Goal: Task Accomplishment & Management: Manage account settings

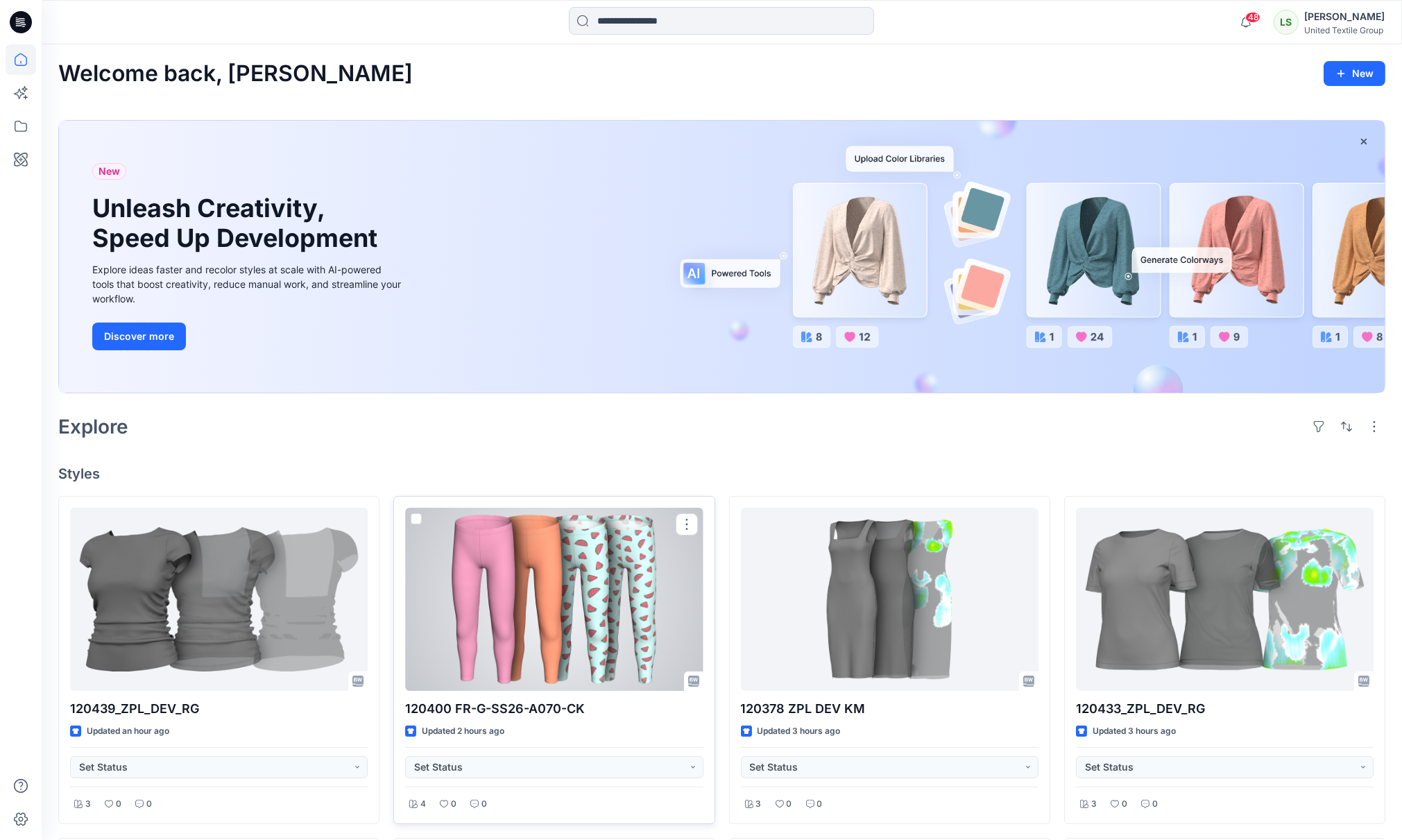
click at [568, 608] on div at bounding box center [553, 599] width 298 height 183
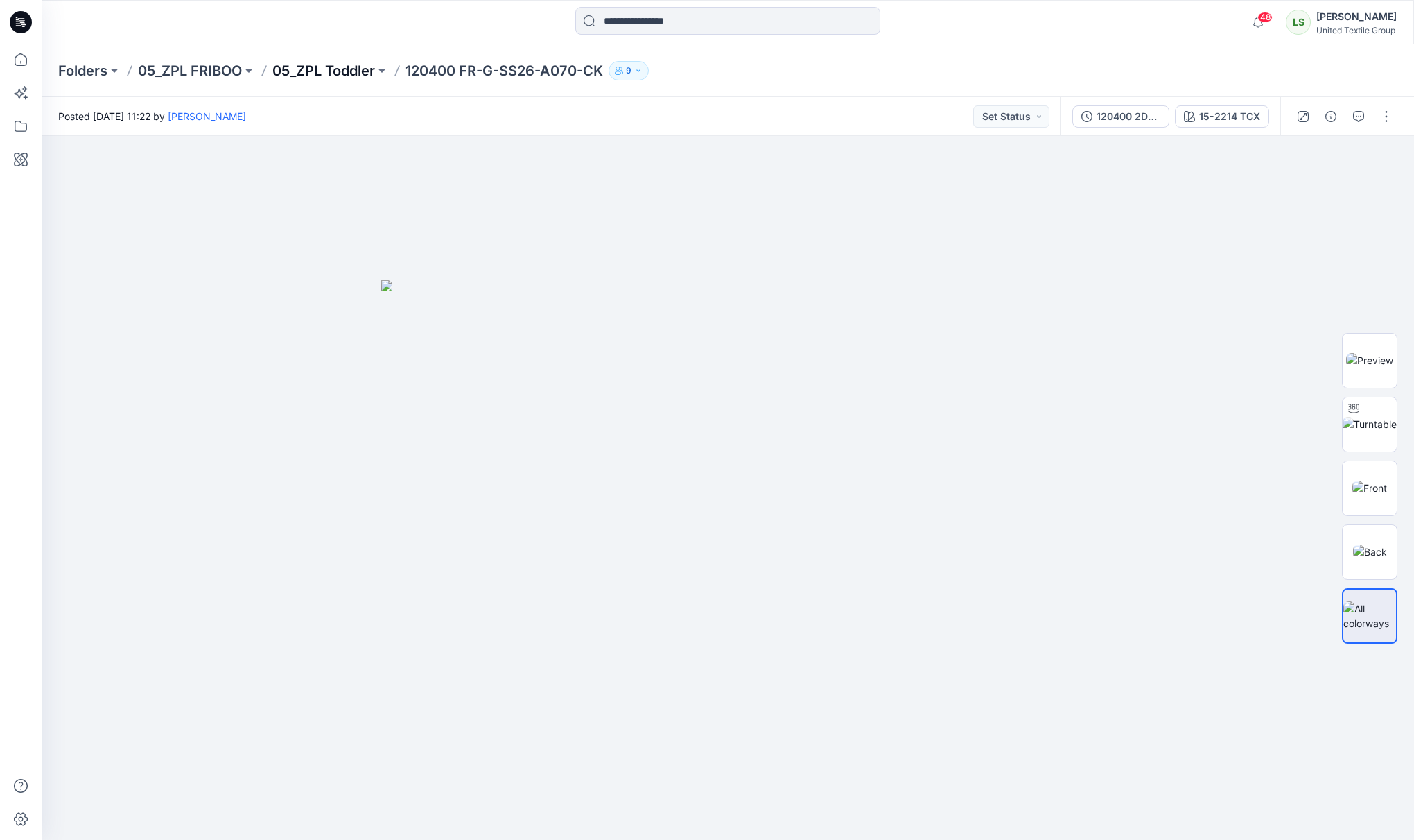
click at [305, 73] on p "05_ZPL Toddler" at bounding box center [324, 70] width 103 height 19
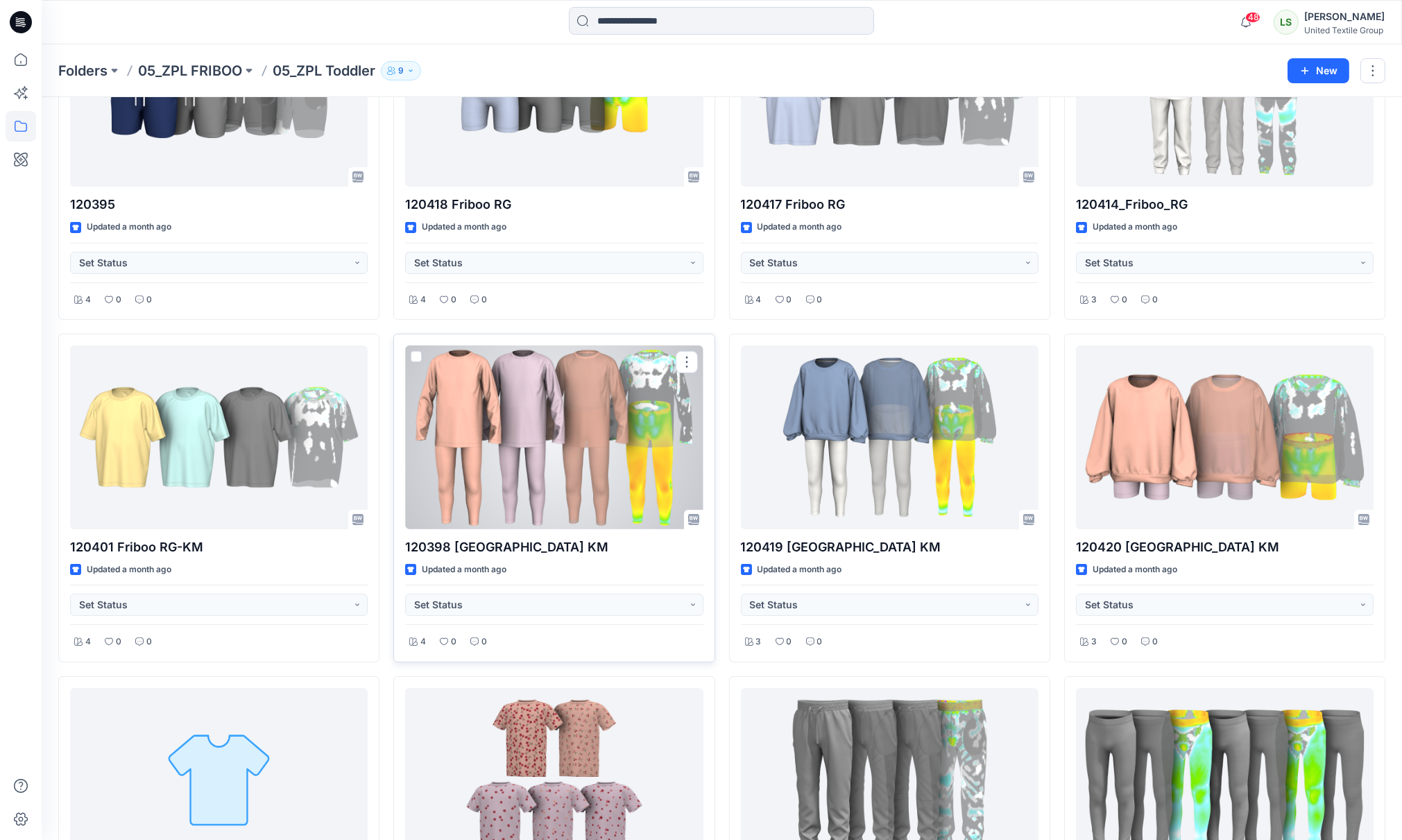
scroll to position [924, 0]
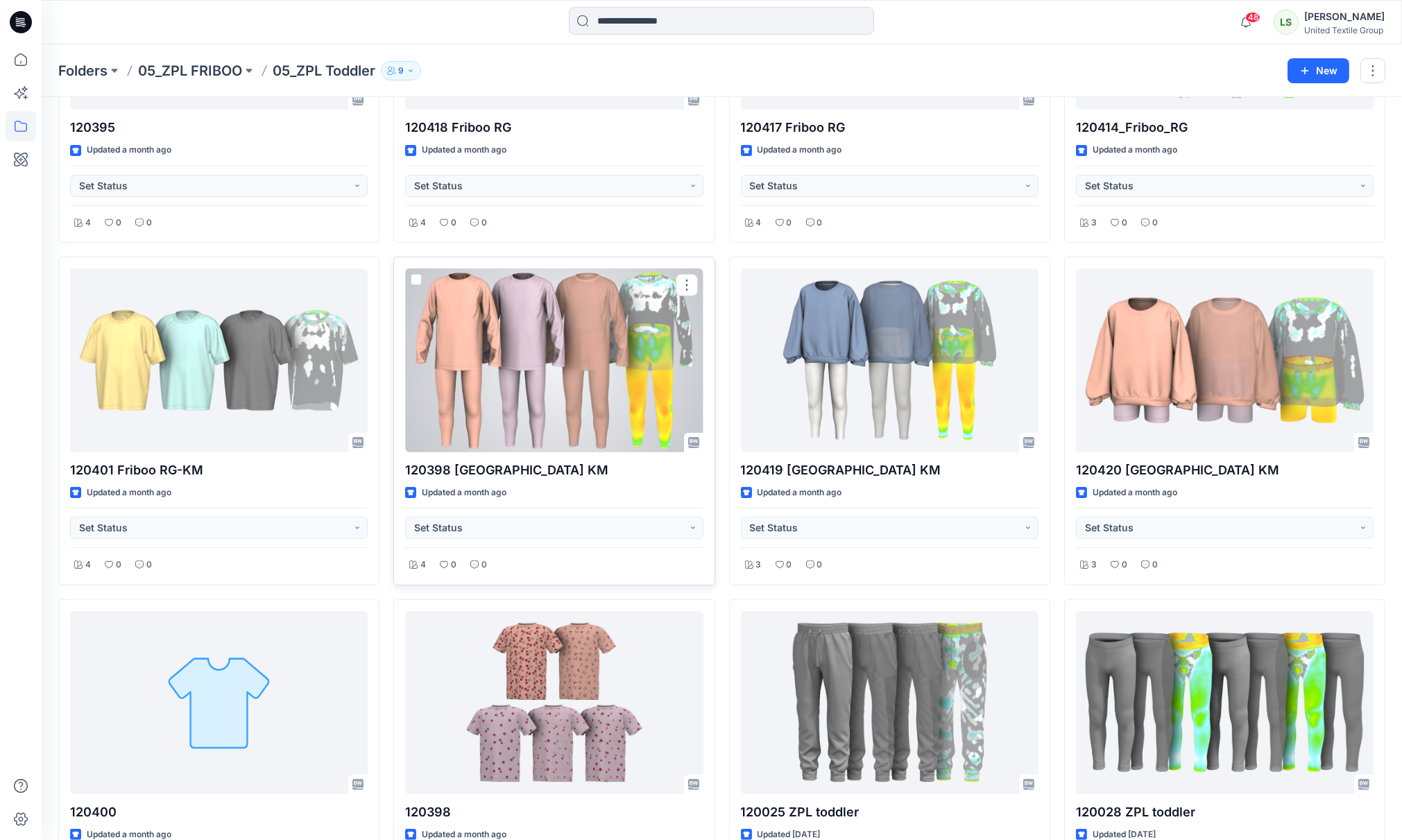
click at [528, 358] on div at bounding box center [553, 360] width 298 height 183
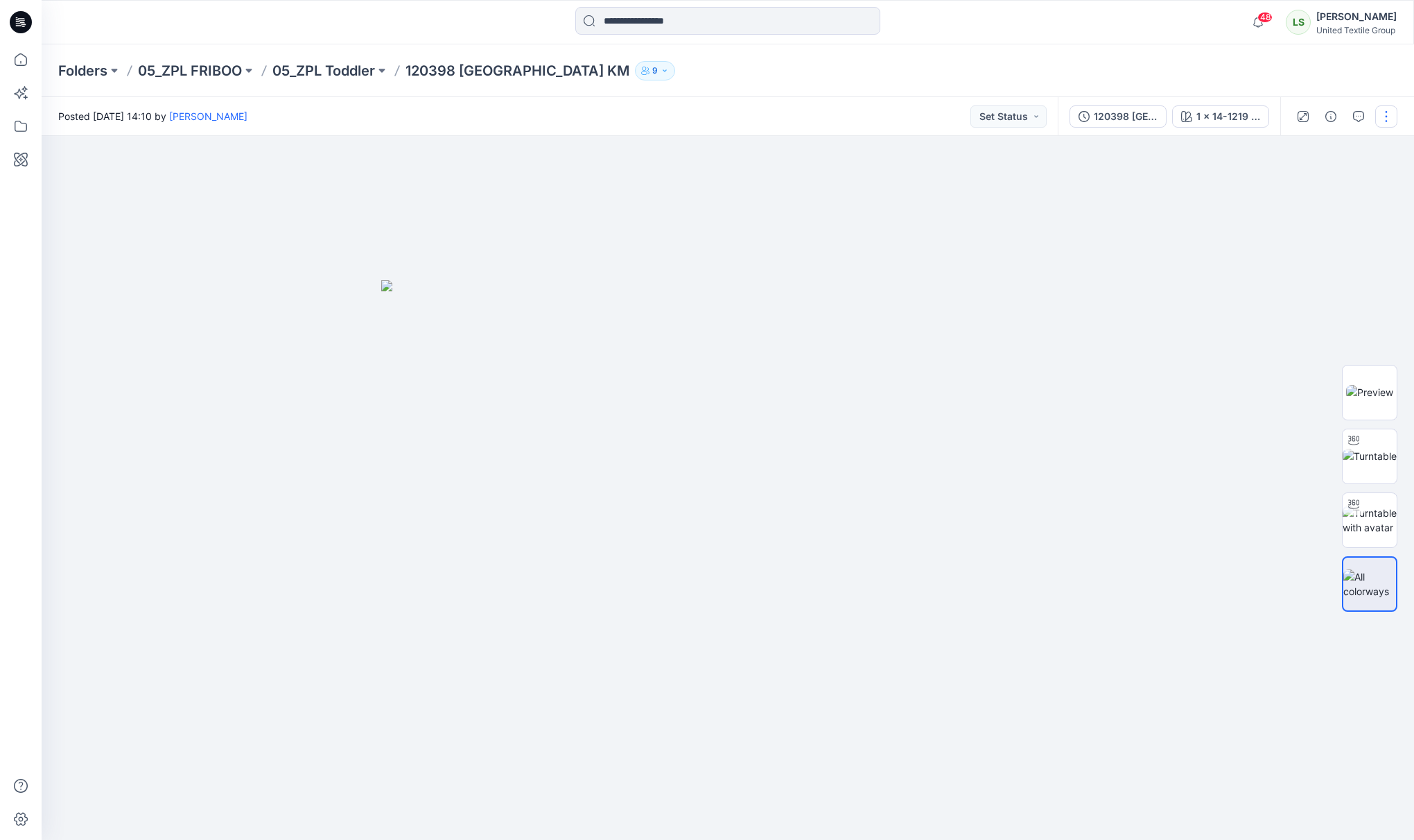
click at [1382, 115] on button "button" at bounding box center [1386, 116] width 22 height 22
click at [1309, 220] on button "Edit" at bounding box center [1328, 218] width 127 height 26
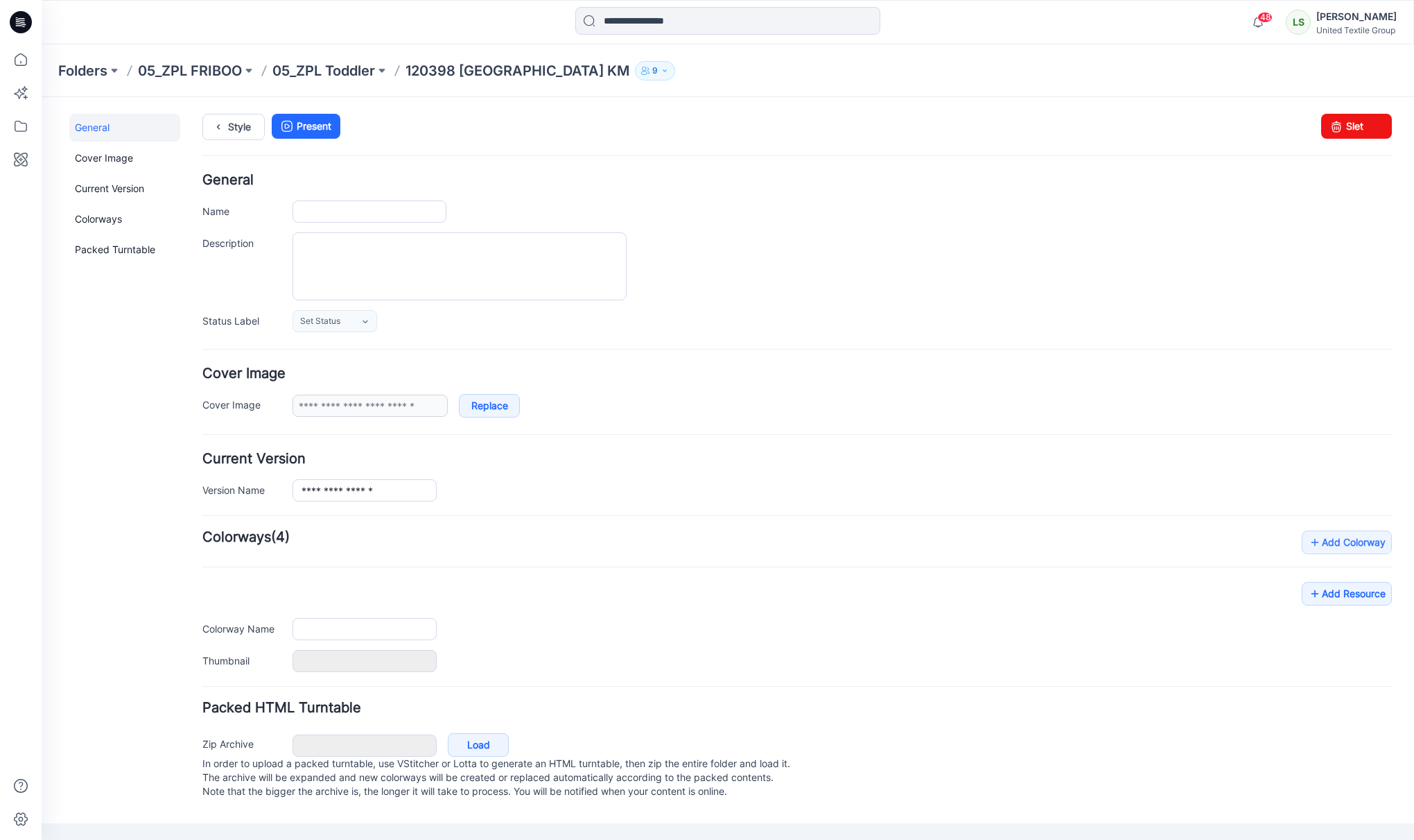
type input "**********"
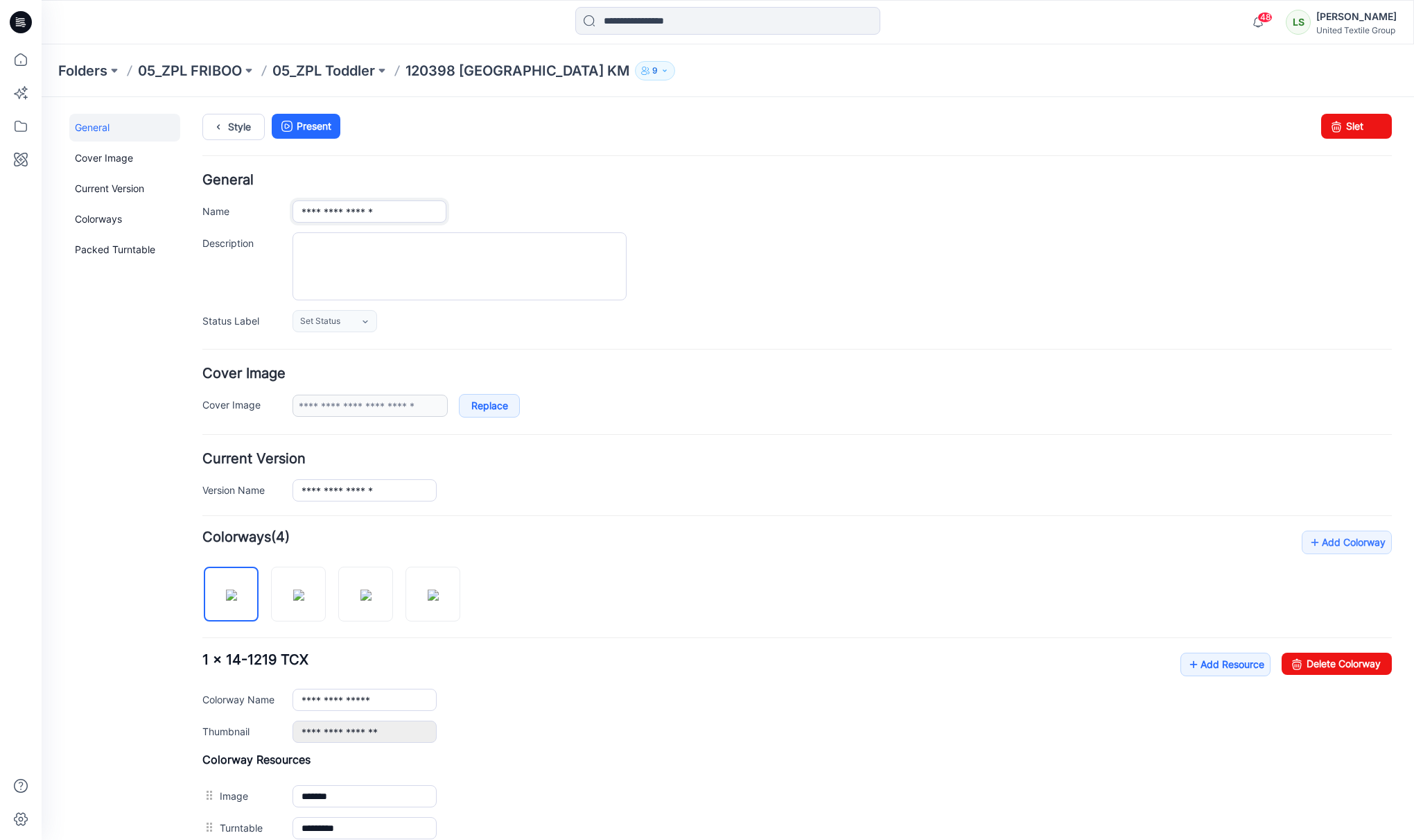
drag, startPoint x: 340, startPoint y: 213, endPoint x: 419, endPoint y: 208, distance: 79.2
click at [419, 208] on input "**********" at bounding box center [370, 211] width 154 height 22
paste input "********"
type input "**********"
click at [702, 212] on div "**********" at bounding box center [843, 211] width 1100 height 22
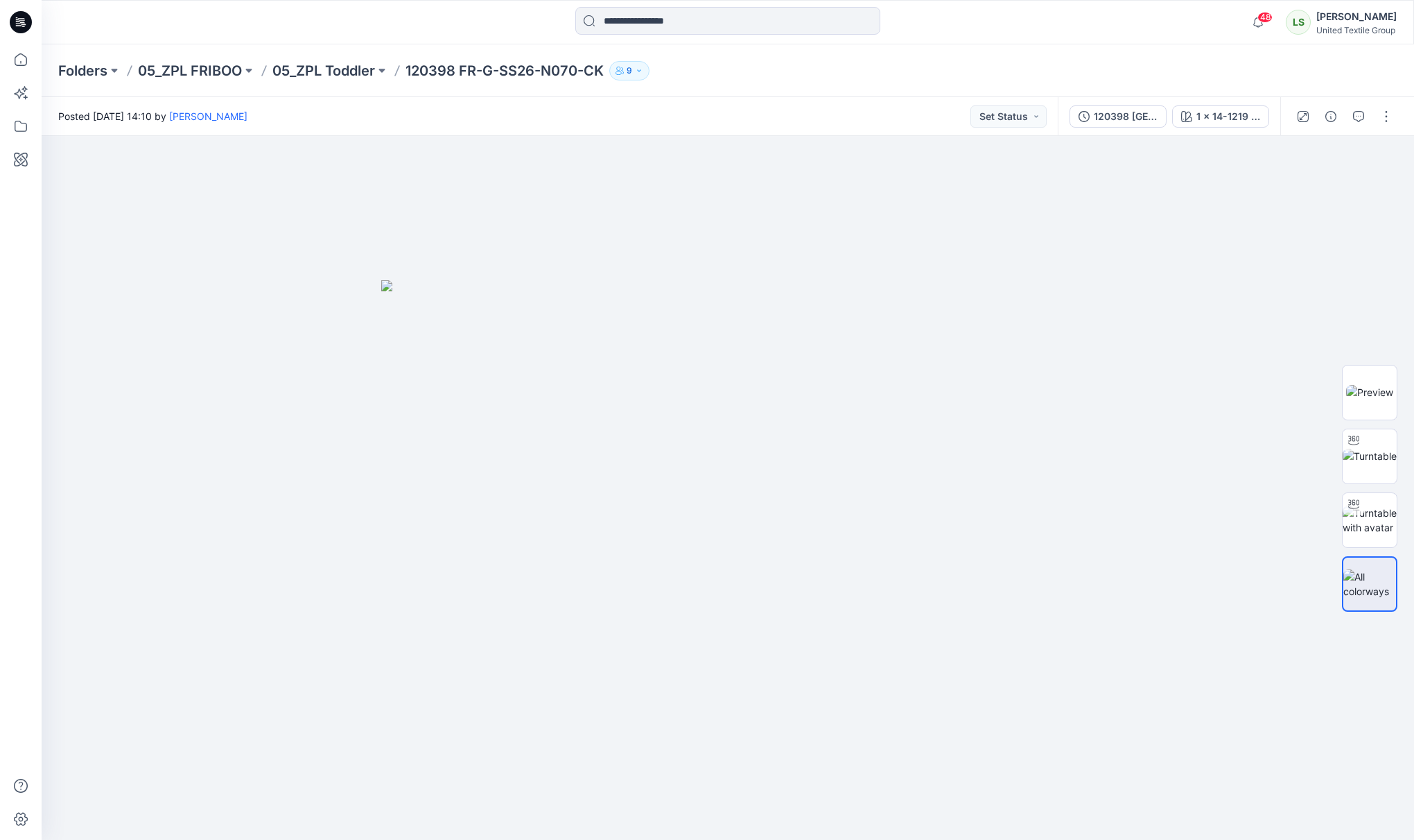
click at [1375, 113] on div at bounding box center [1344, 117] width 128 height 39
click at [1383, 117] on button "button" at bounding box center [1386, 116] width 22 height 22
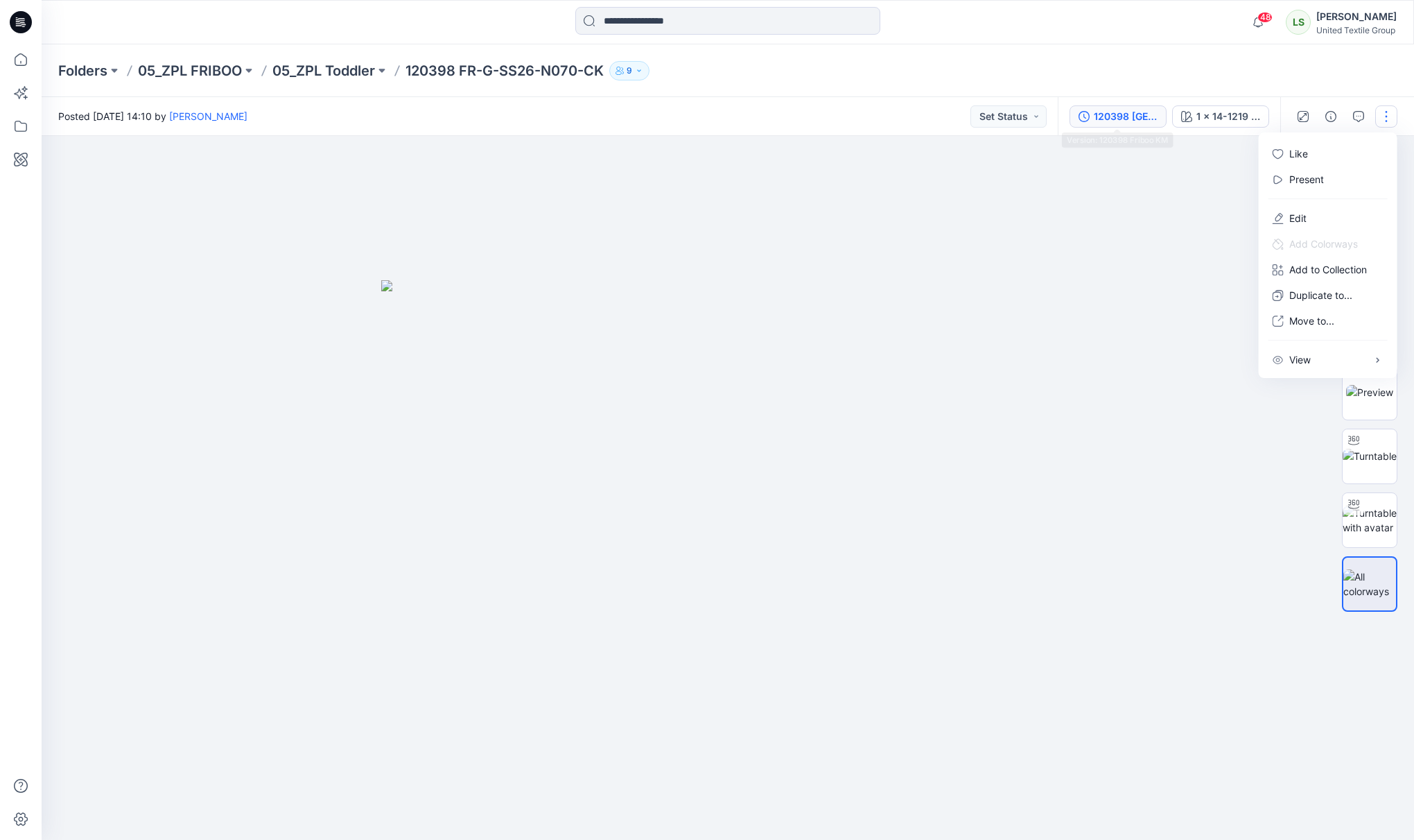
click at [1128, 123] on button "120398 Friboo KM" at bounding box center [1118, 116] width 97 height 22
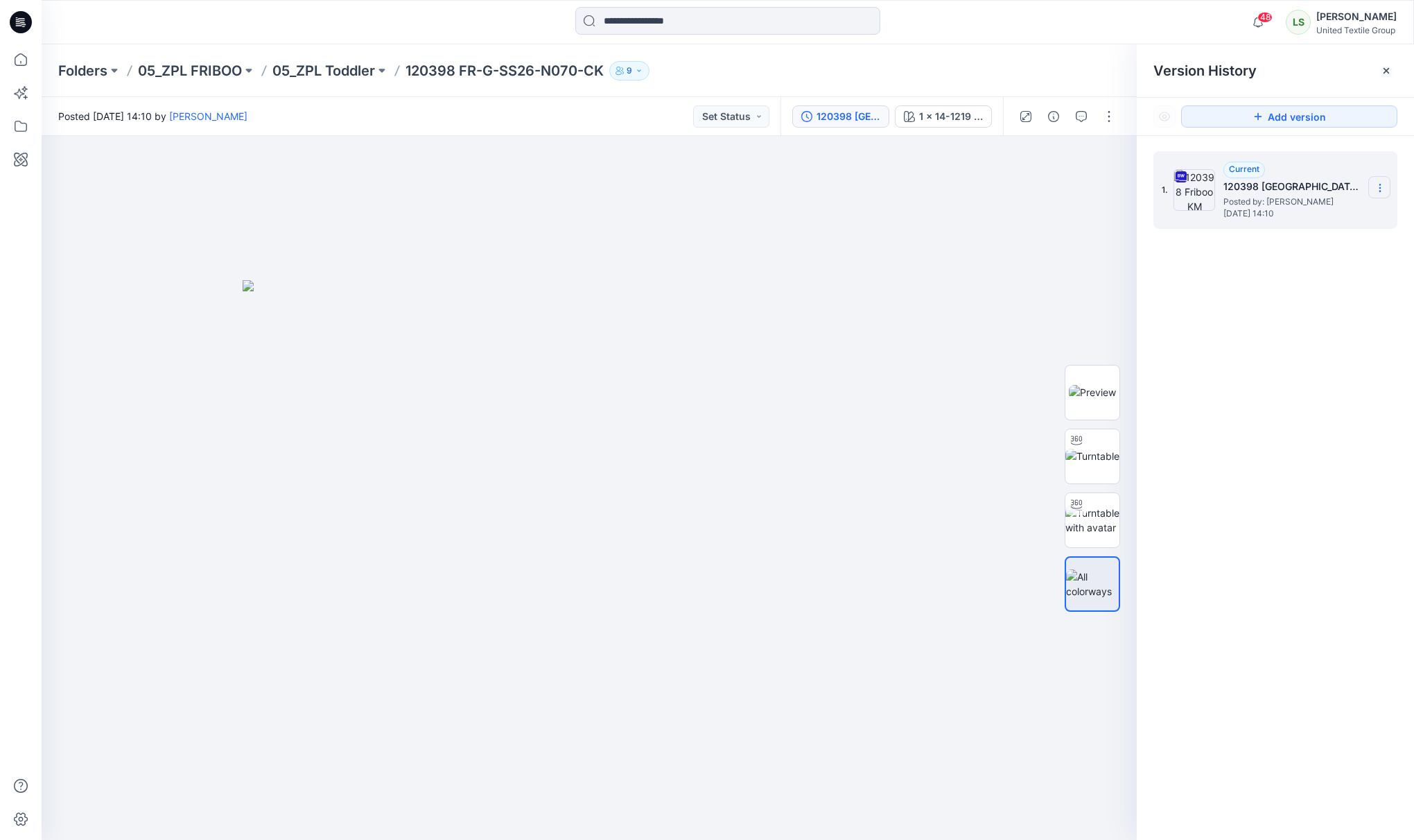
click at [1376, 189] on icon at bounding box center [1380, 188] width 12 height 12
drag, startPoint x: 1290, startPoint y: 268, endPoint x: 1283, endPoint y: 233, distance: 35.7
click at [1288, 268] on span "Rename Version" at bounding box center [1288, 271] width 72 height 16
click at [1275, 177] on input "**********" at bounding box center [1312, 185] width 152 height 22
drag, startPoint x: 1278, startPoint y: 183, endPoint x: 1428, endPoint y: 202, distance: 151.2
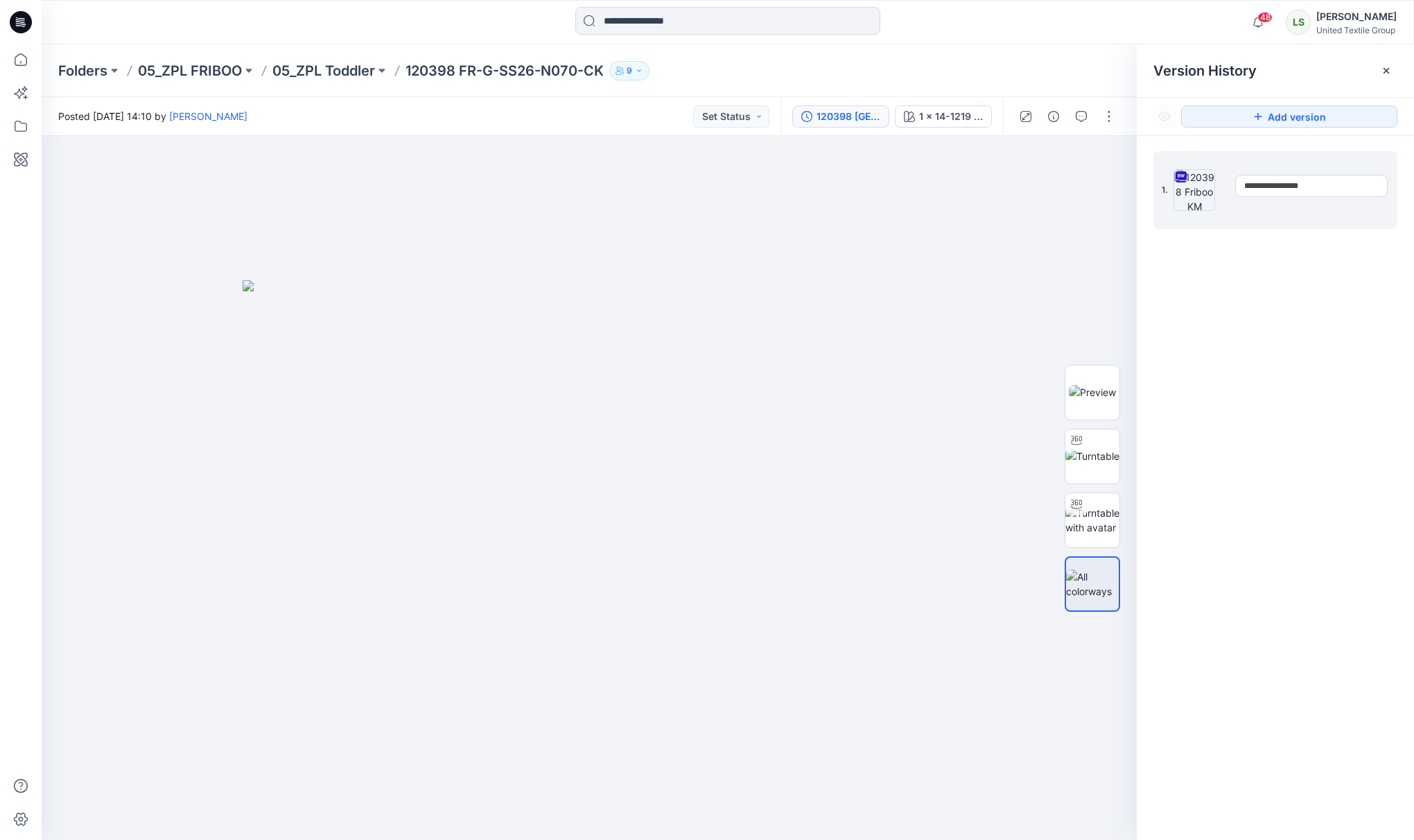
click at [1414, 202] on html "48 Notifications Rita Garneliene has updated 120439_ZPL_DEV_RG with 120439_ZPL_…" at bounding box center [707, 420] width 1414 height 840
type input "**********"
click at [1312, 318] on div "**********" at bounding box center [1275, 497] width 277 height 723
click at [340, 77] on p "05_ZPL Toddler" at bounding box center [324, 70] width 103 height 19
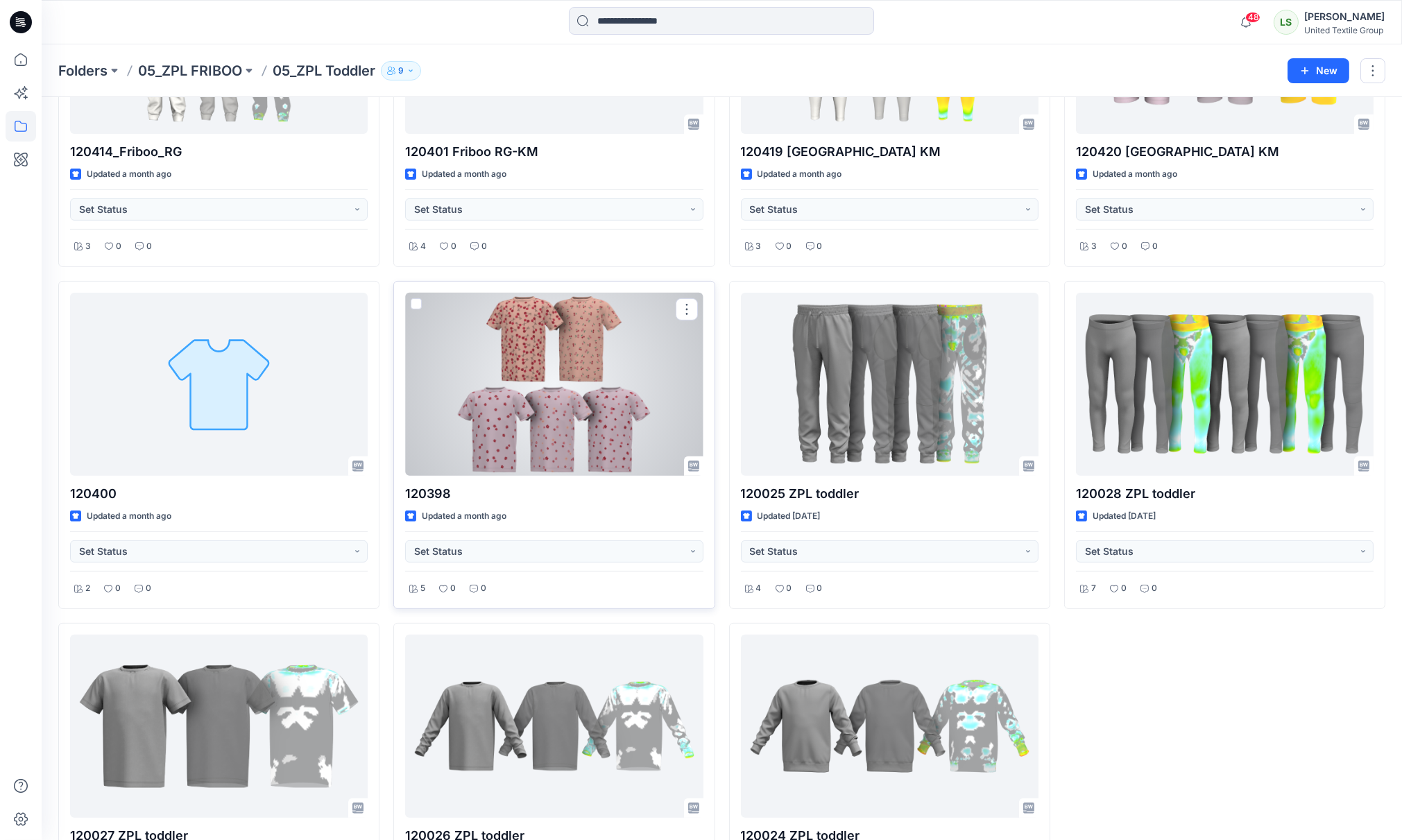
scroll to position [1242, 0]
click at [486, 412] on div at bounding box center [553, 384] width 298 height 183
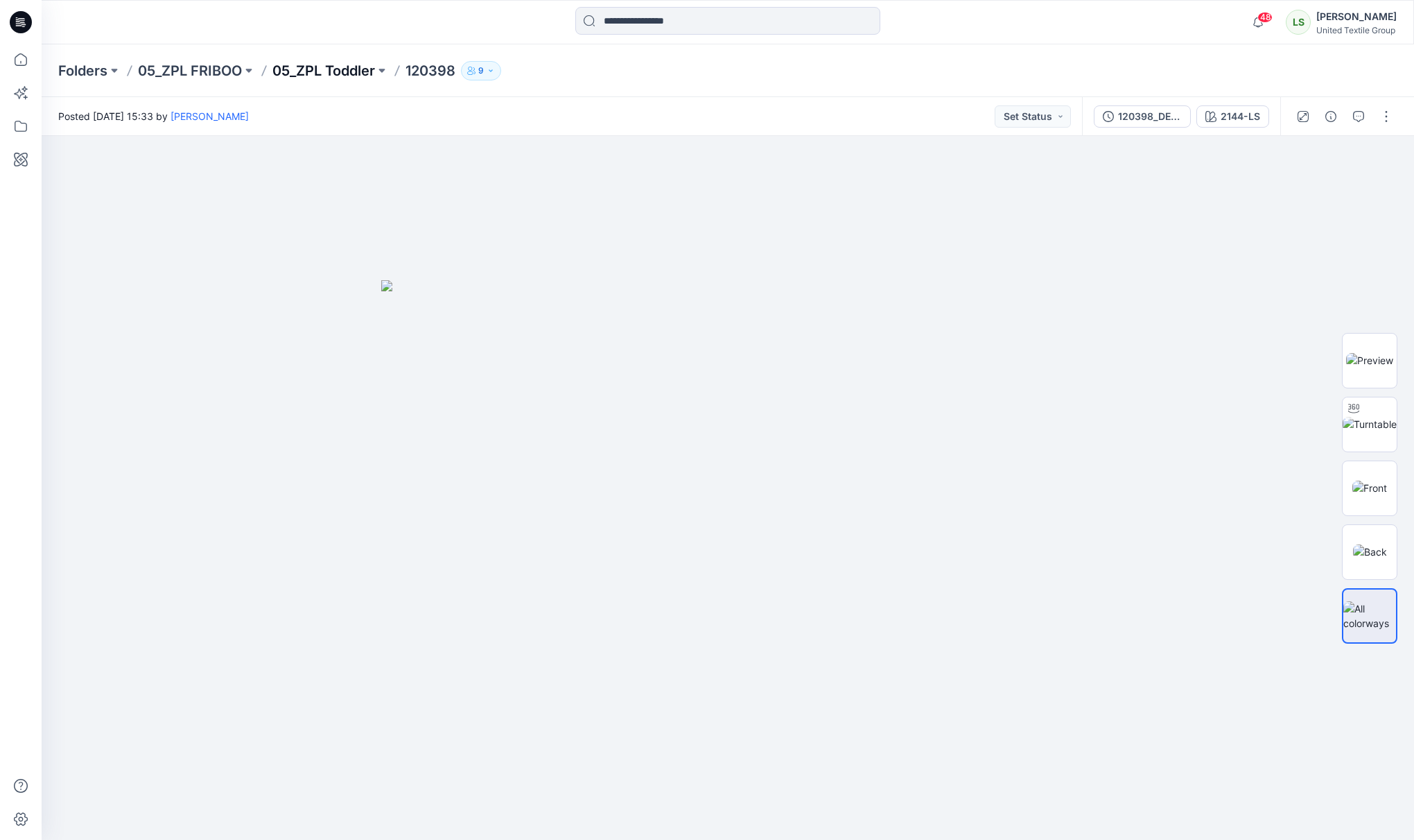
click at [342, 75] on p "05_ZPL Toddler" at bounding box center [324, 70] width 103 height 19
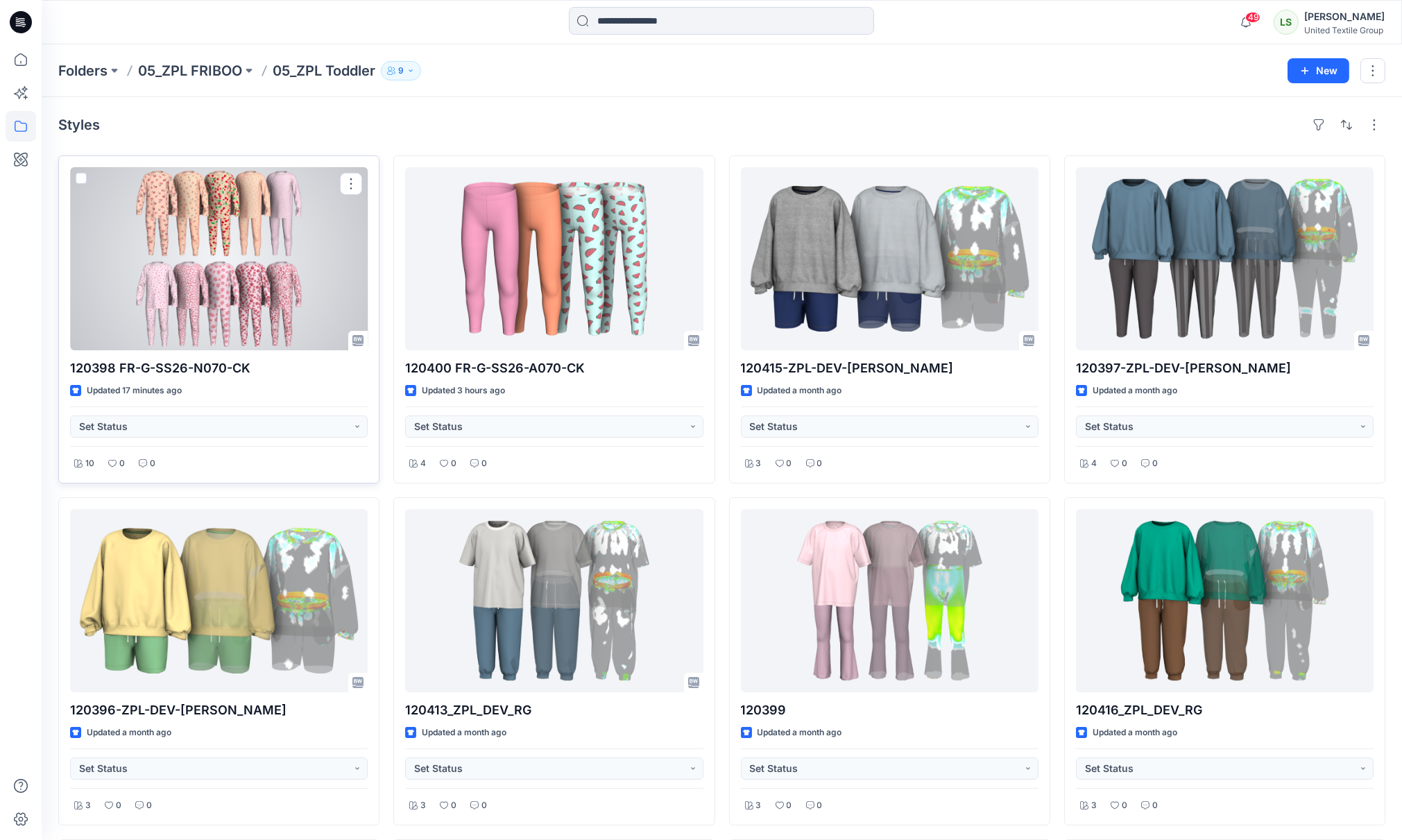
click at [264, 266] on div at bounding box center [219, 258] width 298 height 183
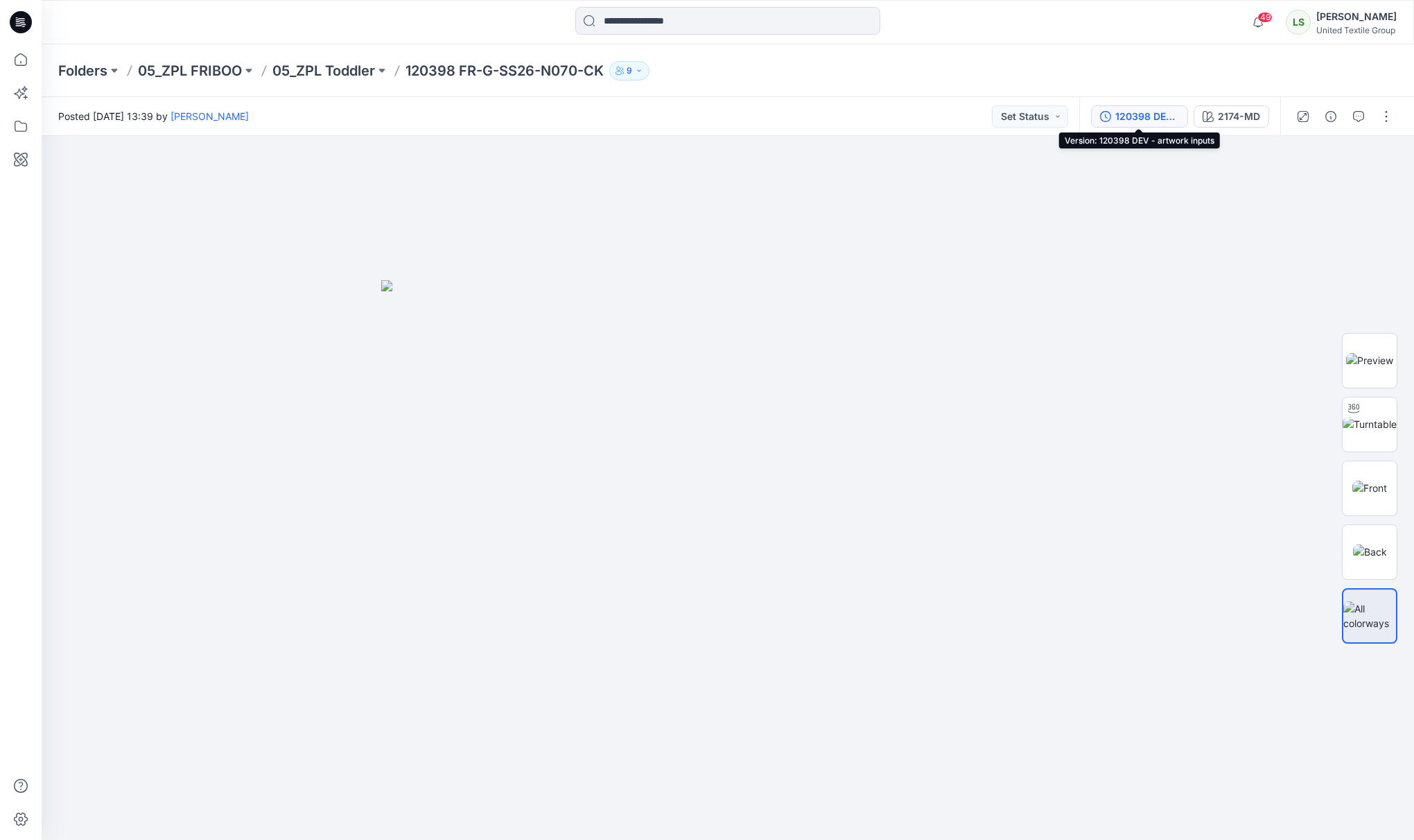
click at [1148, 119] on div "120398 DEV - artwork inputs" at bounding box center [1147, 117] width 64 height 15
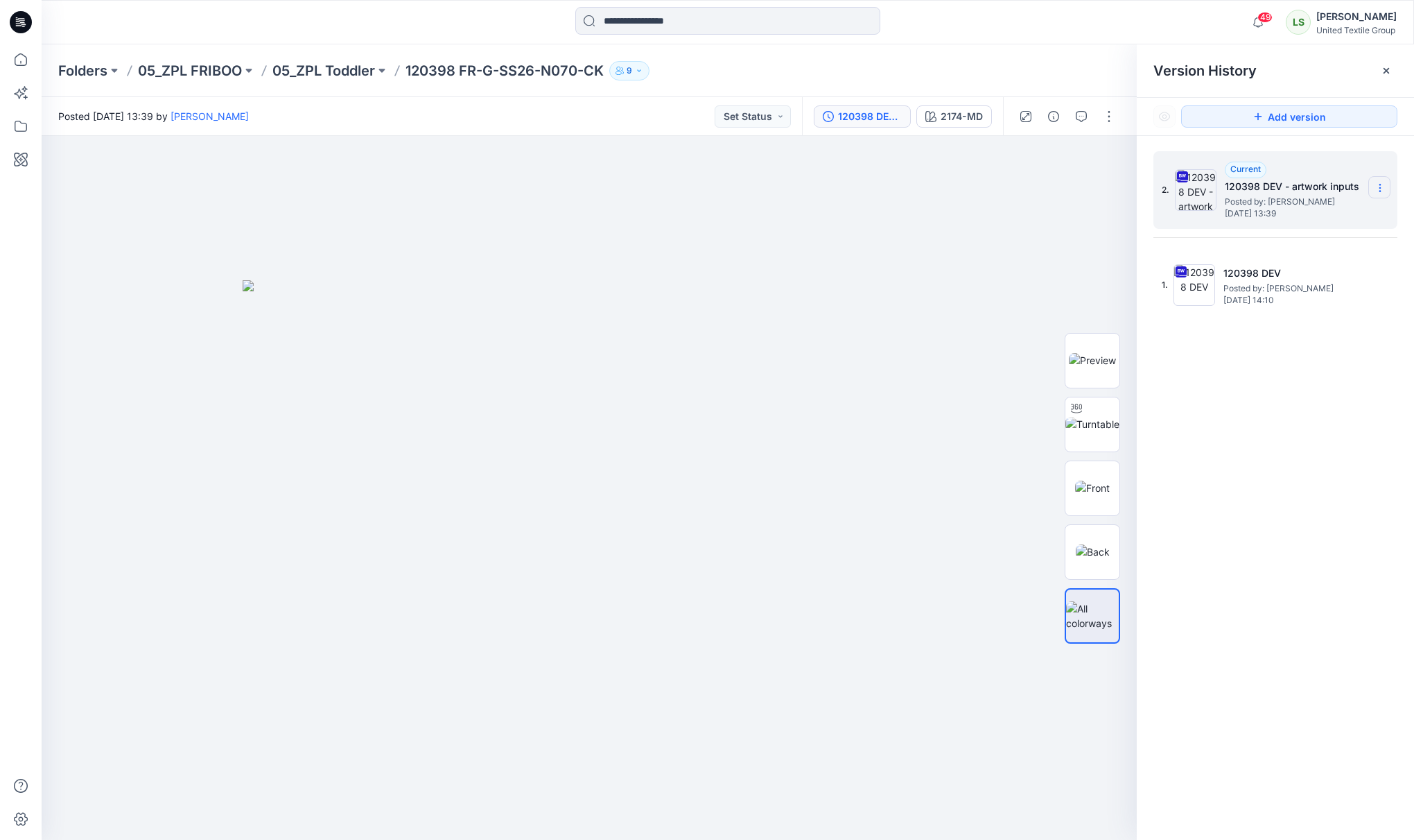
click at [1383, 190] on icon at bounding box center [1380, 188] width 12 height 12
click at [1337, 240] on div "Duplicate Version" at bounding box center [1306, 243] width 161 height 28
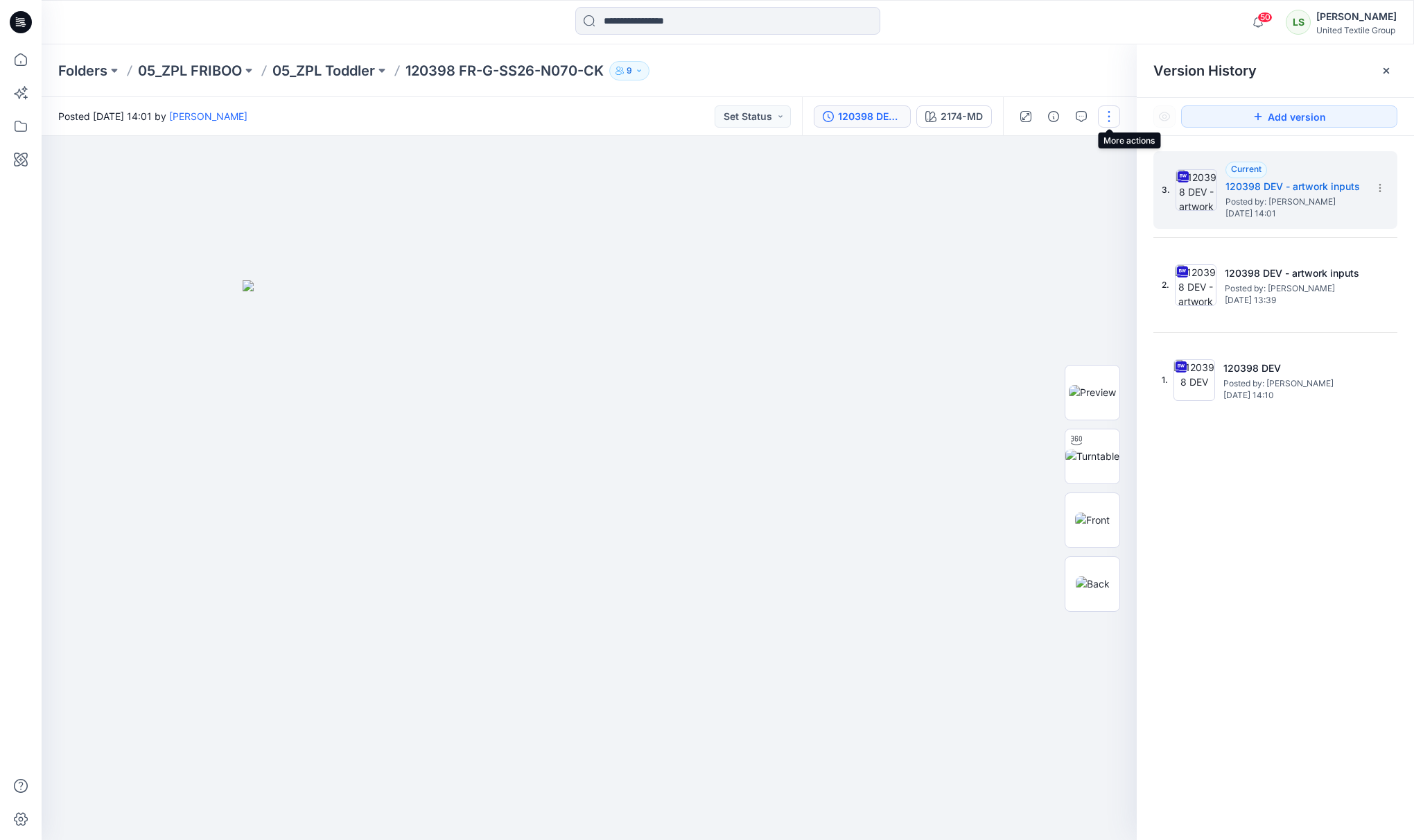
click at [1098, 118] on button "button" at bounding box center [1109, 116] width 22 height 22
click at [1054, 188] on button "Edit" at bounding box center [1051, 187] width 127 height 26
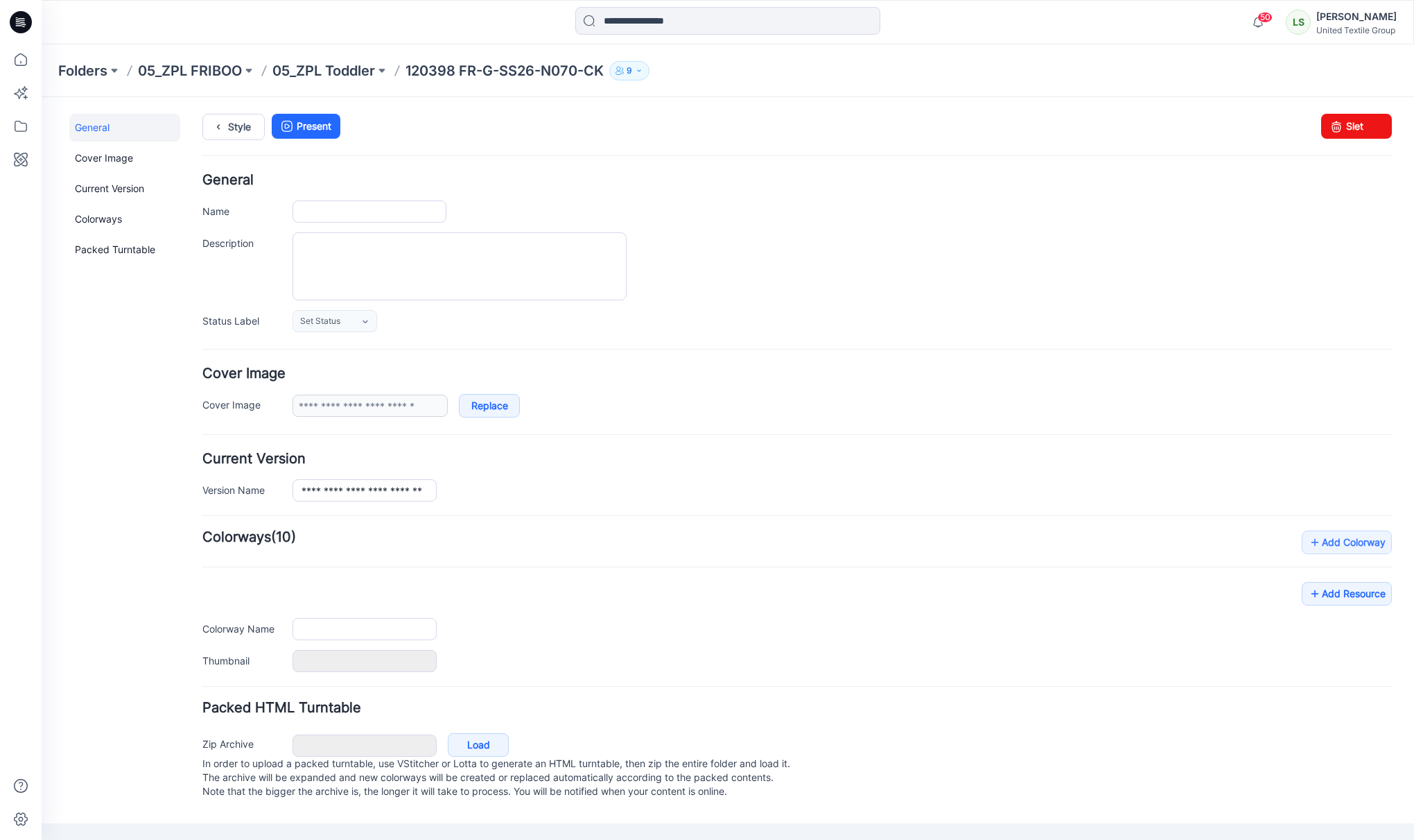
type input "**********"
type input "*******"
type input "**********"
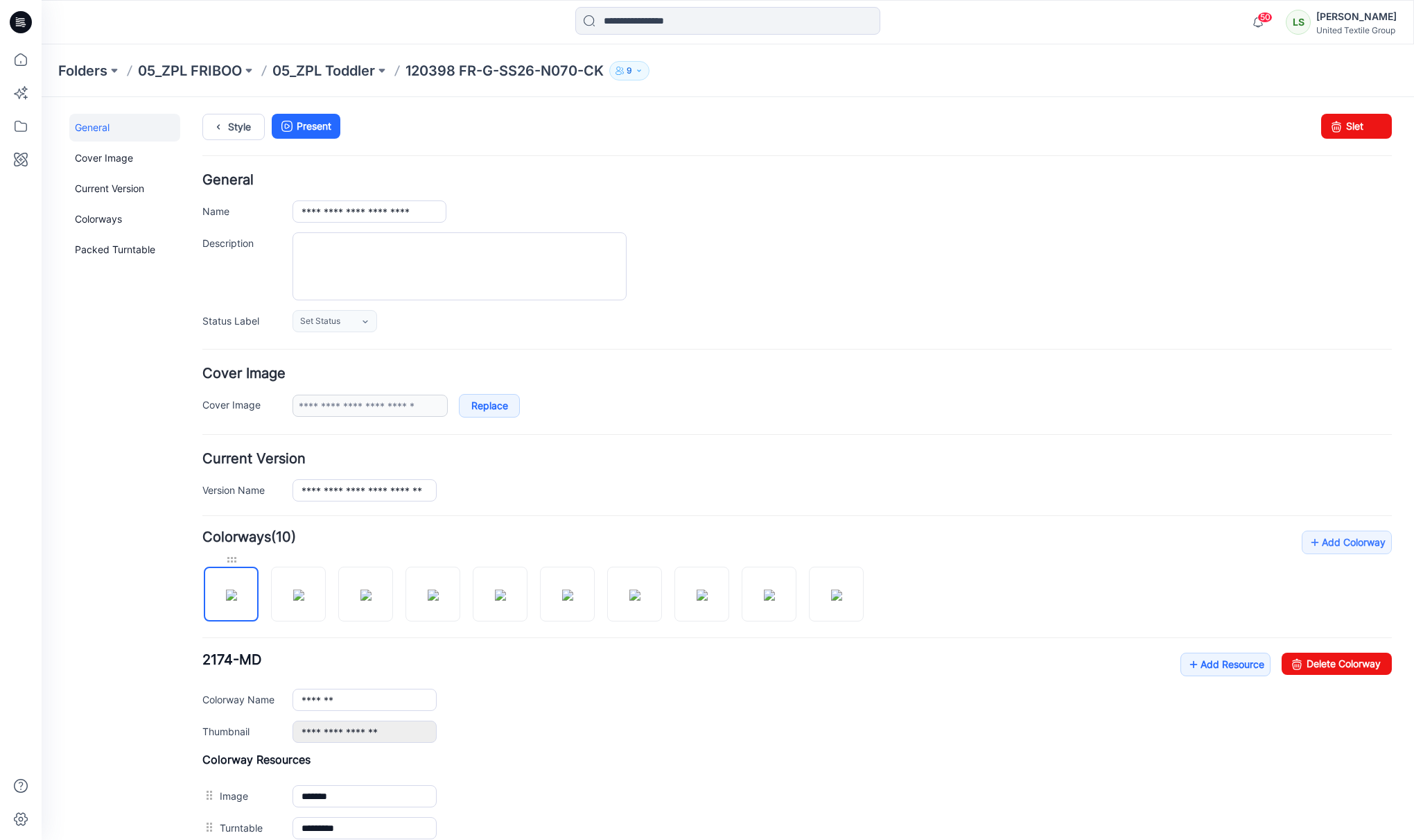
click at [233, 563] on div at bounding box center [231, 560] width 55 height 13
click at [301, 565] on div at bounding box center [298, 560] width 55 height 13
click at [304, 600] on img at bounding box center [299, 595] width 12 height 12
drag, startPoint x: 1320, startPoint y: 667, endPoint x: 802, endPoint y: 153, distance: 729.7
click at [1320, 667] on link "Delete Colorway" at bounding box center [1337, 663] width 110 height 22
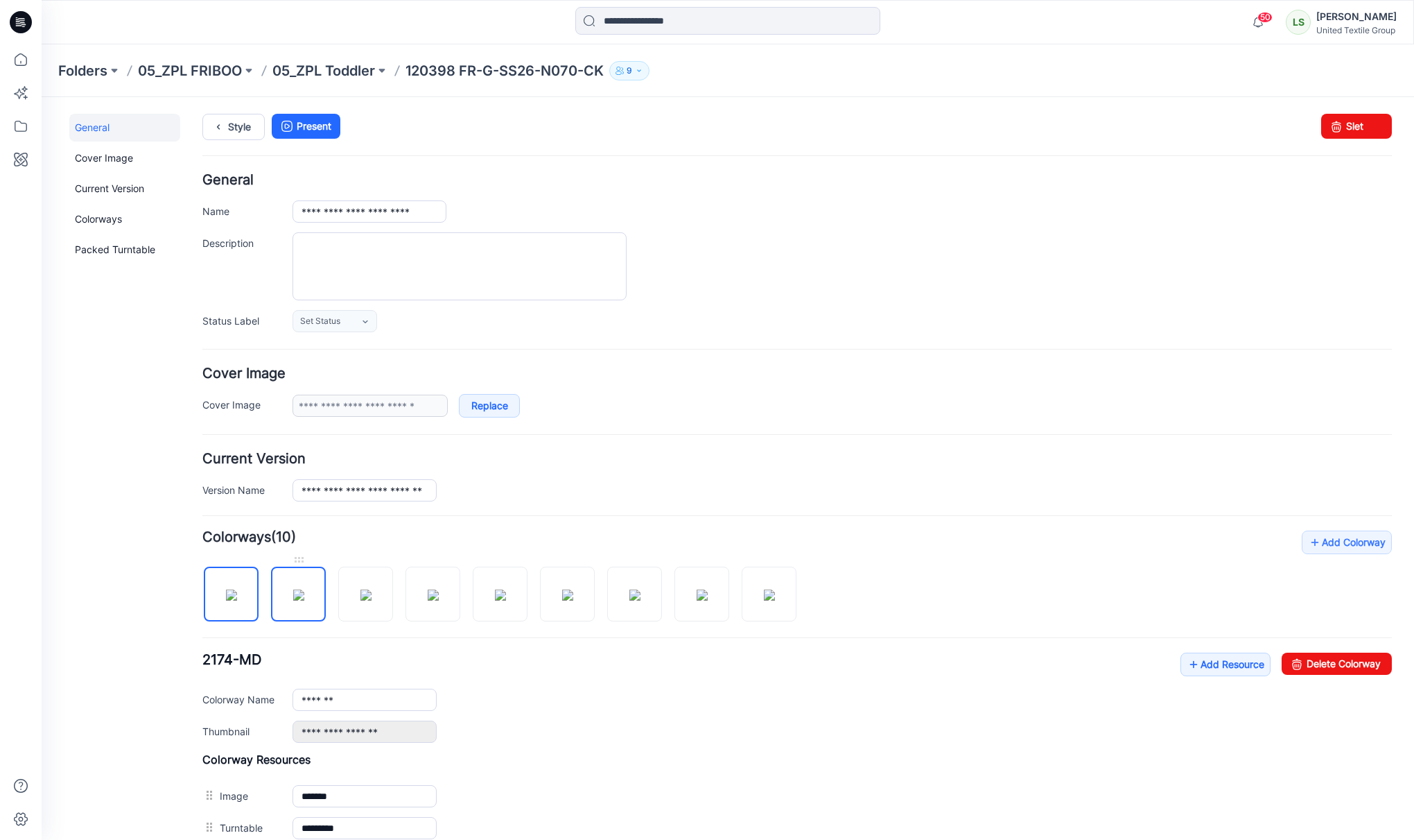
click at [304, 590] on img at bounding box center [299, 595] width 12 height 12
drag, startPoint x: 1343, startPoint y: 673, endPoint x: 805, endPoint y: 157, distance: 745.5
click at [1343, 673] on link "Delete Colorway" at bounding box center [1337, 663] width 110 height 22
click at [302, 591] on img at bounding box center [299, 595] width 12 height 12
click at [1370, 659] on link "Delete Colorway" at bounding box center [1337, 663] width 110 height 22
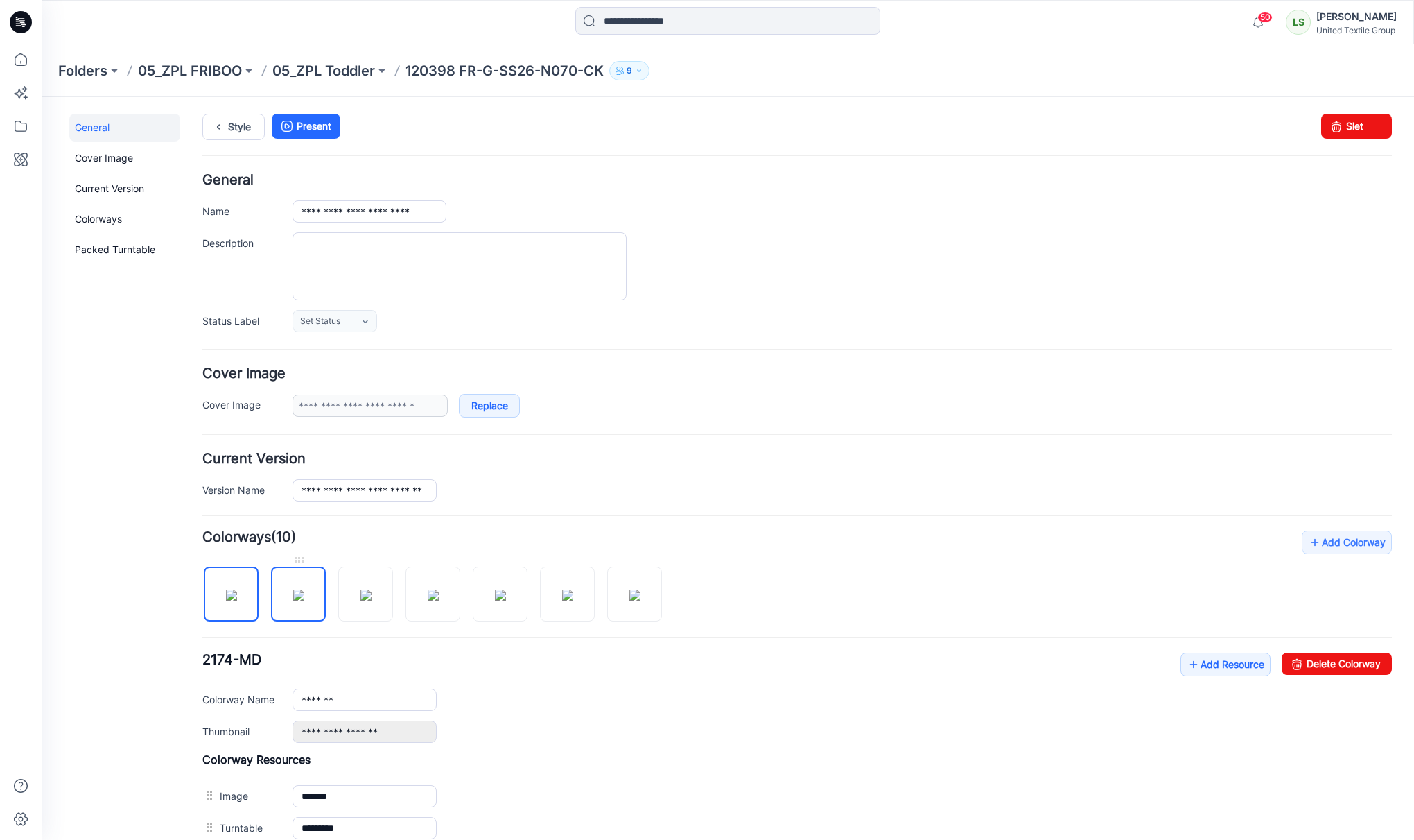
click at [301, 600] on img at bounding box center [299, 595] width 12 height 12
click at [1326, 671] on link "Delete Colorway" at bounding box center [1337, 663] width 110 height 22
click at [293, 625] on div "Add Colorway Colorways (10) 2174-MD Add Resource Delete Colorway Colorway Name …" at bounding box center [797, 720] width 1190 height 378
click at [293, 600] on img at bounding box center [299, 595] width 12 height 12
click at [1324, 662] on link "Delete Colorway" at bounding box center [1337, 663] width 110 height 22
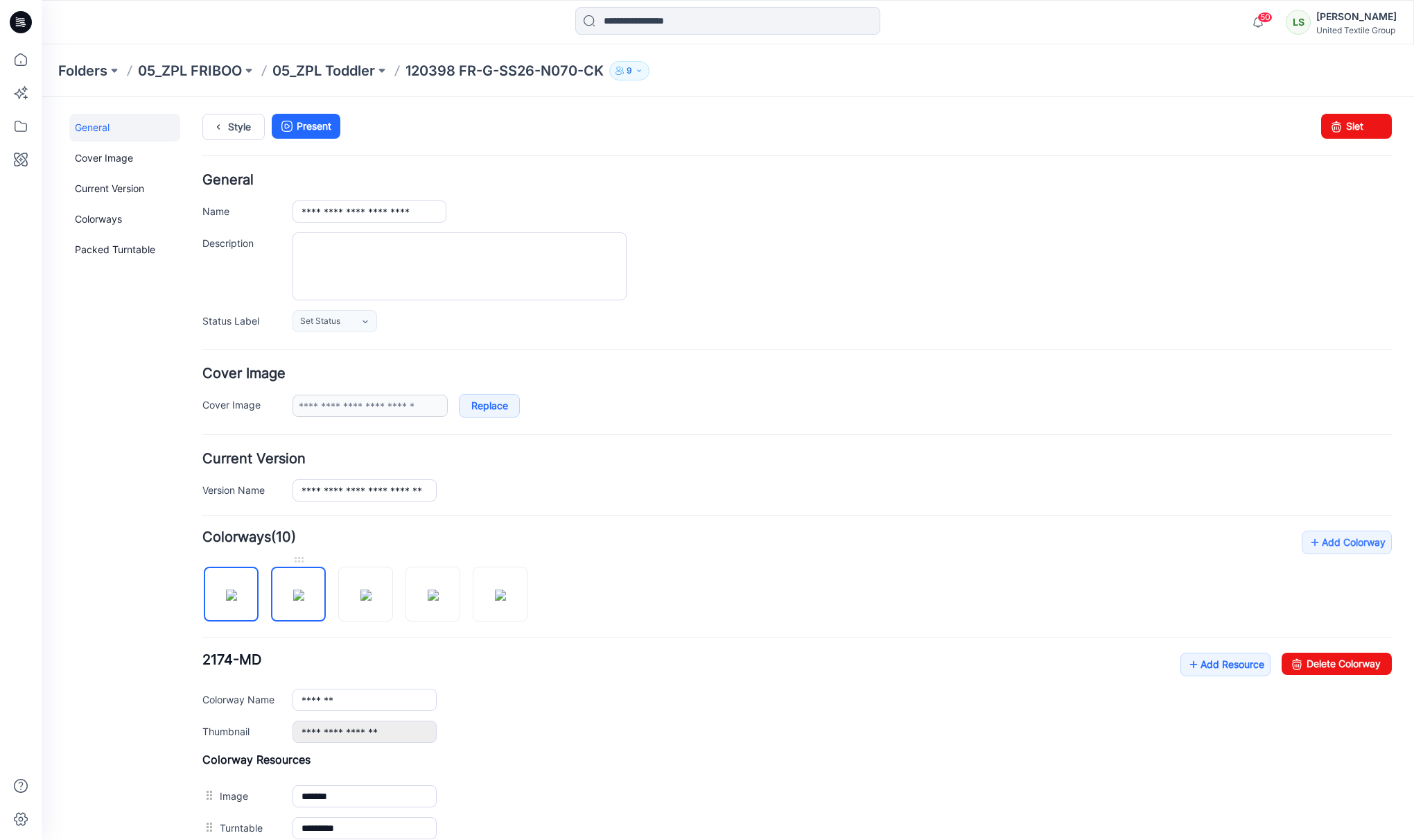
click at [293, 600] on img at bounding box center [299, 595] width 12 height 12
drag, startPoint x: 1365, startPoint y: 663, endPoint x: 815, endPoint y: 154, distance: 749.4
click at [1365, 663] on link "Delete Colorway" at bounding box center [1337, 663] width 110 height 22
click at [299, 600] on img at bounding box center [299, 595] width 12 height 12
click at [362, 600] on img at bounding box center [366, 595] width 12 height 12
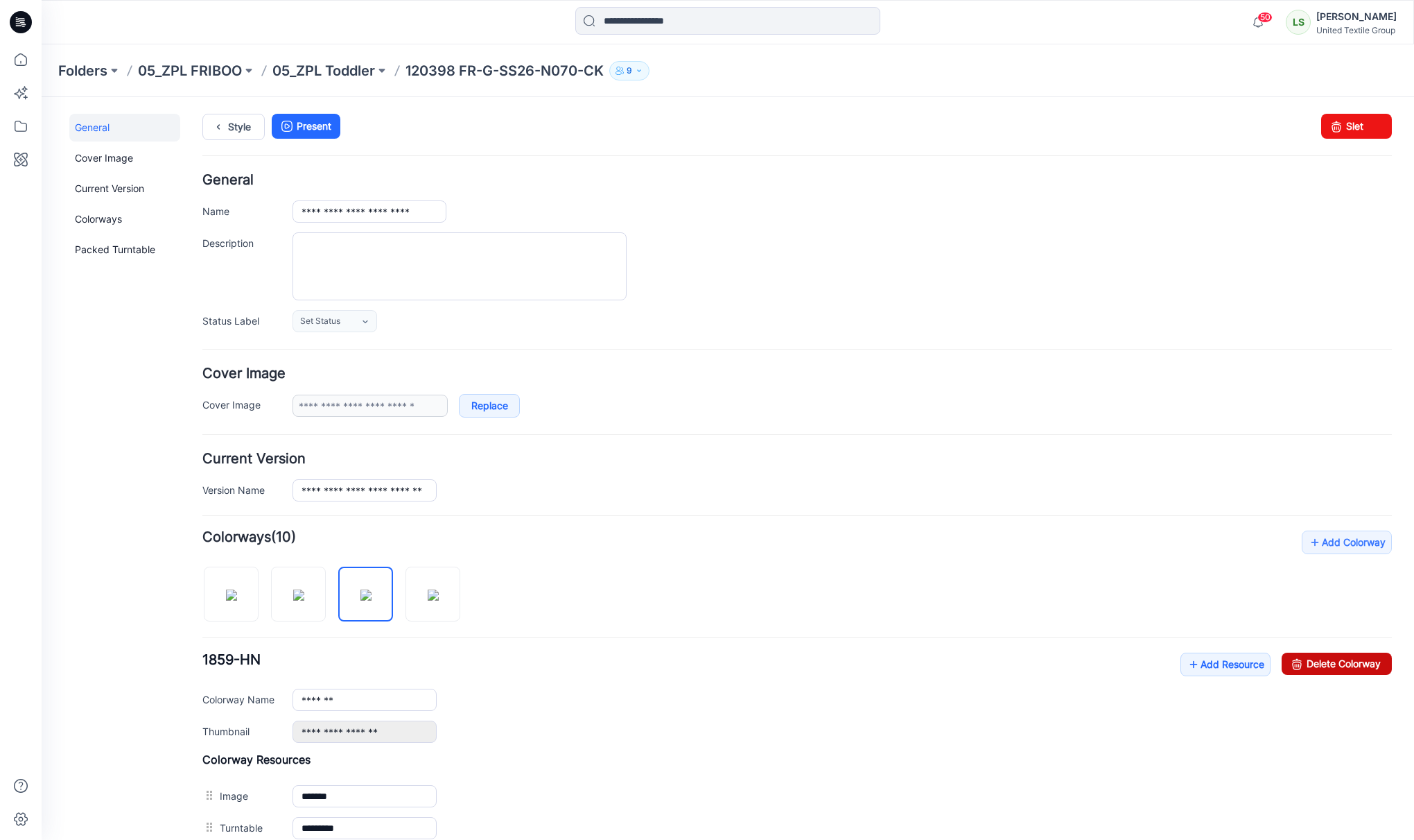
click at [1350, 665] on link "Delete Colorway" at bounding box center [1337, 663] width 110 height 22
click at [372, 595] on img at bounding box center [366, 595] width 12 height 12
click at [1322, 667] on link "Delete Colorway" at bounding box center [1337, 663] width 110 height 22
click at [293, 599] on img at bounding box center [299, 595] width 12 height 12
click at [237, 598] on img at bounding box center [232, 595] width 12 height 12
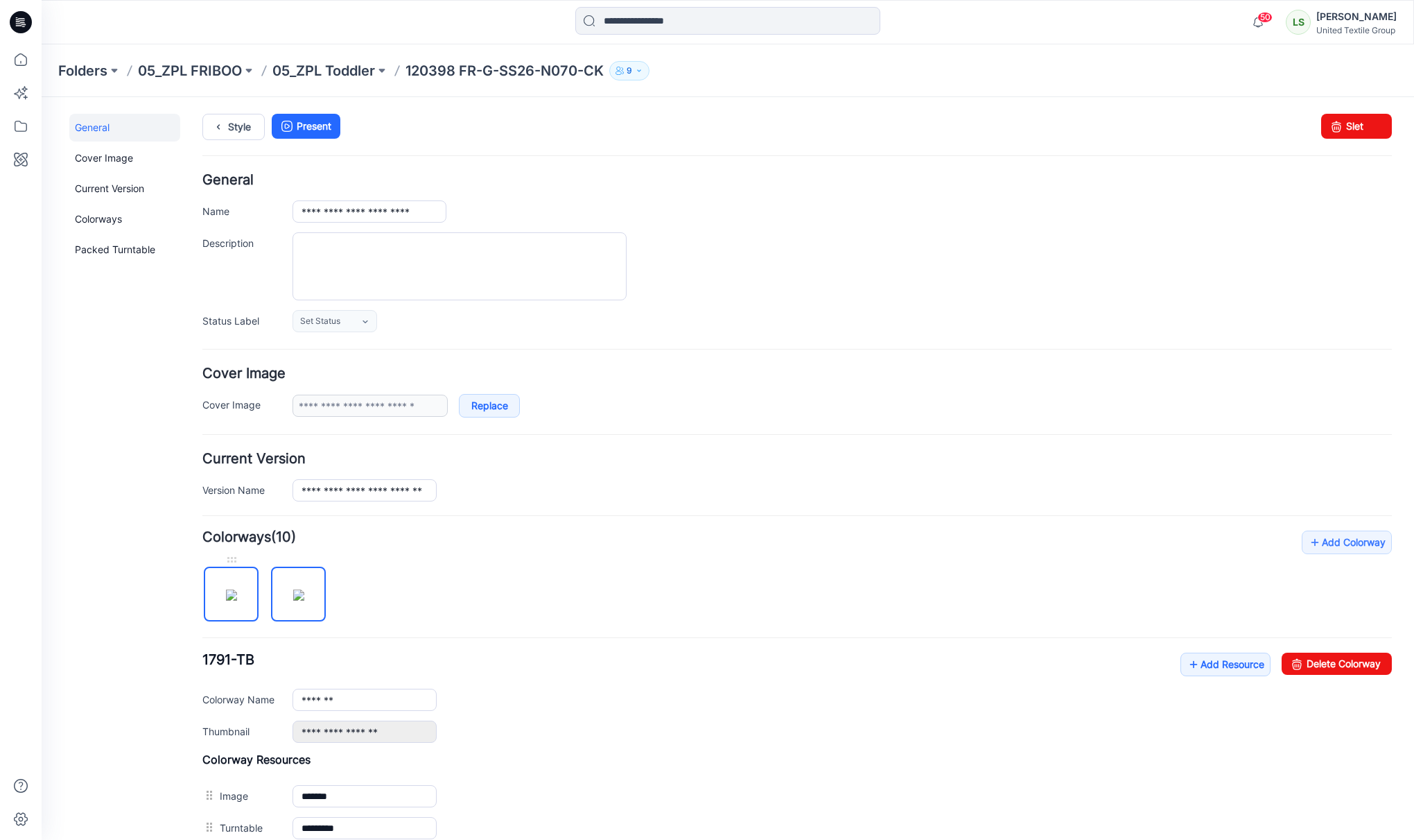
type input "*******"
click at [610, 543] on h4 "Add Colorway Colorways (10)" at bounding box center [797, 538] width 1190 height 13
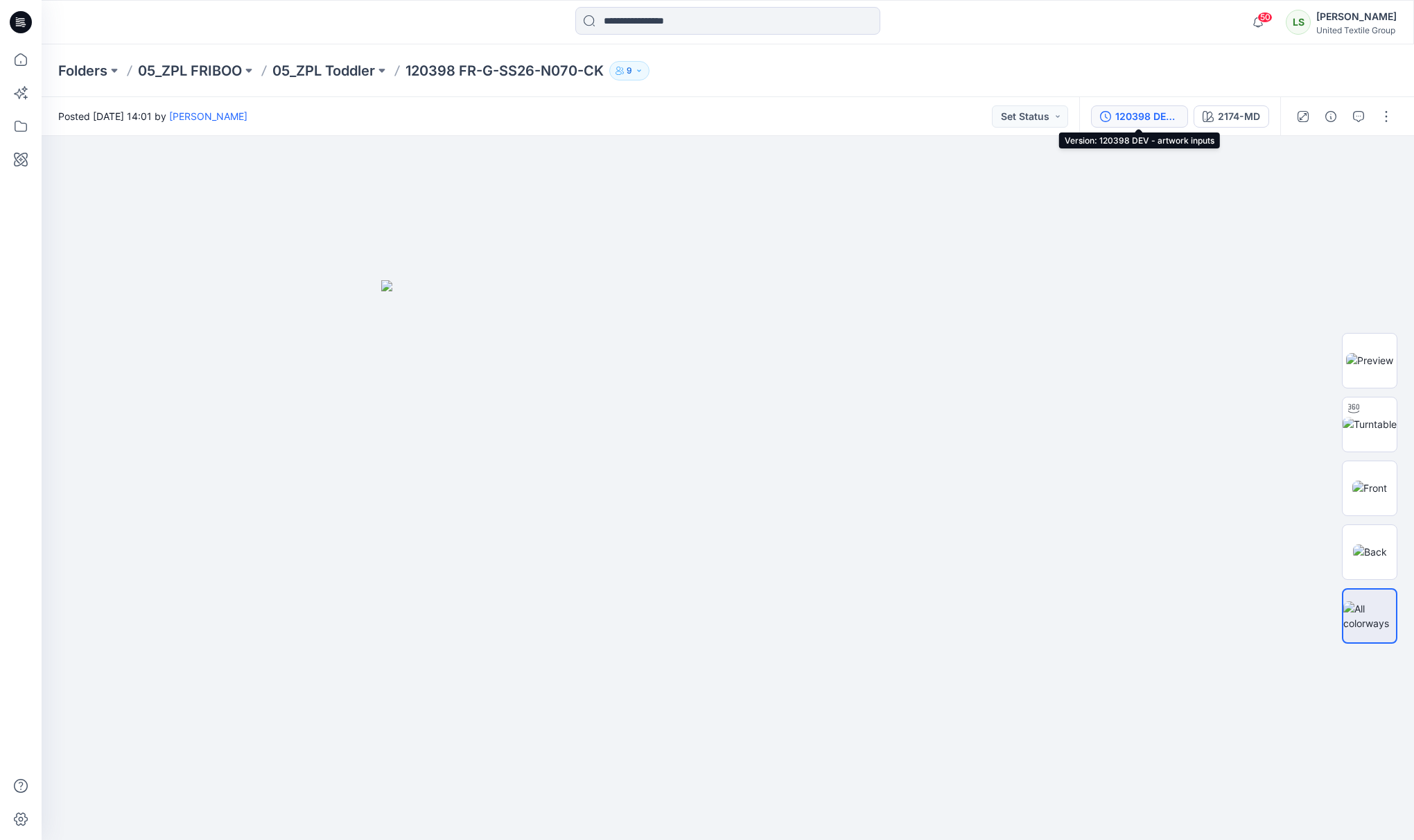
click at [1175, 120] on div "120398 DEV - artwork inputs" at bounding box center [1147, 117] width 64 height 15
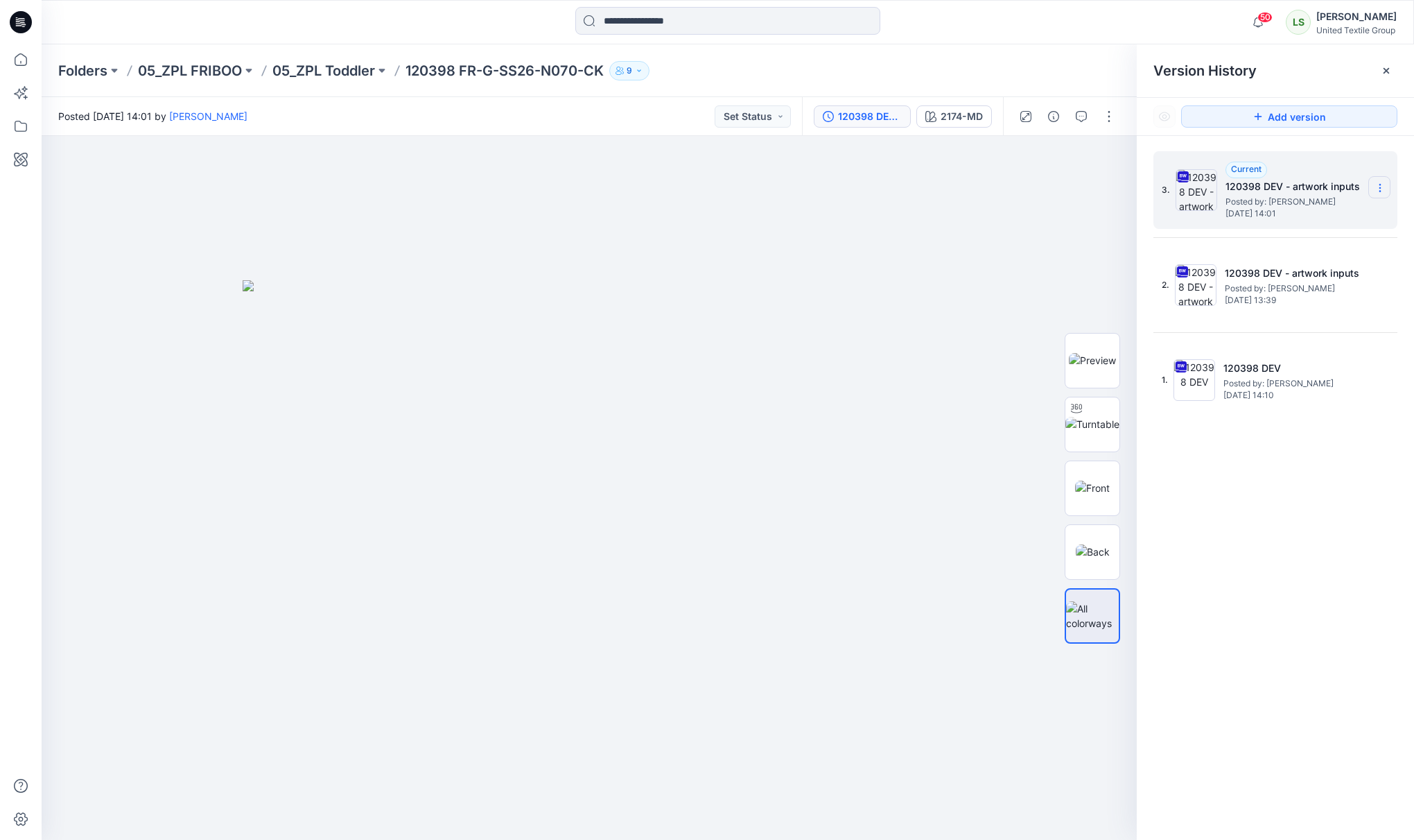
click at [1376, 189] on icon at bounding box center [1380, 188] width 12 height 12
click at [1296, 269] on span "Rename Version" at bounding box center [1288, 271] width 72 height 16
click at [1336, 184] on input "**********" at bounding box center [1312, 185] width 152 height 22
drag, startPoint x: 1333, startPoint y: 184, endPoint x: 1375, endPoint y: 198, distance: 44.3
click at [1375, 198] on div "**********" at bounding box center [1275, 190] width 244 height 78
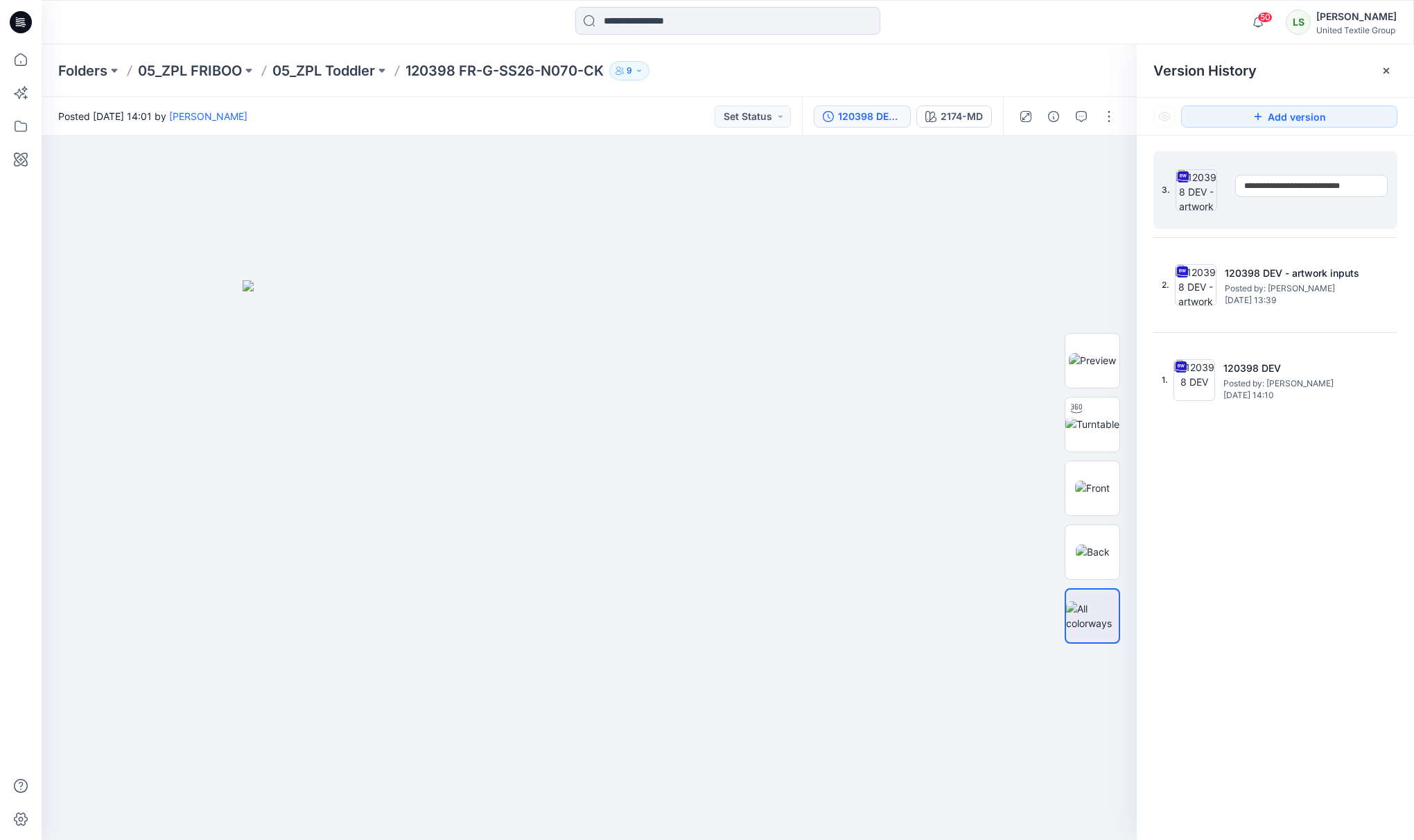
type input "**********"
click at [1008, 57] on div "Folders 05_ZPL FRIBOO 05_ZPL Toddler 120398 FR-G-SS26-N070-CK 9" at bounding box center [727, 70] width 1373 height 53
click at [1068, 80] on div "Folders 05_ZPL FRIBOO 05_ZPL Toddler 120398 FR-G-SS26-N070-CK 9" at bounding box center [727, 70] width 1373 height 53
click at [363, 70] on p "05_ZPL Toddler" at bounding box center [324, 70] width 103 height 19
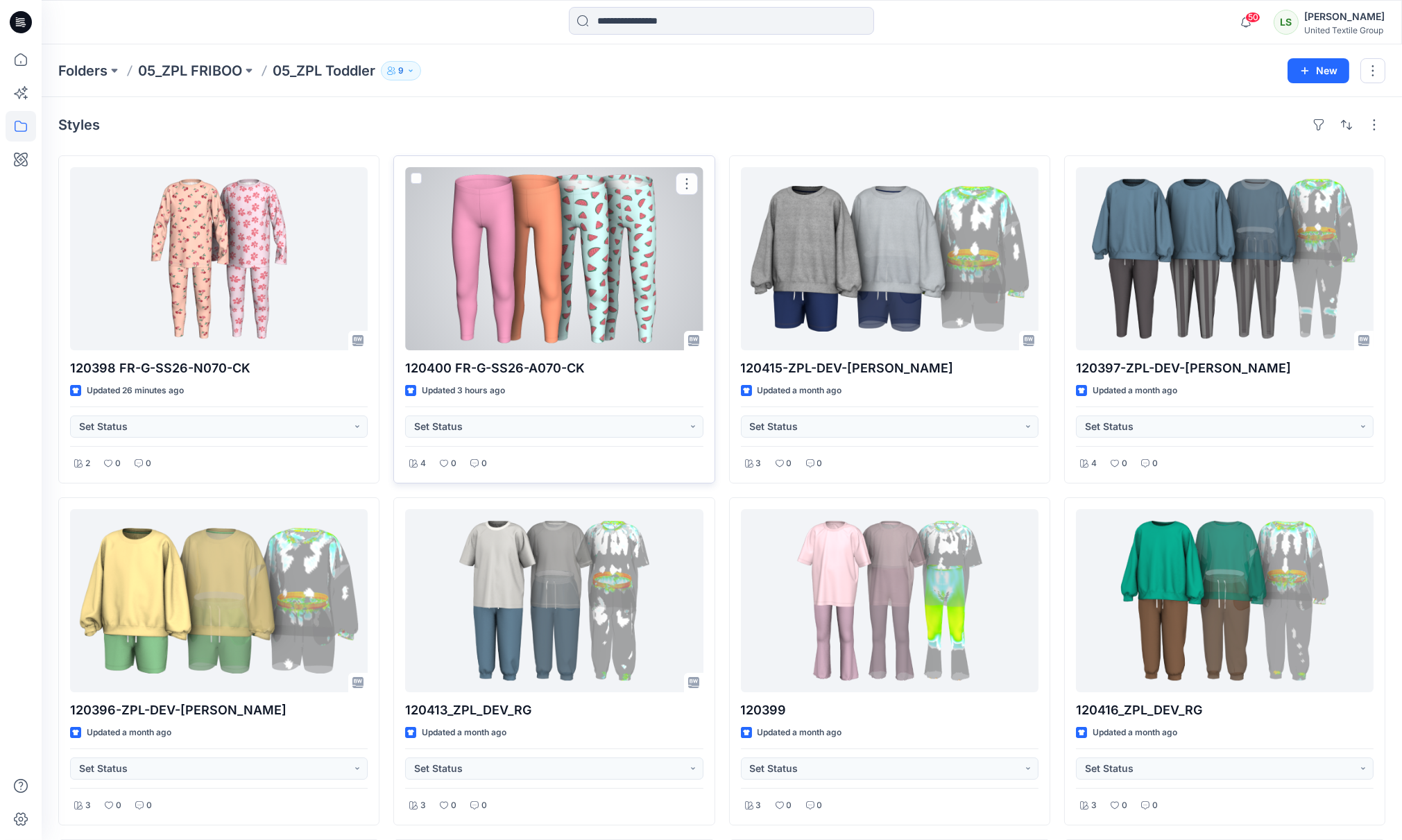
click at [536, 252] on div at bounding box center [553, 258] width 298 height 183
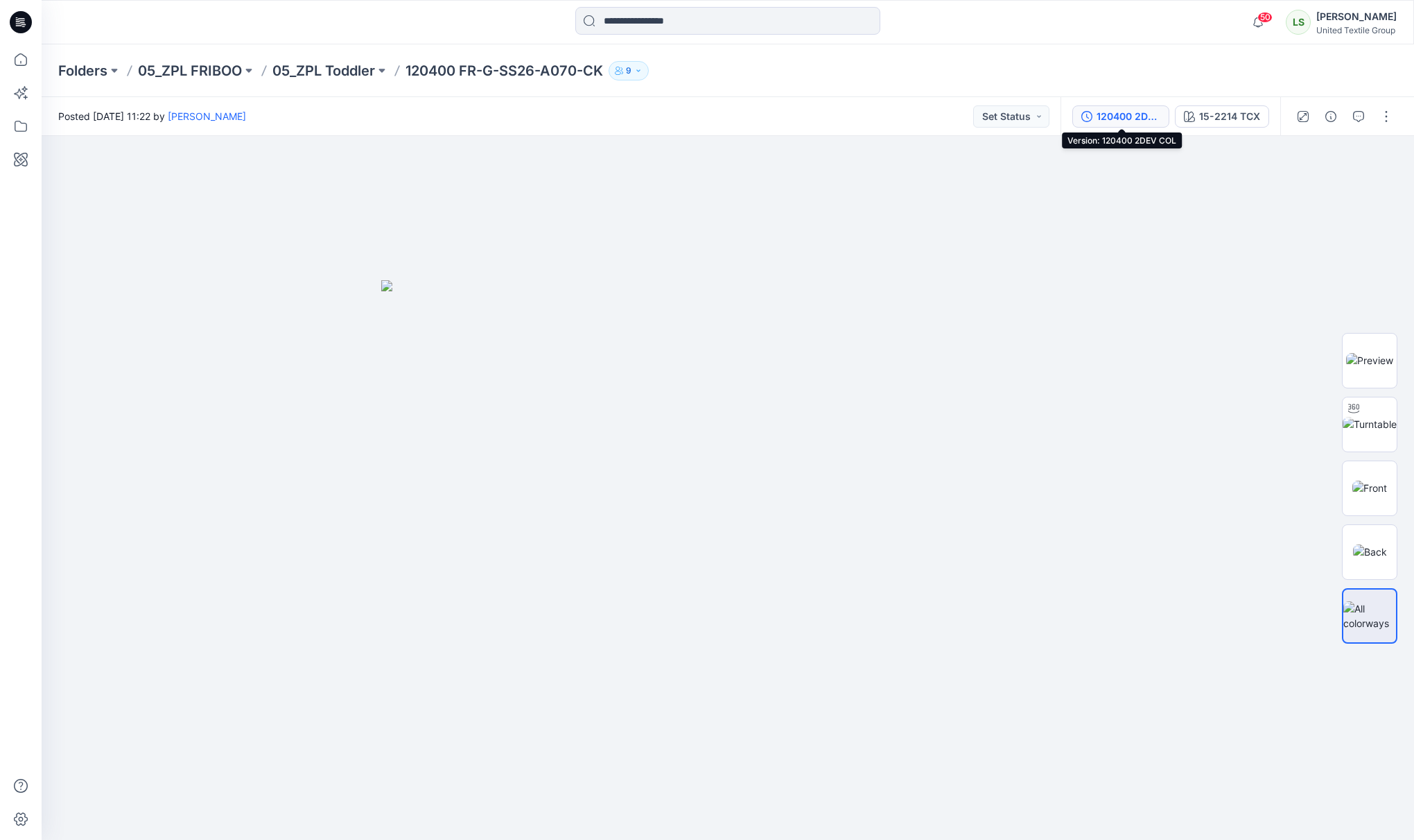
click at [1153, 111] on div "120400 2DEV COL" at bounding box center [1129, 117] width 64 height 15
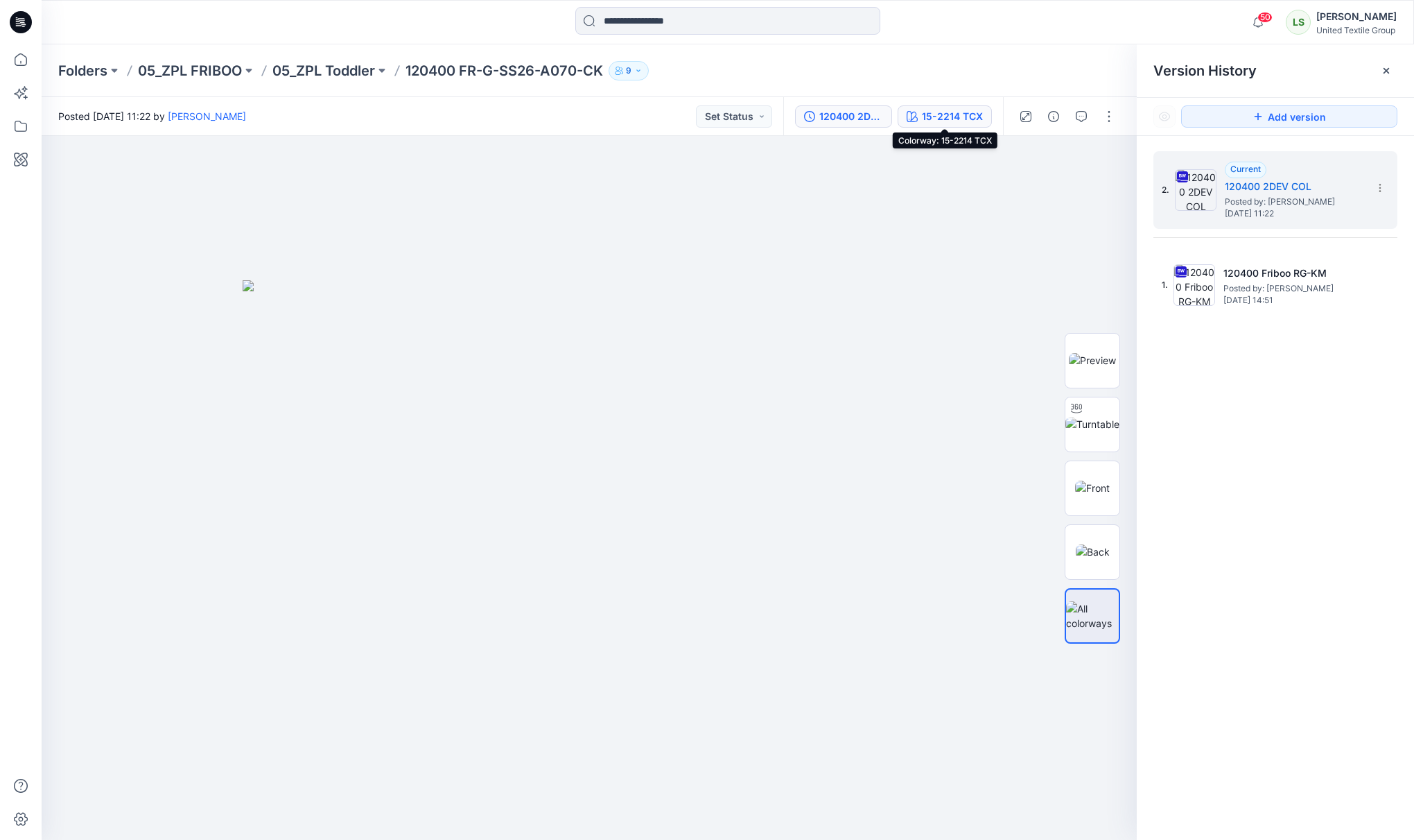
click at [979, 109] on div "15-2214 TCX" at bounding box center [952, 117] width 61 height 15
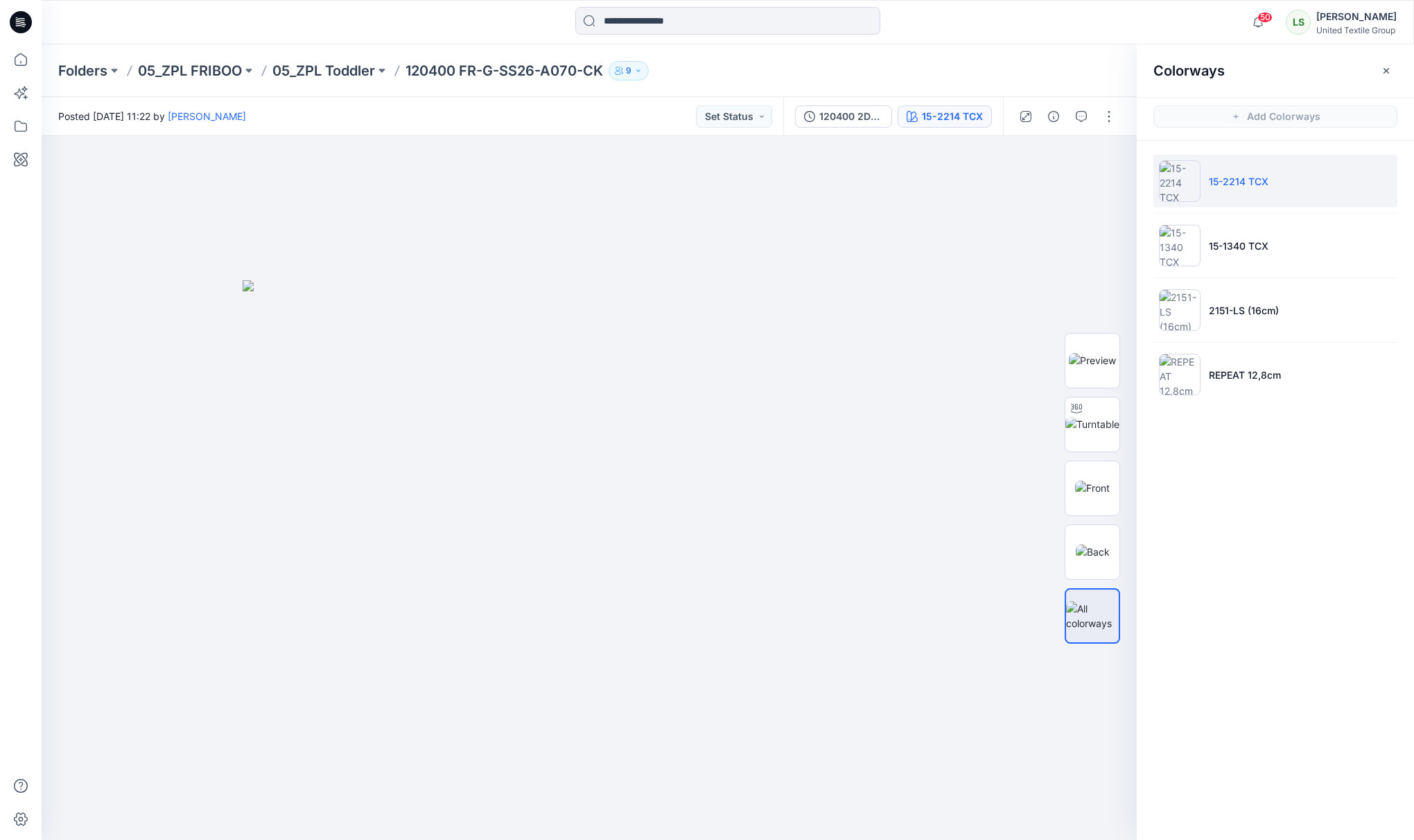
click at [17, 309] on div at bounding box center [21, 442] width 31 height 796
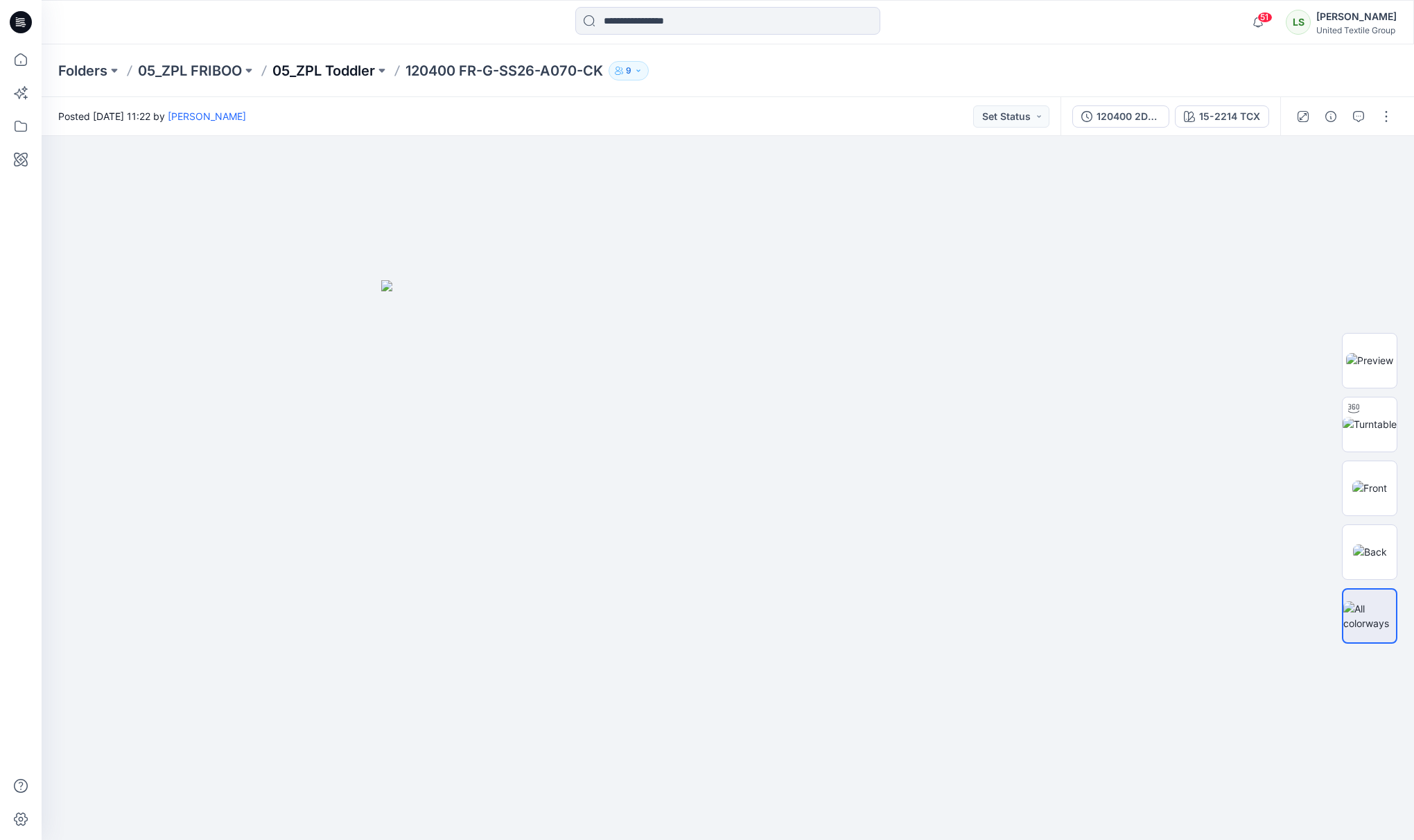
click at [361, 73] on p "05_ZPL Toddler" at bounding box center [324, 70] width 103 height 19
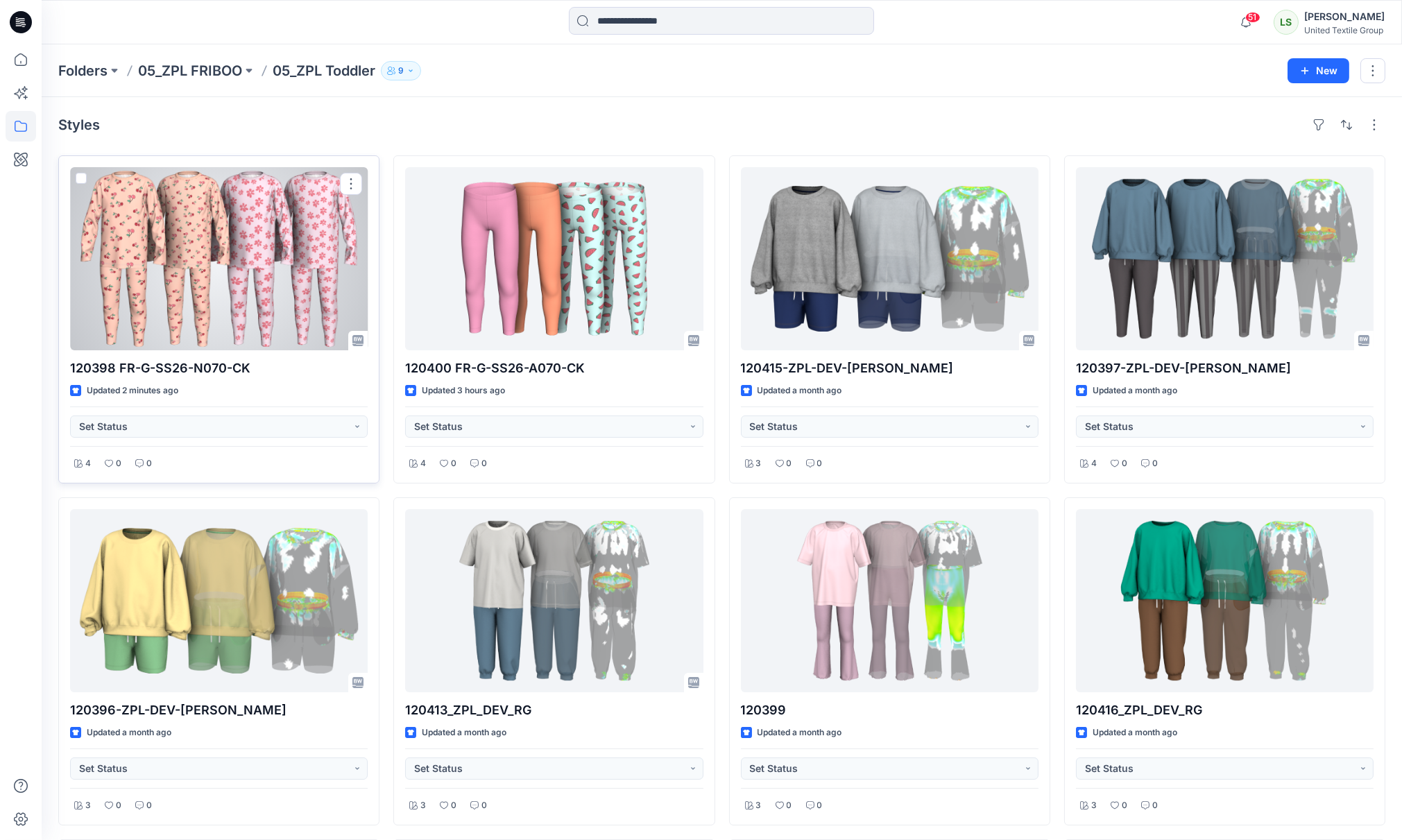
click at [304, 237] on div at bounding box center [219, 258] width 298 height 183
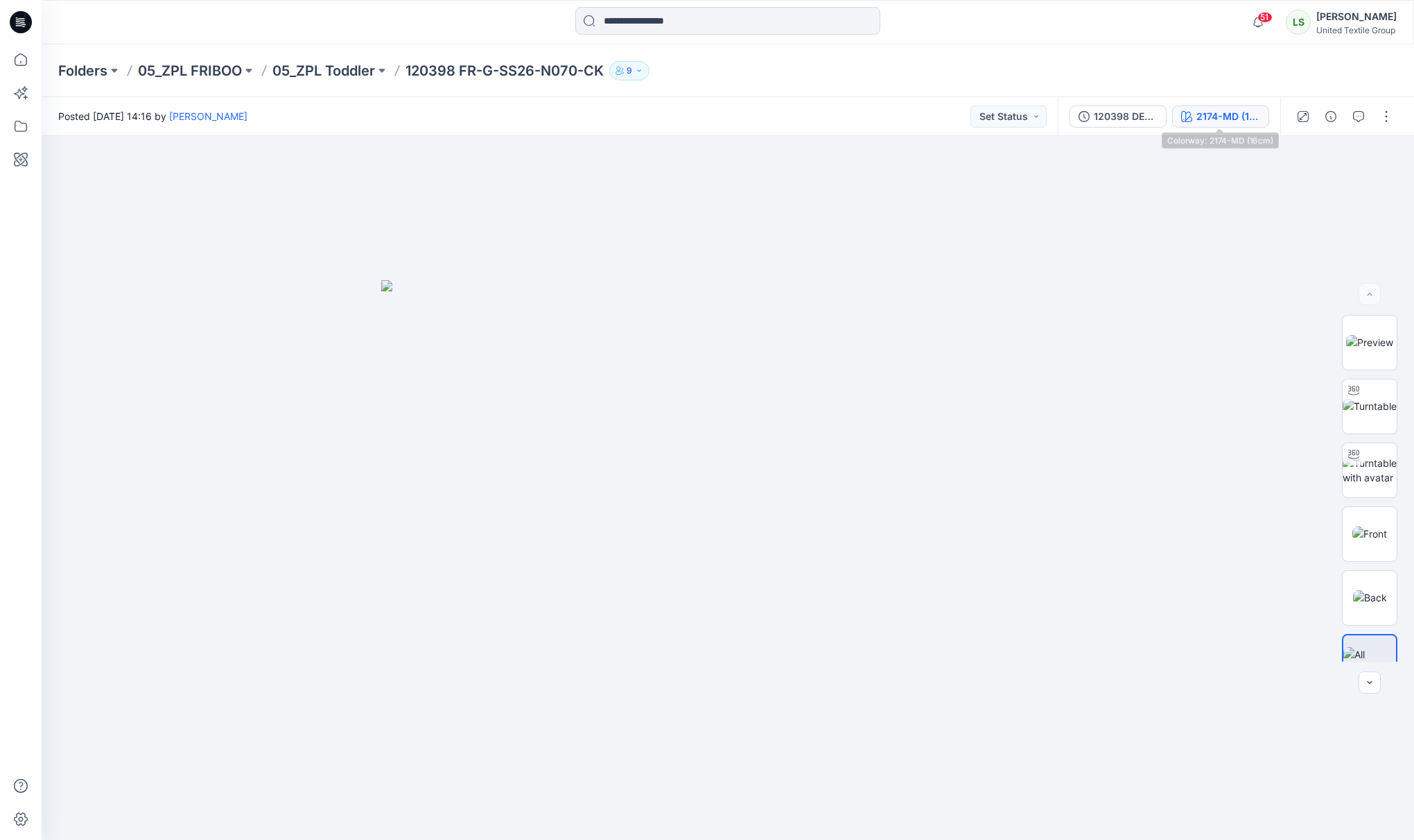
click at [1250, 113] on div "2174-MD (16cm)" at bounding box center [1228, 117] width 64 height 15
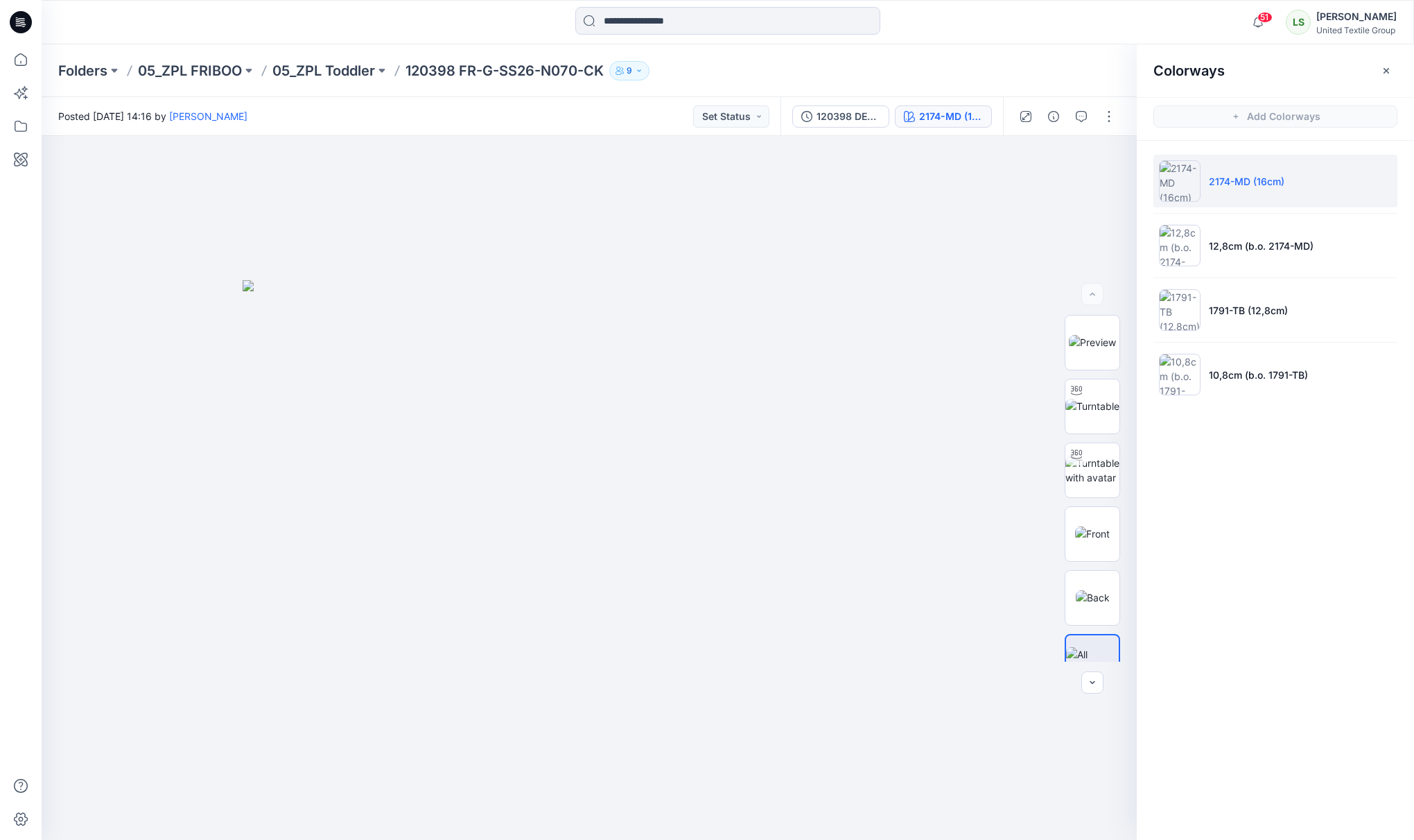
click at [454, 122] on div "Posted [DATE] 14:16 by [PERSON_NAME] Set Status" at bounding box center [410, 117] width 739 height 39
drag, startPoint x: 1294, startPoint y: 178, endPoint x: 1207, endPoint y: 189, distance: 87.7
click at [1207, 189] on li "2174-MD (16cm)" at bounding box center [1275, 181] width 244 height 53
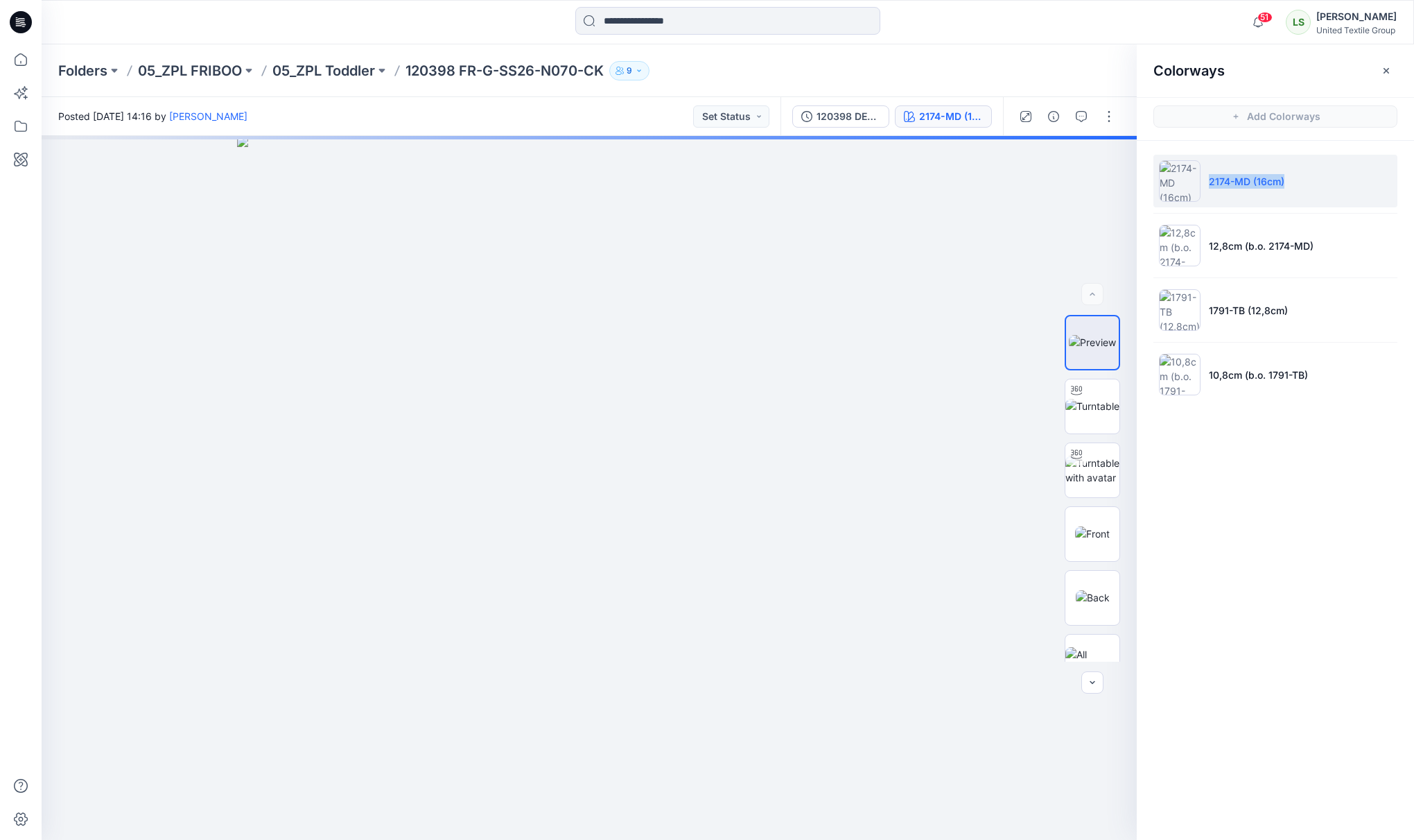
copy p "2174-MD (16cm)"
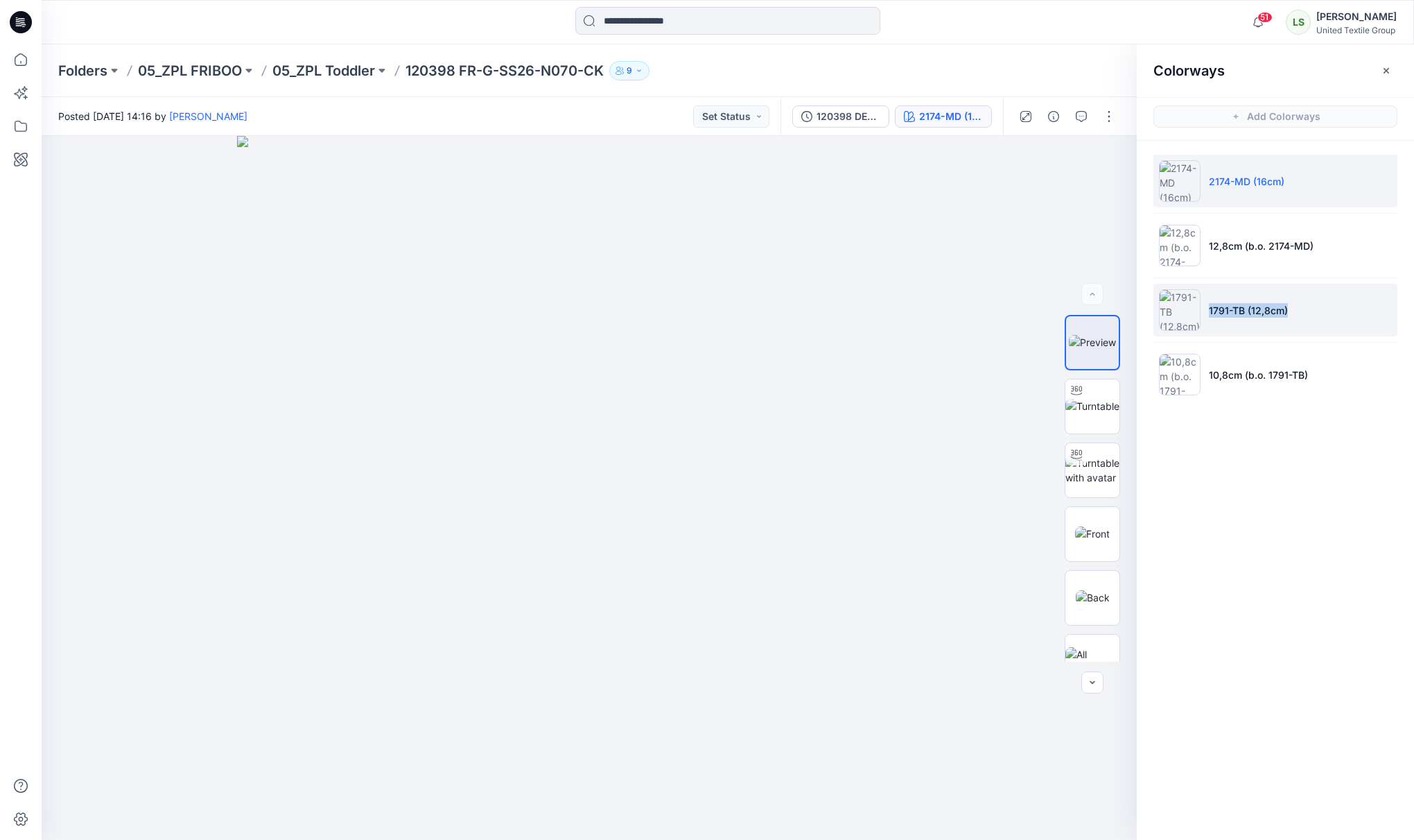
drag, startPoint x: 1305, startPoint y: 308, endPoint x: 1210, endPoint y: 314, distance: 95.2
click at [1210, 314] on li "1791-TB (12,8cm)" at bounding box center [1275, 309] width 244 height 53
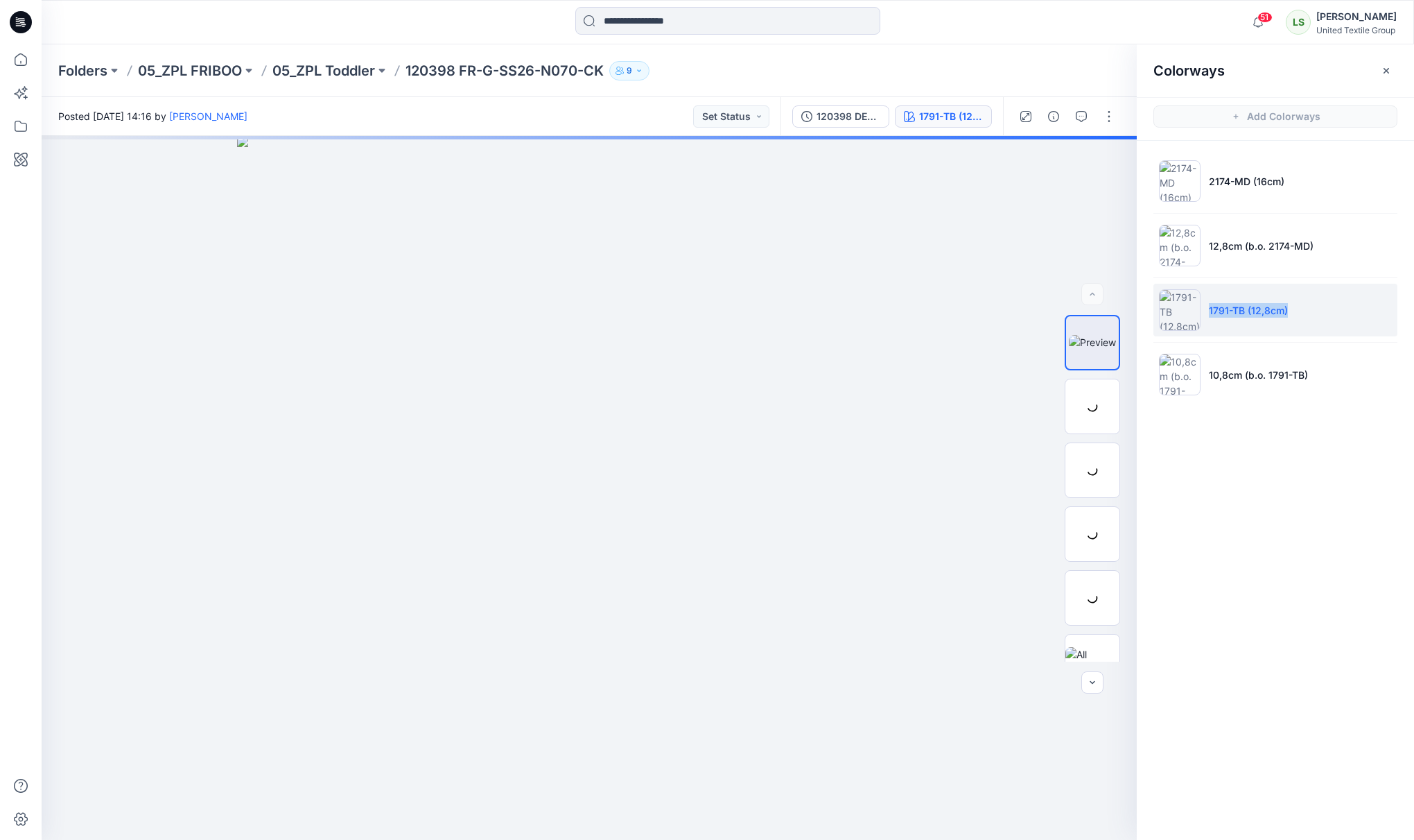
copy p "1791-TB (12,8cm)"
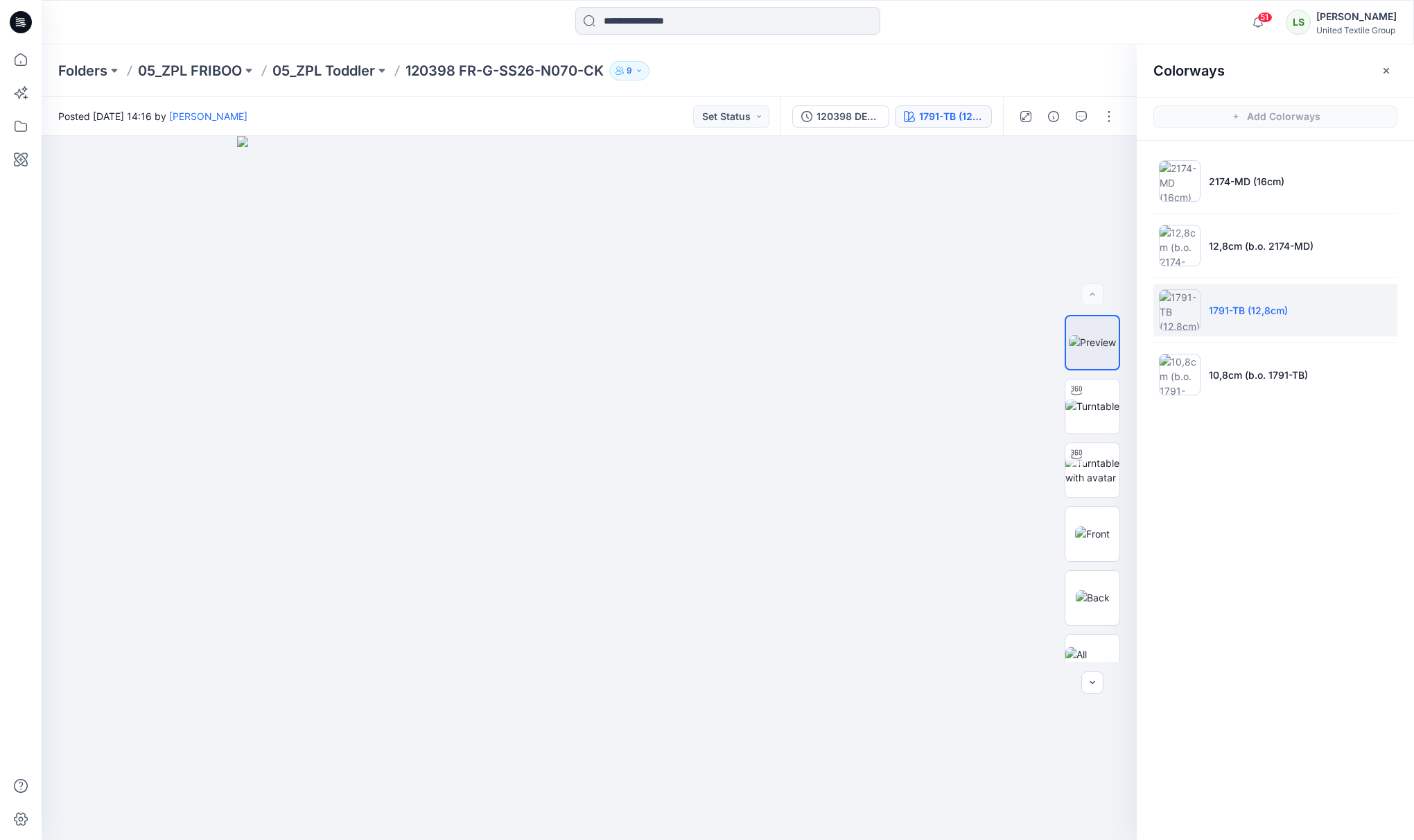
drag, startPoint x: 570, startPoint y: 102, endPoint x: 601, endPoint y: 99, distance: 31.1
click at [573, 102] on div "Posted Thursday, September 11, 2025 14:16 by Lise Stougaard Set Status" at bounding box center [410, 117] width 739 height 39
click at [1110, 122] on button "button" at bounding box center [1109, 116] width 22 height 22
click at [1038, 271] on p "Duplicate to..." at bounding box center [1043, 263] width 63 height 14
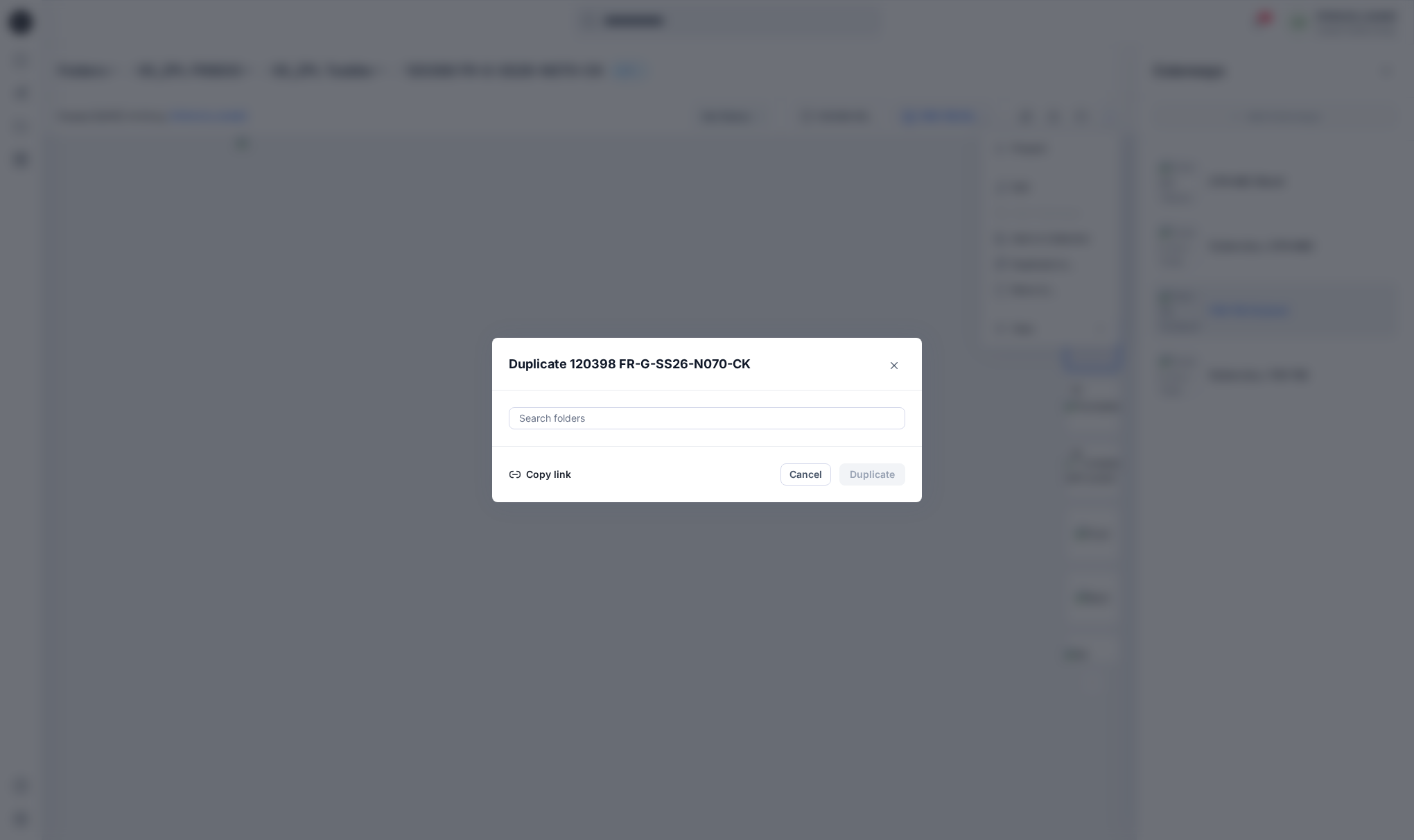
click at [552, 469] on button "Copy link" at bounding box center [539, 474] width 63 height 16
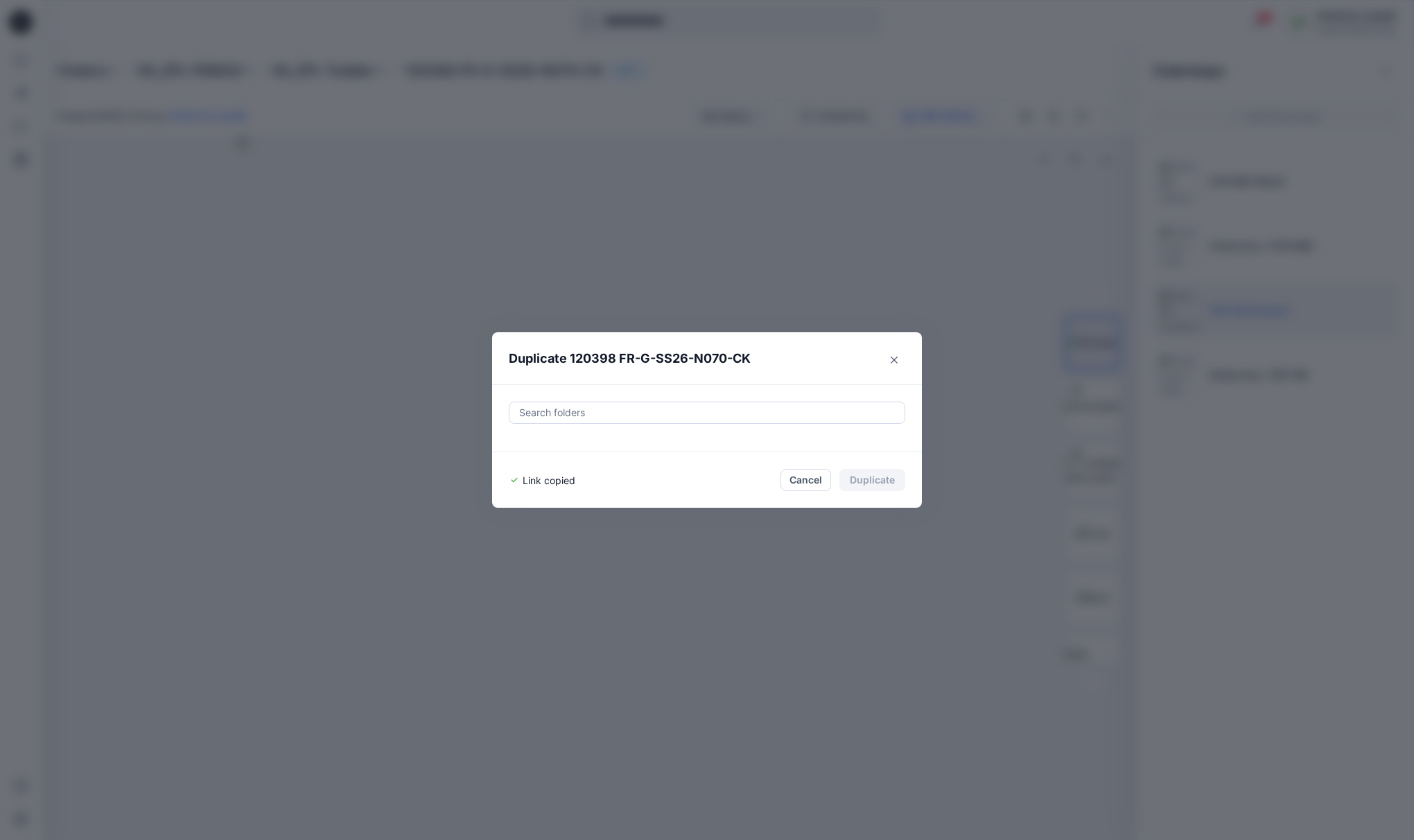
drag, startPoint x: 436, startPoint y: 125, endPoint x: 490, endPoint y: 138, distance: 55.5
click at [437, 125] on div "Duplicate 120398 FR-G-SS26-N070-CK Search folders Link copied Cancel Duplicate" at bounding box center [707, 420] width 1414 height 840
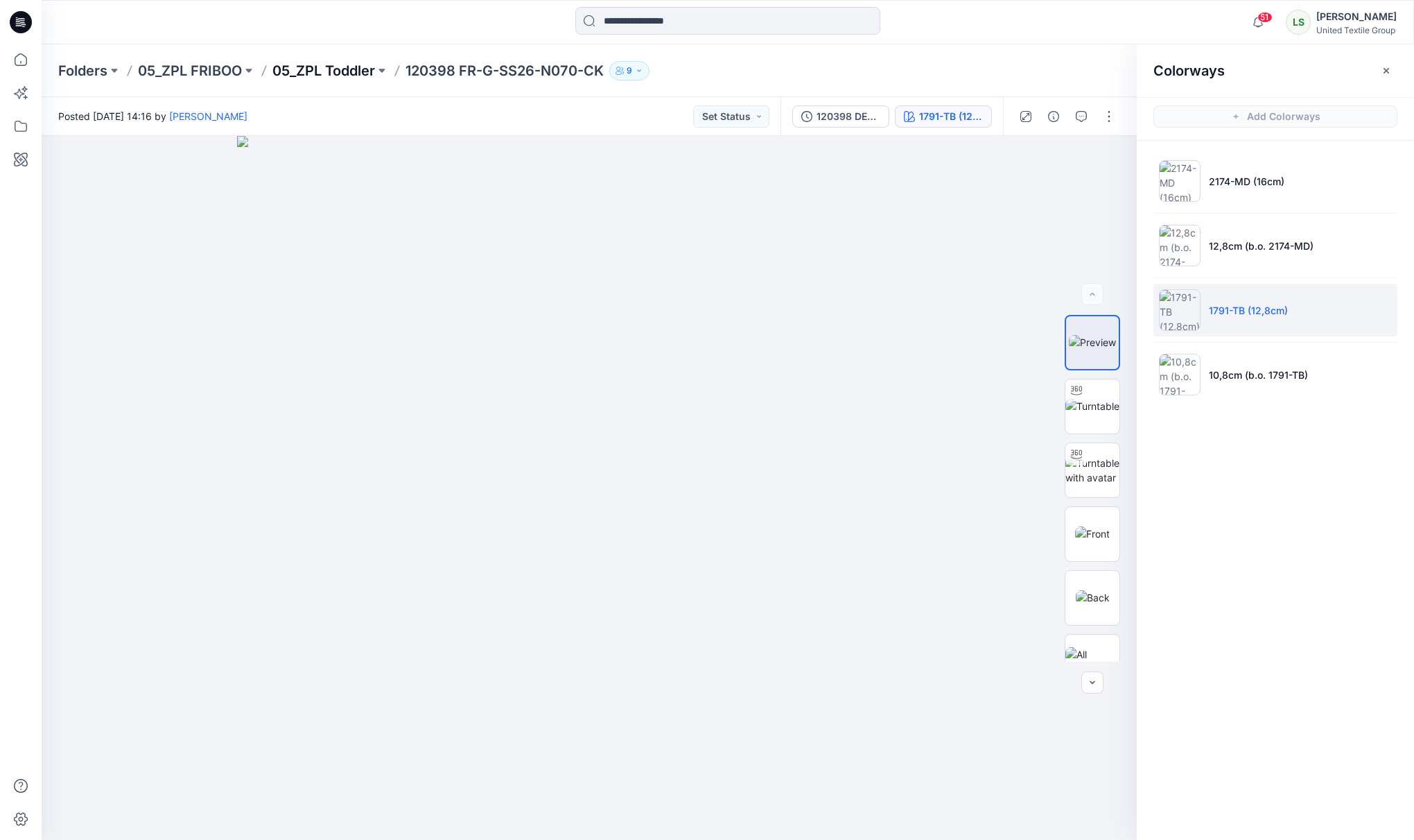
click at [347, 67] on p "05_ZPL Toddler" at bounding box center [324, 70] width 103 height 19
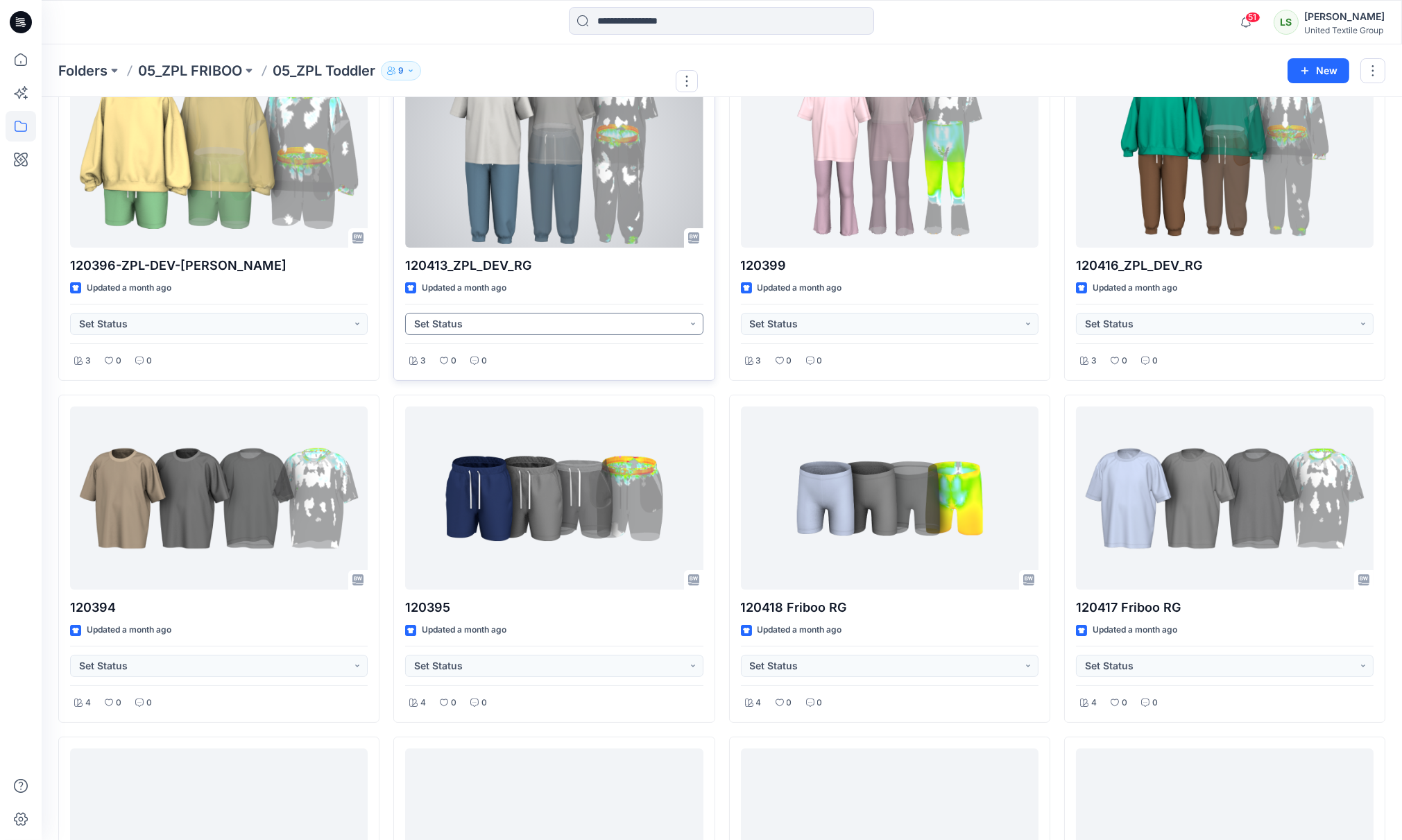
scroll to position [471, 0]
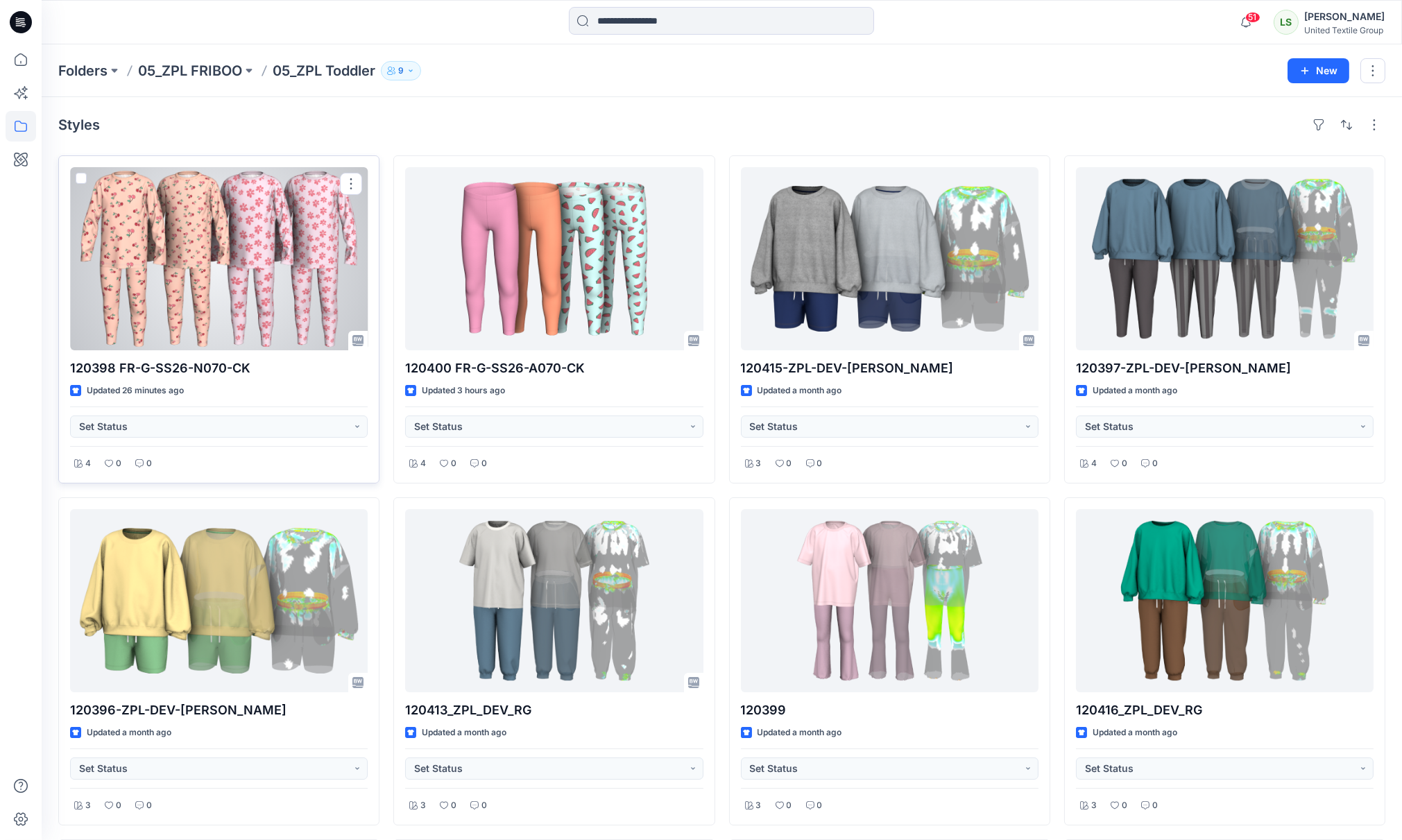
click at [221, 281] on div at bounding box center [219, 258] width 298 height 183
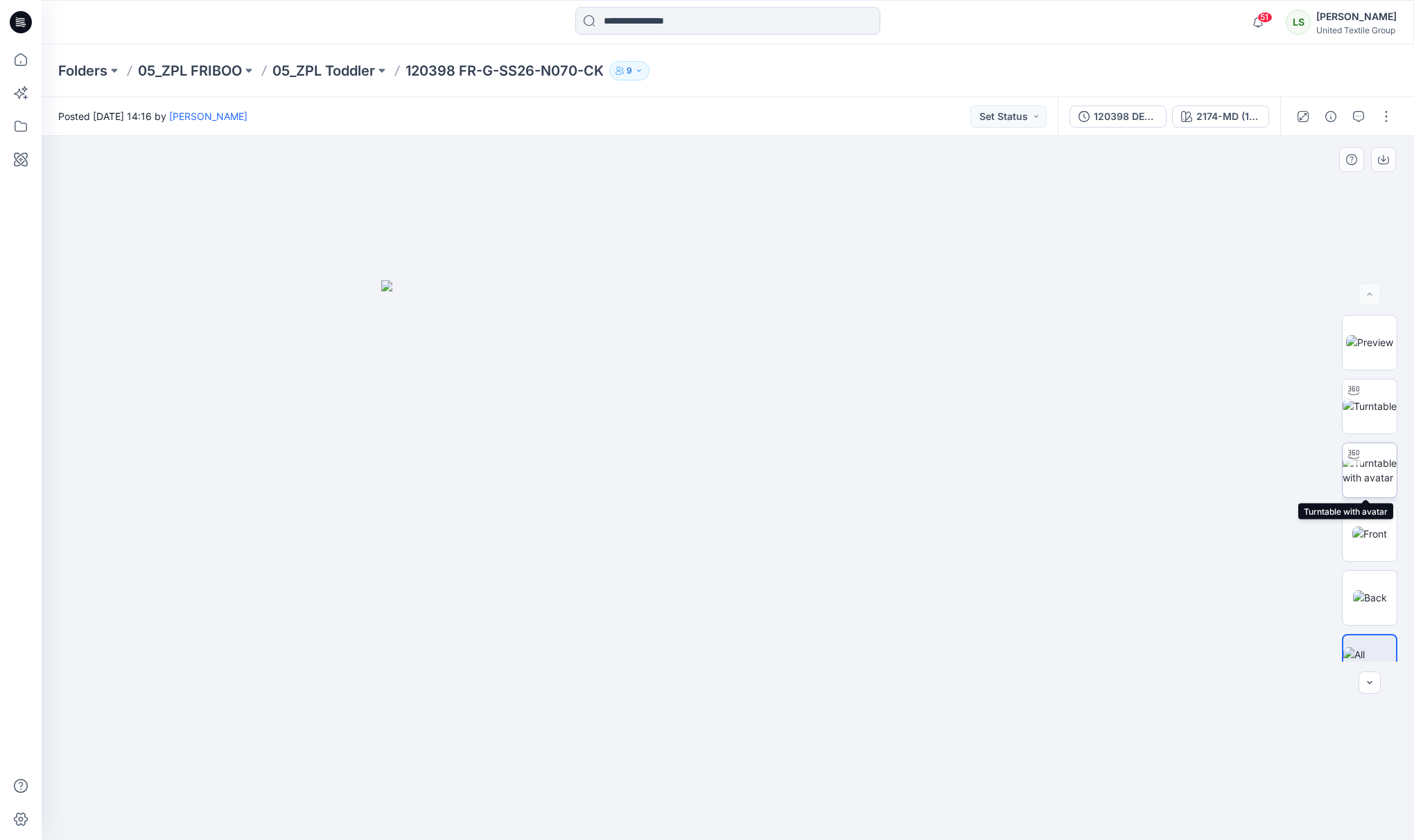
click at [1374, 459] on img at bounding box center [1370, 470] width 54 height 29
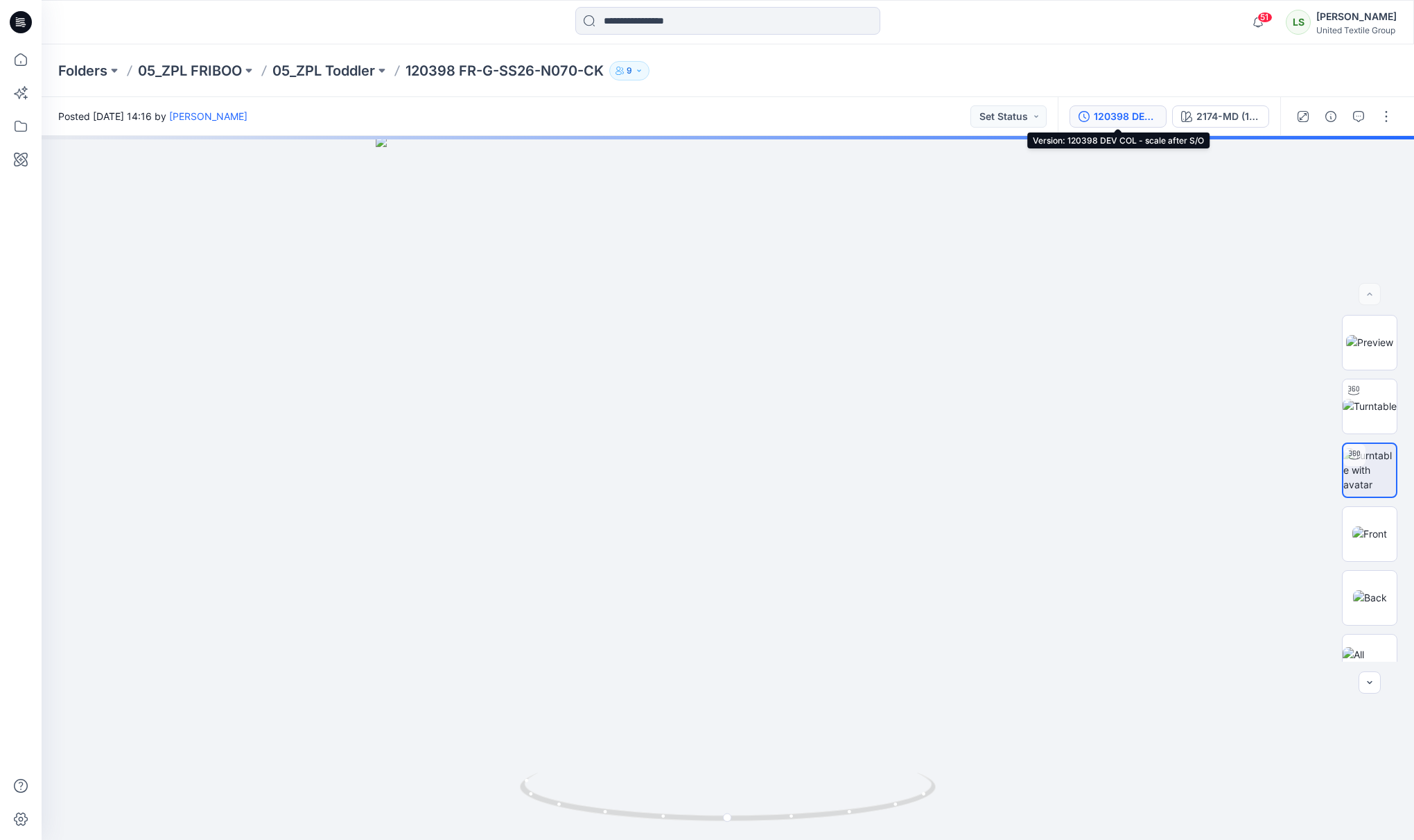
click at [1123, 109] on div "120398 DEV COL - scale after S/O" at bounding box center [1126, 117] width 64 height 15
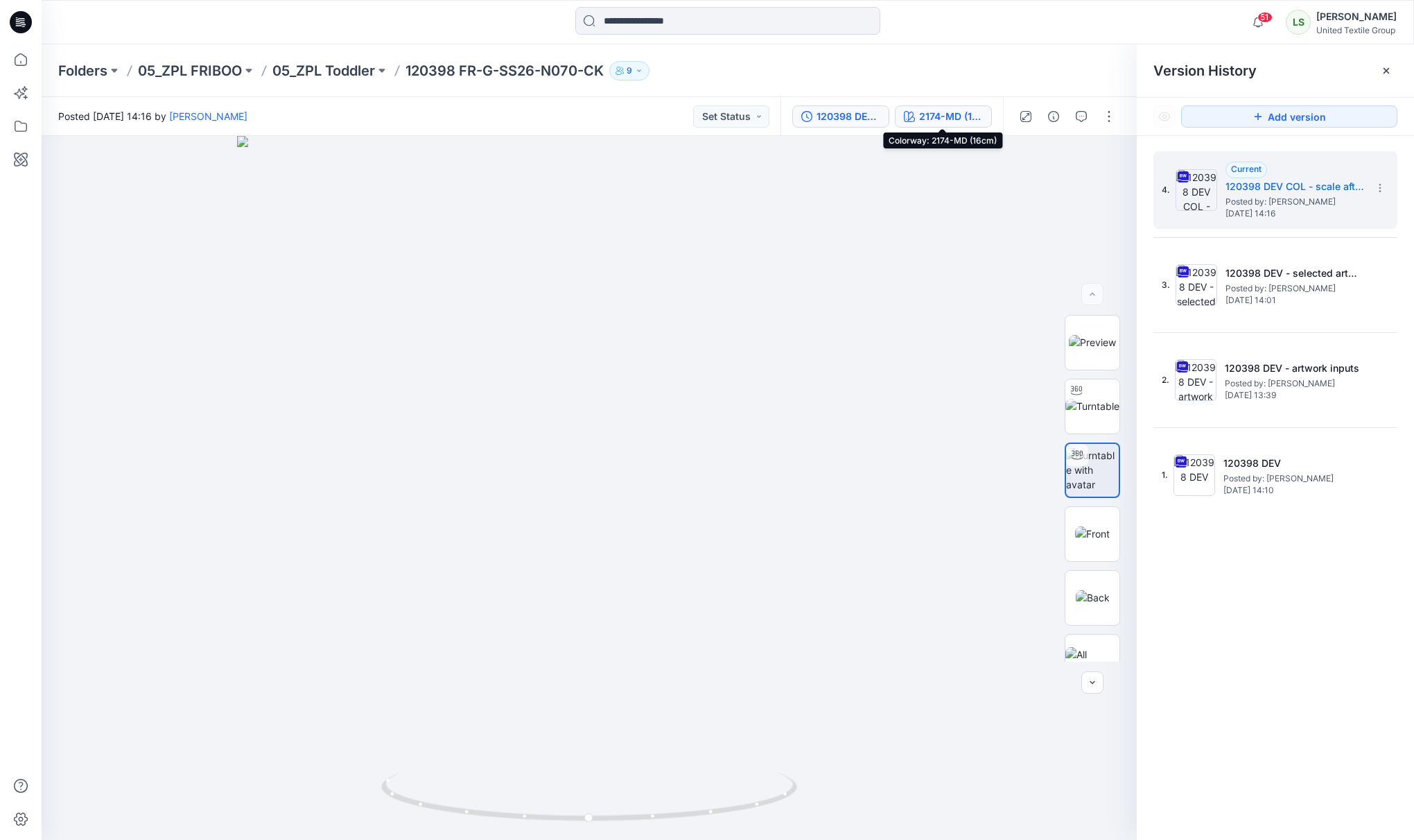
click at [973, 113] on div "2174-MD (16cm)" at bounding box center [951, 117] width 64 height 15
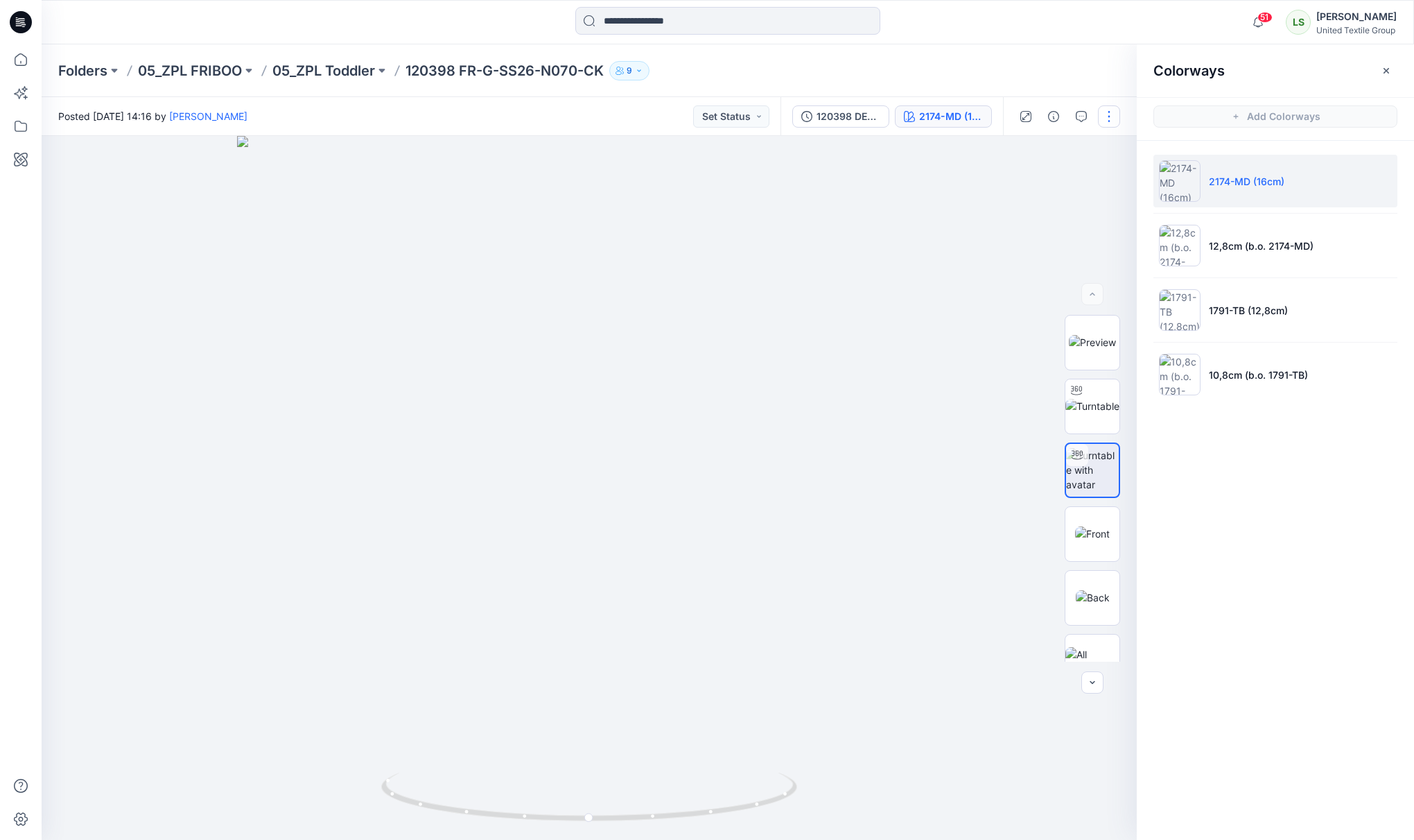
click at [1105, 116] on button "button" at bounding box center [1109, 116] width 22 height 22
click at [1009, 185] on button "Edit" at bounding box center [1051, 187] width 127 height 26
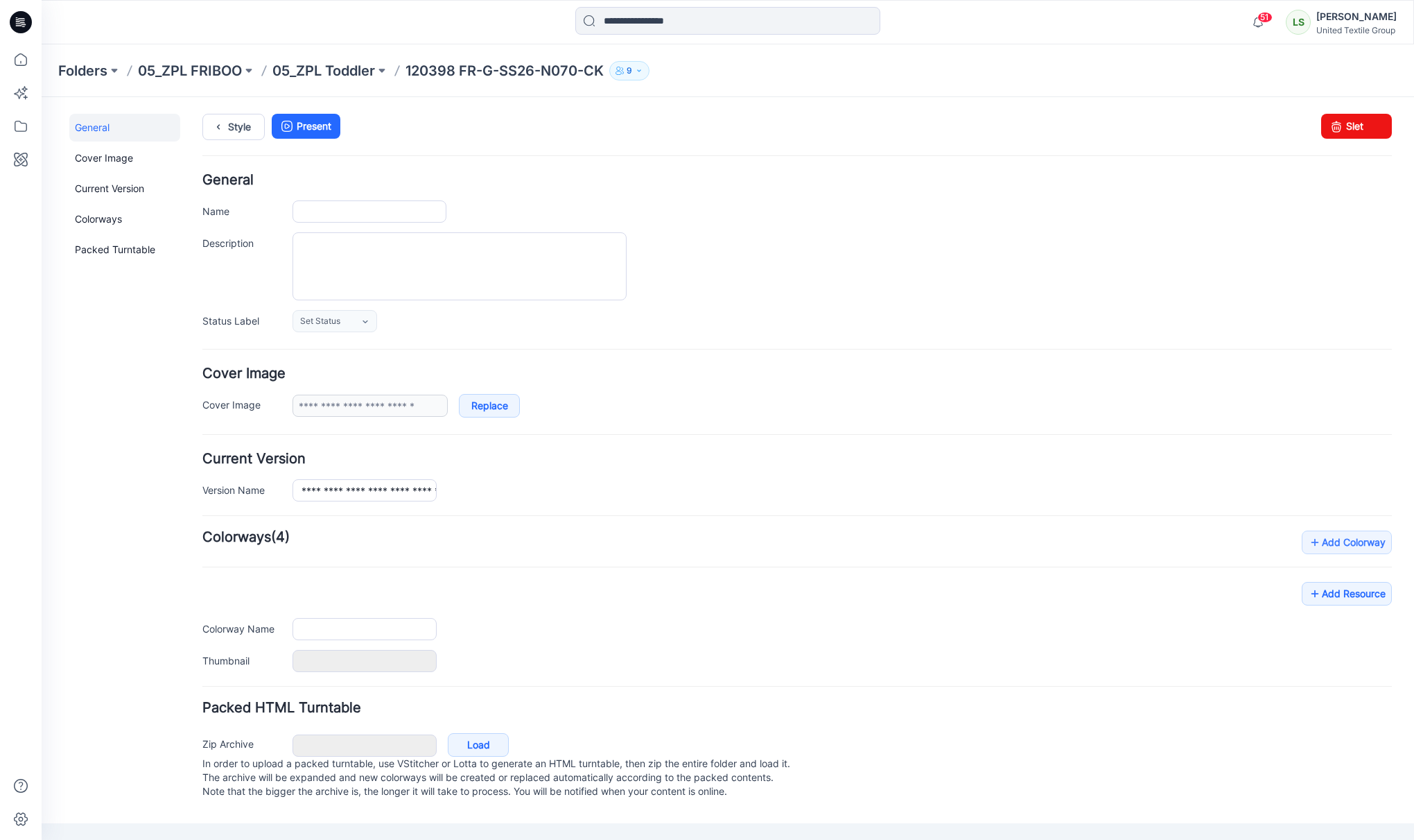
type input "**********"
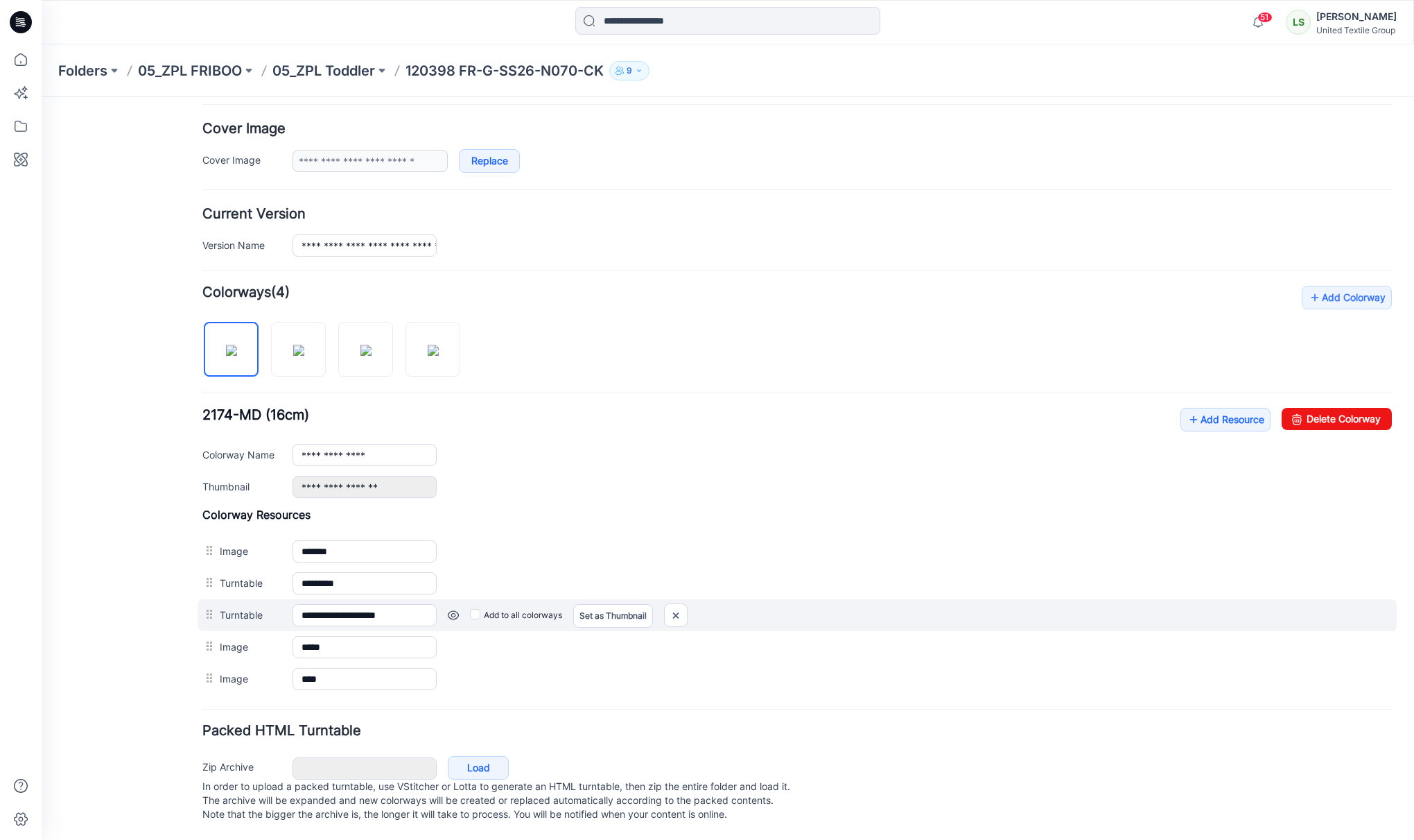
scroll to position [261, 0]
drag, startPoint x: 799, startPoint y: 158, endPoint x: 678, endPoint y: 603, distance: 461.2
click at [678, 604] on img at bounding box center [675, 616] width 22 height 23
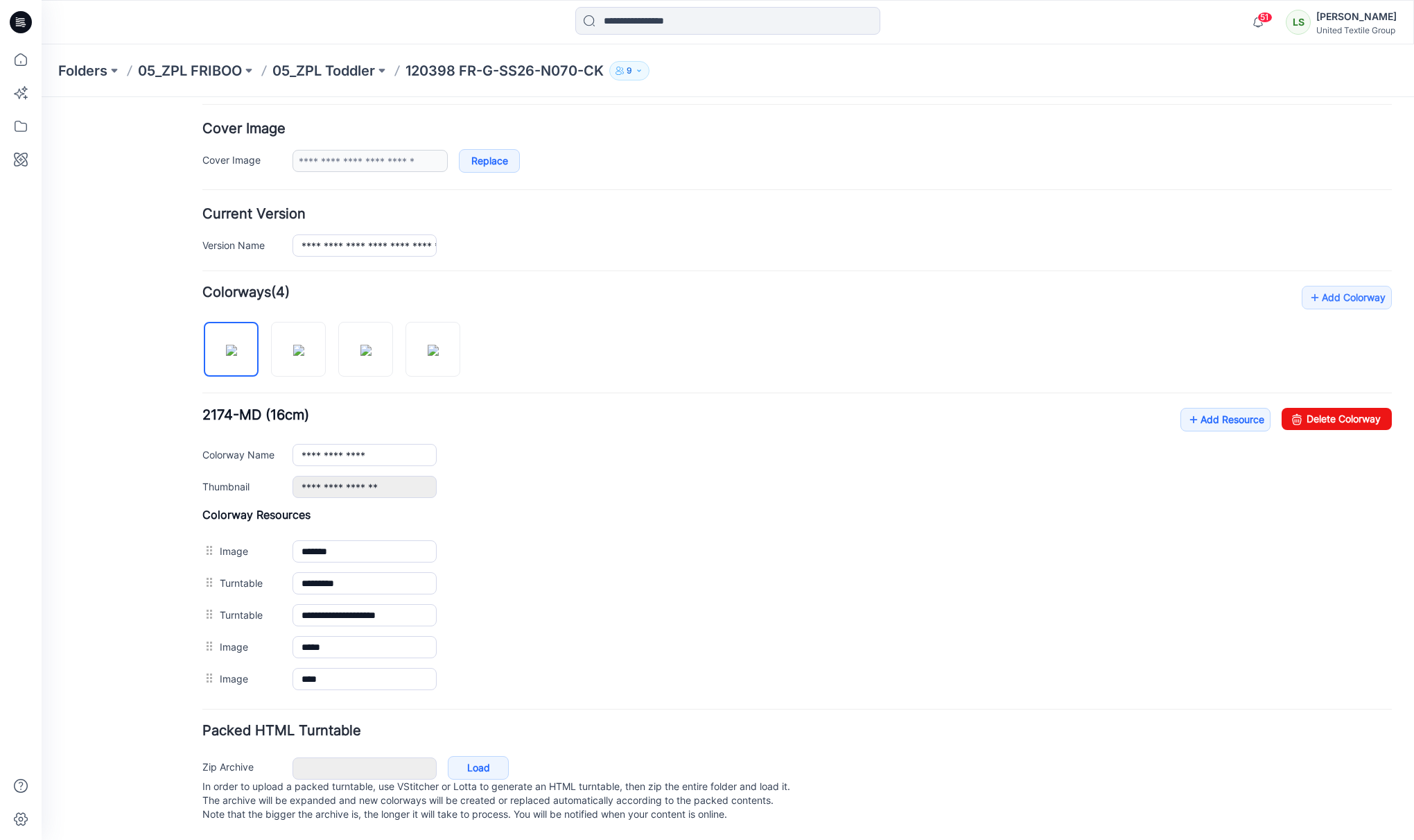
scroll to position [229, 0]
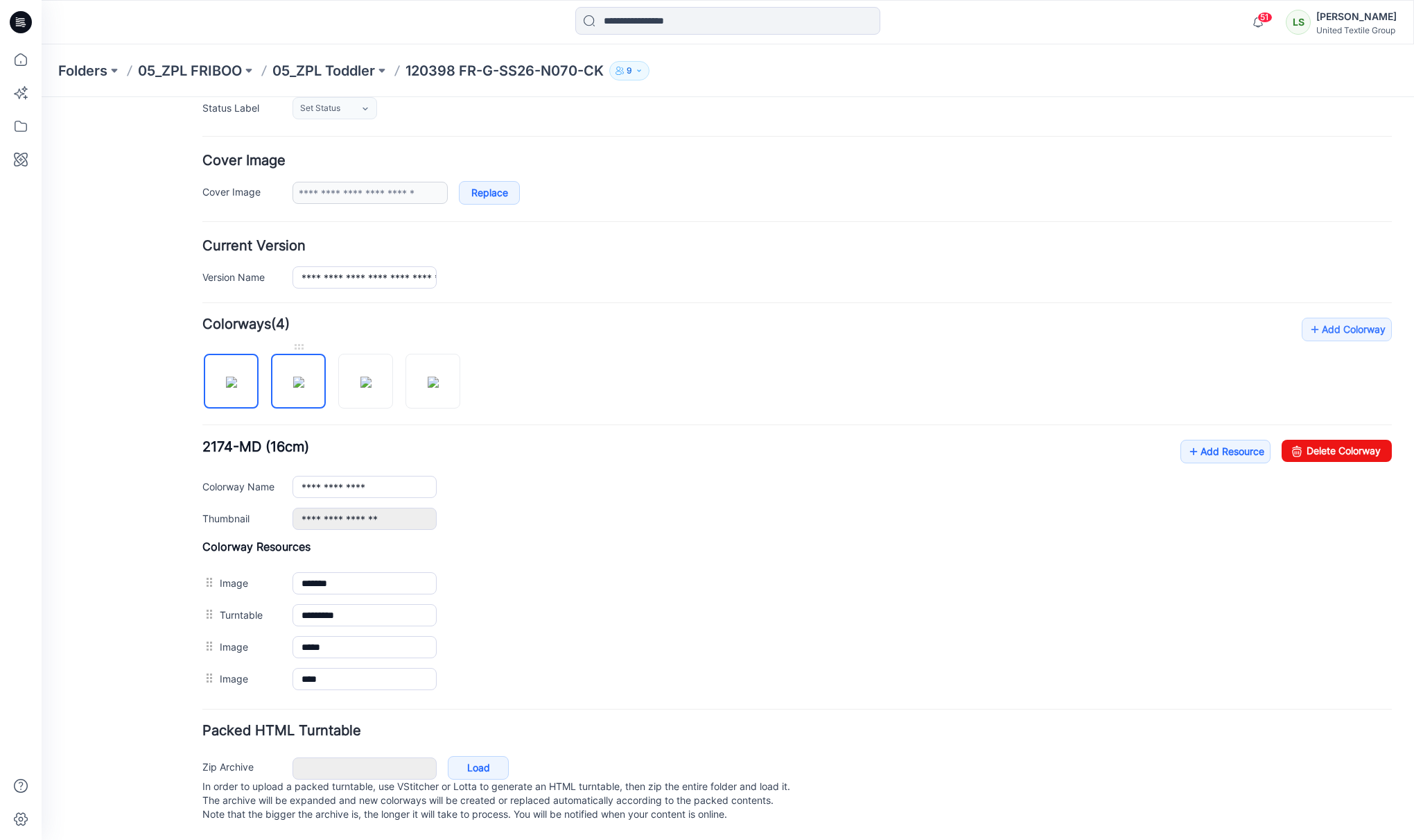
click at [304, 377] on img at bounding box center [299, 382] width 12 height 12
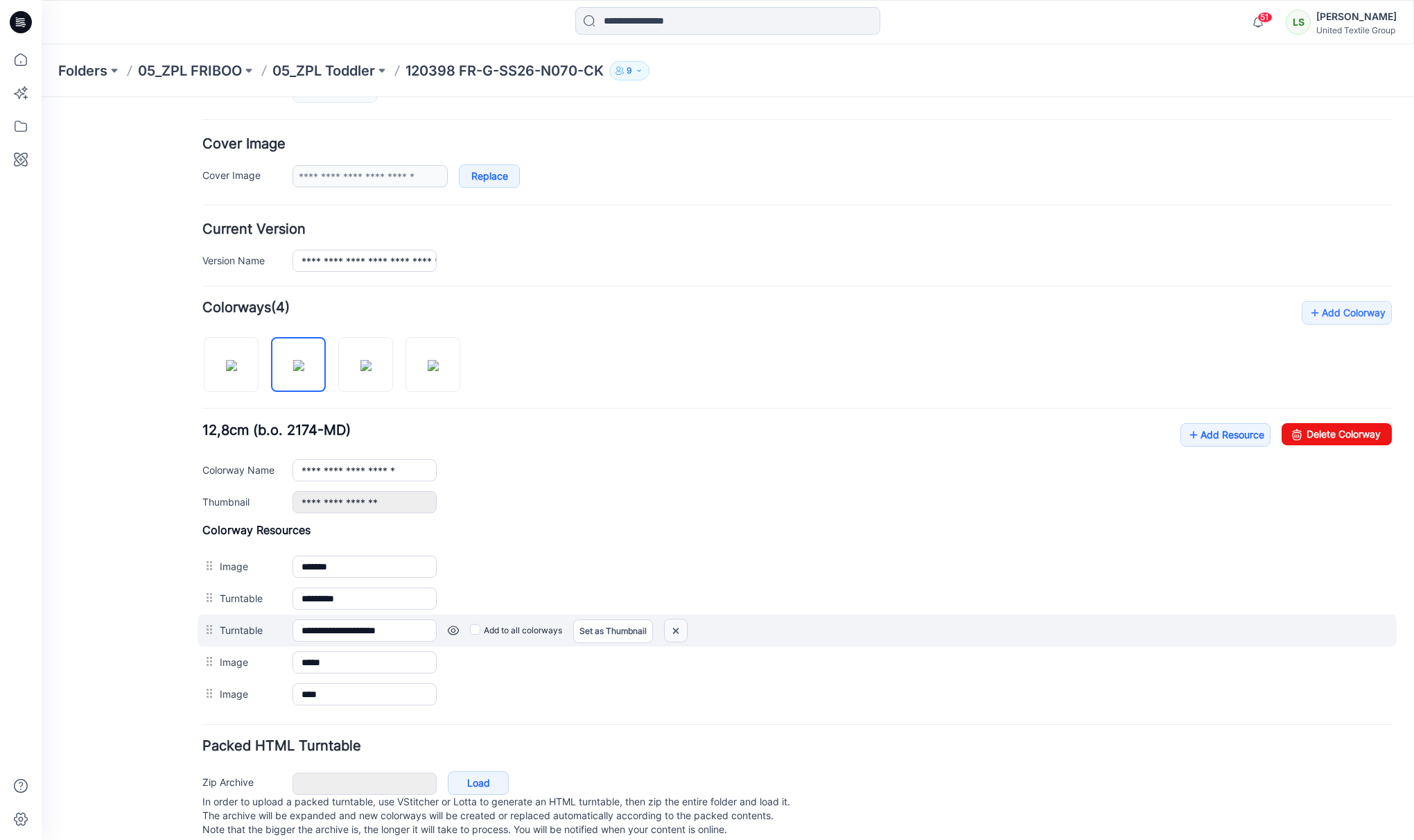
drag, startPoint x: 673, startPoint y: 635, endPoint x: 814, endPoint y: 146, distance: 508.9
click at [673, 635] on img at bounding box center [675, 631] width 22 height 23
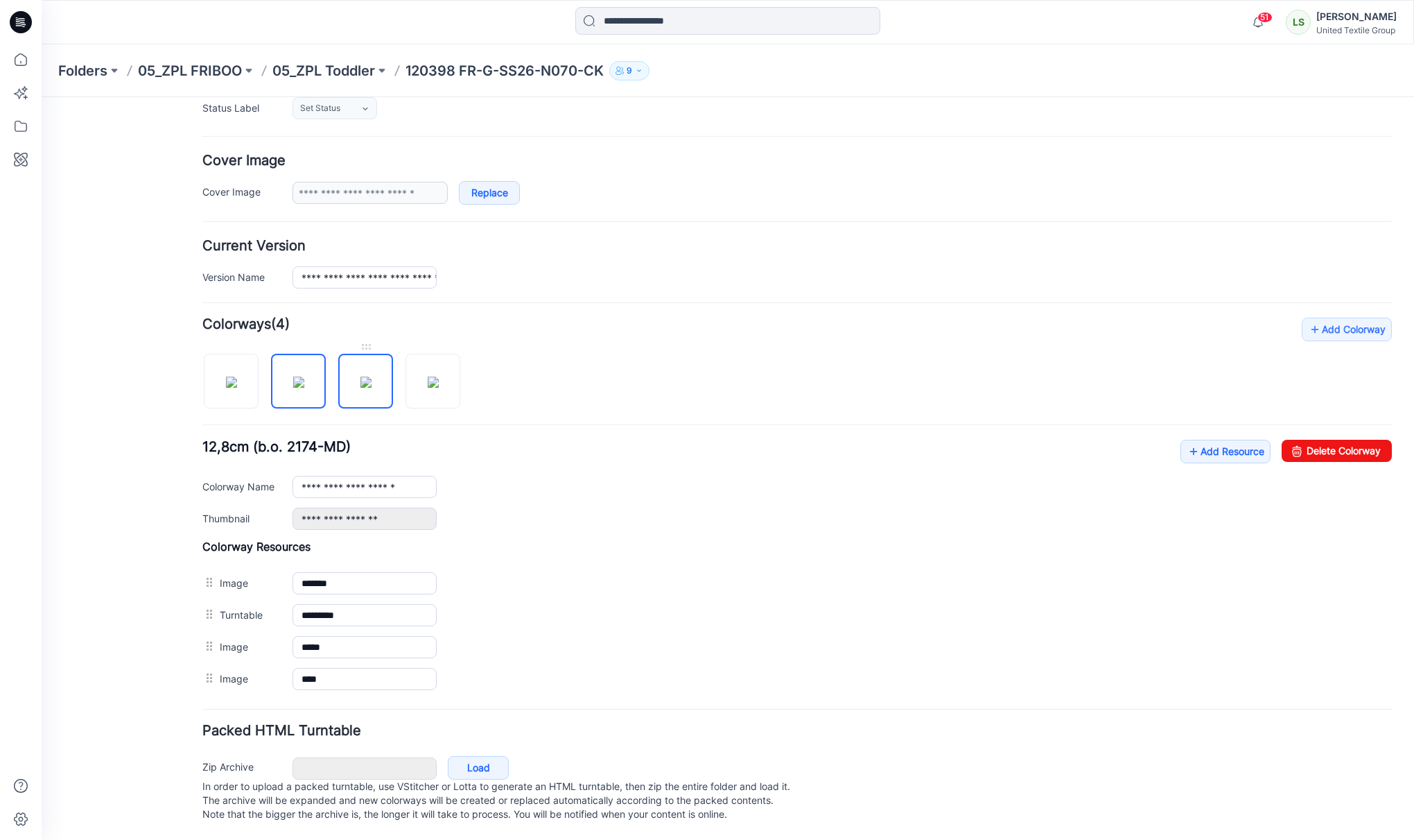
click at [371, 377] on img at bounding box center [366, 382] width 12 height 12
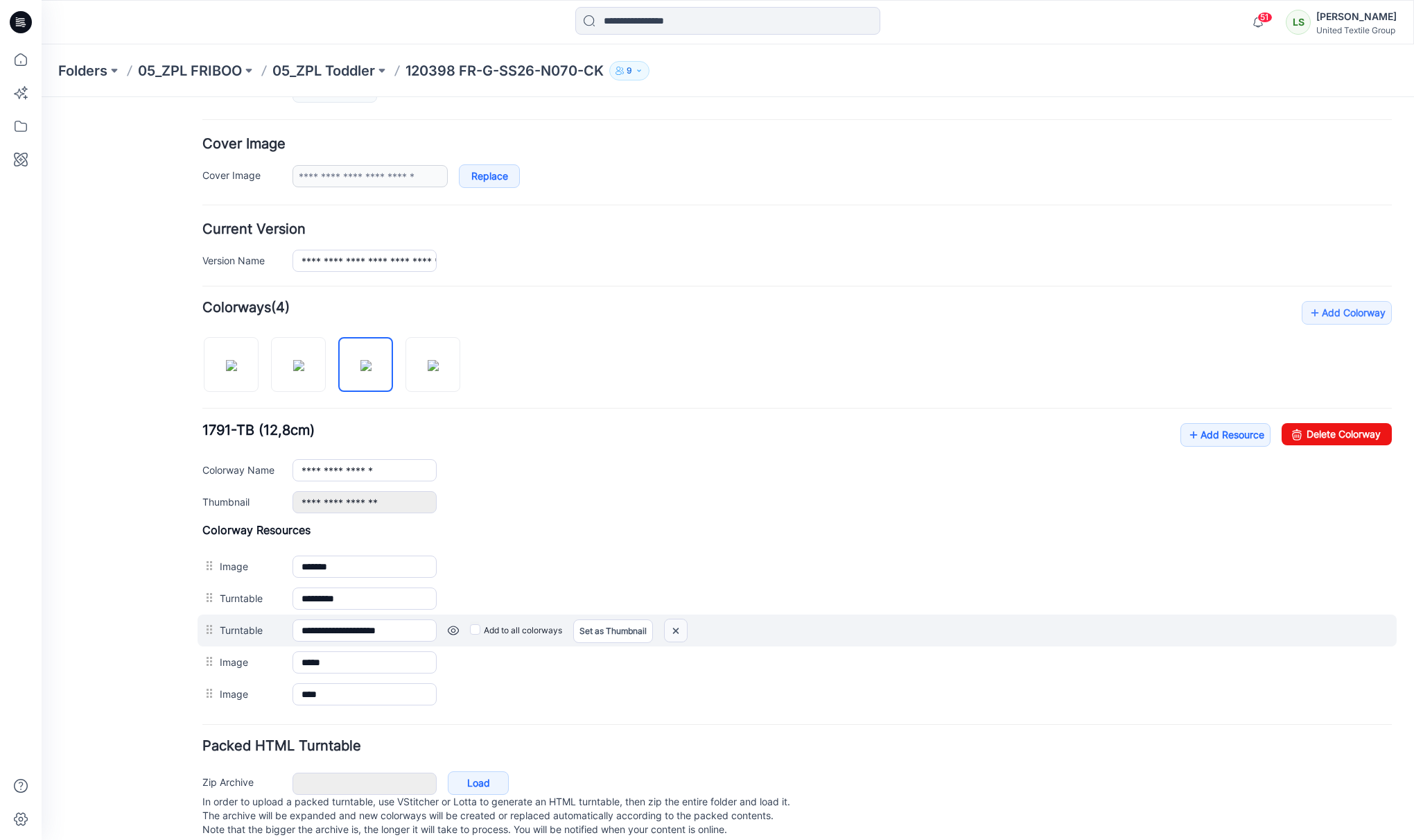
drag, startPoint x: 681, startPoint y: 633, endPoint x: 811, endPoint y: 160, distance: 490.5
click at [681, 633] on img at bounding box center [675, 631] width 22 height 23
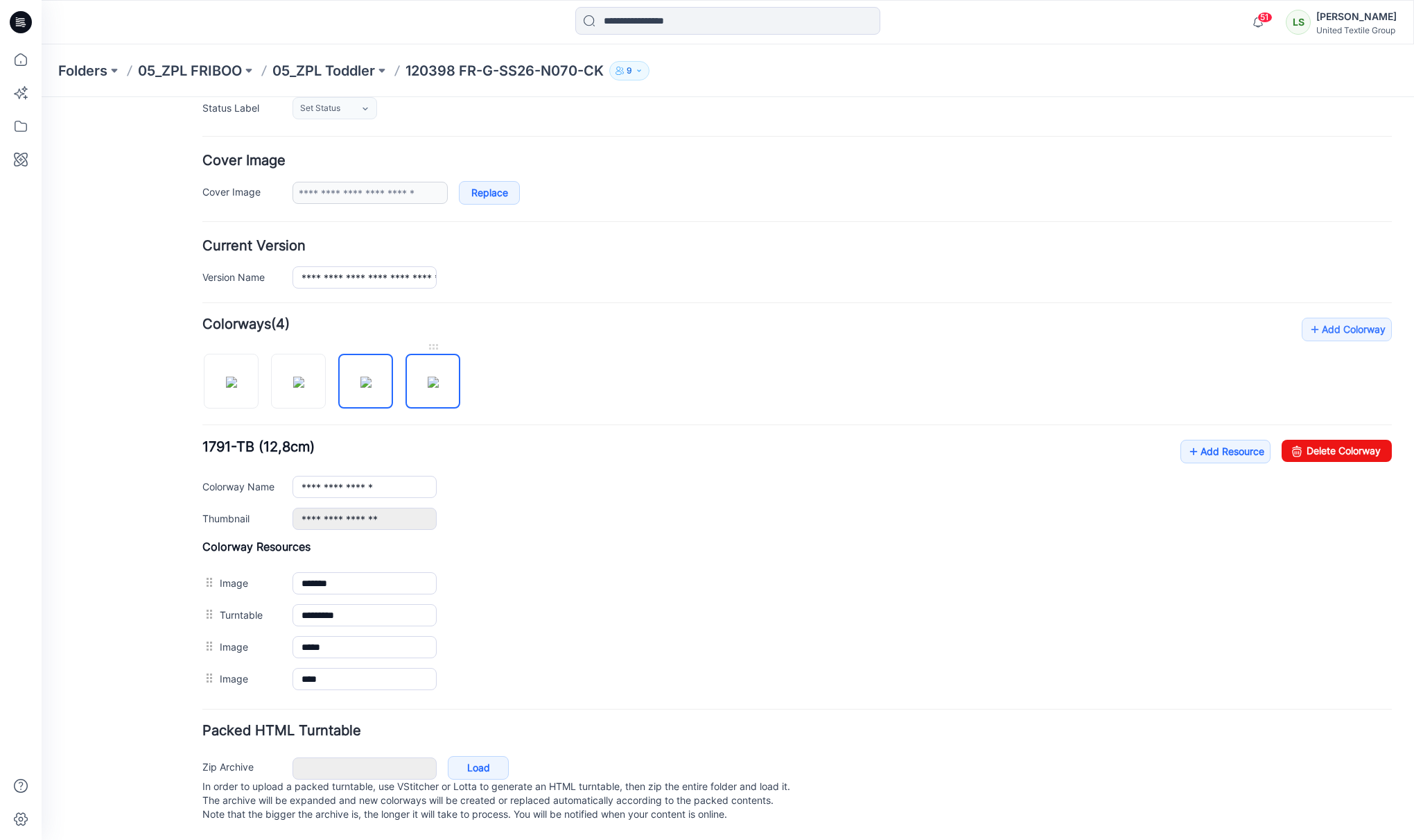
click at [439, 377] on img at bounding box center [433, 382] width 12 height 12
type input "**********"
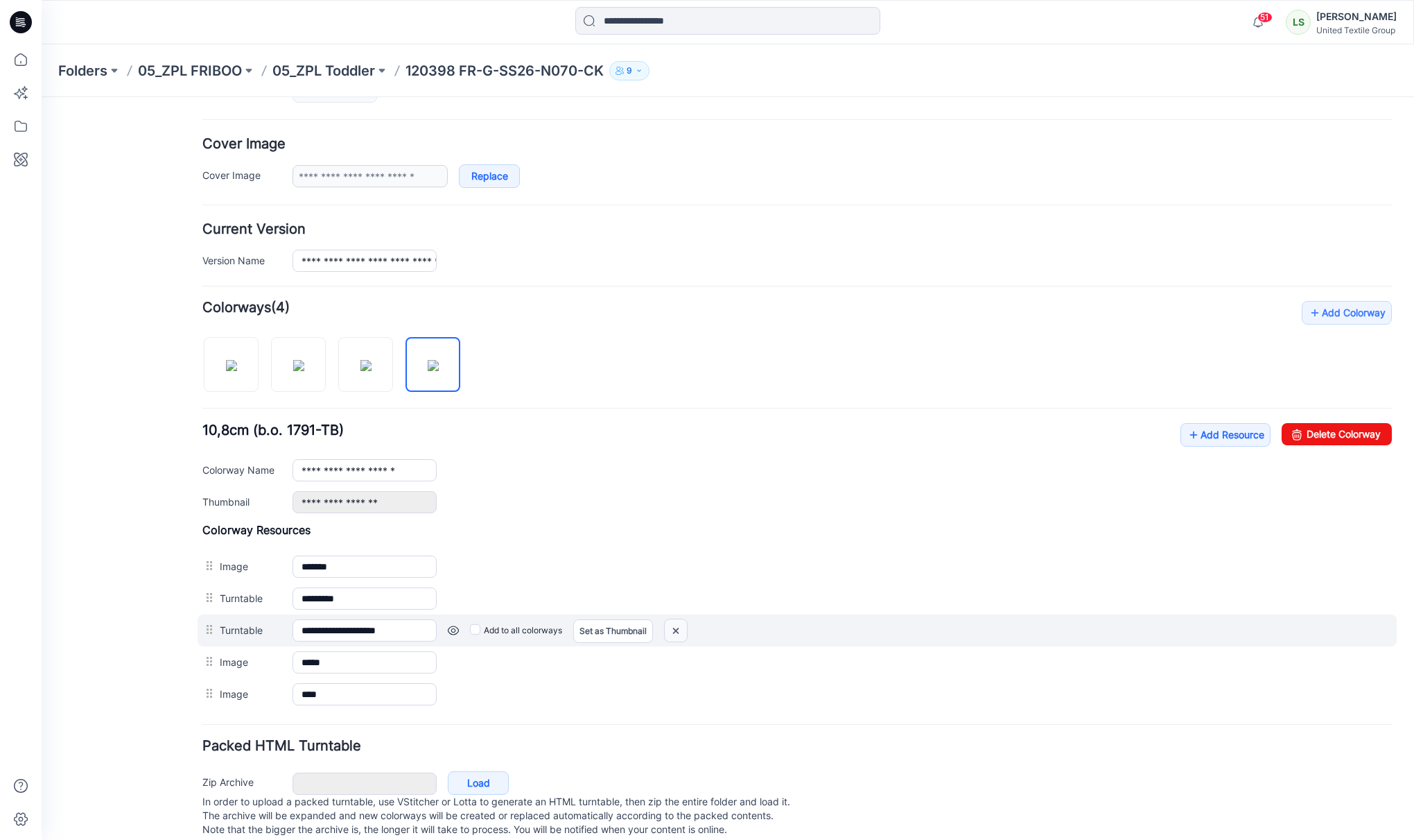
click at [684, 633] on img at bounding box center [675, 631] width 22 height 23
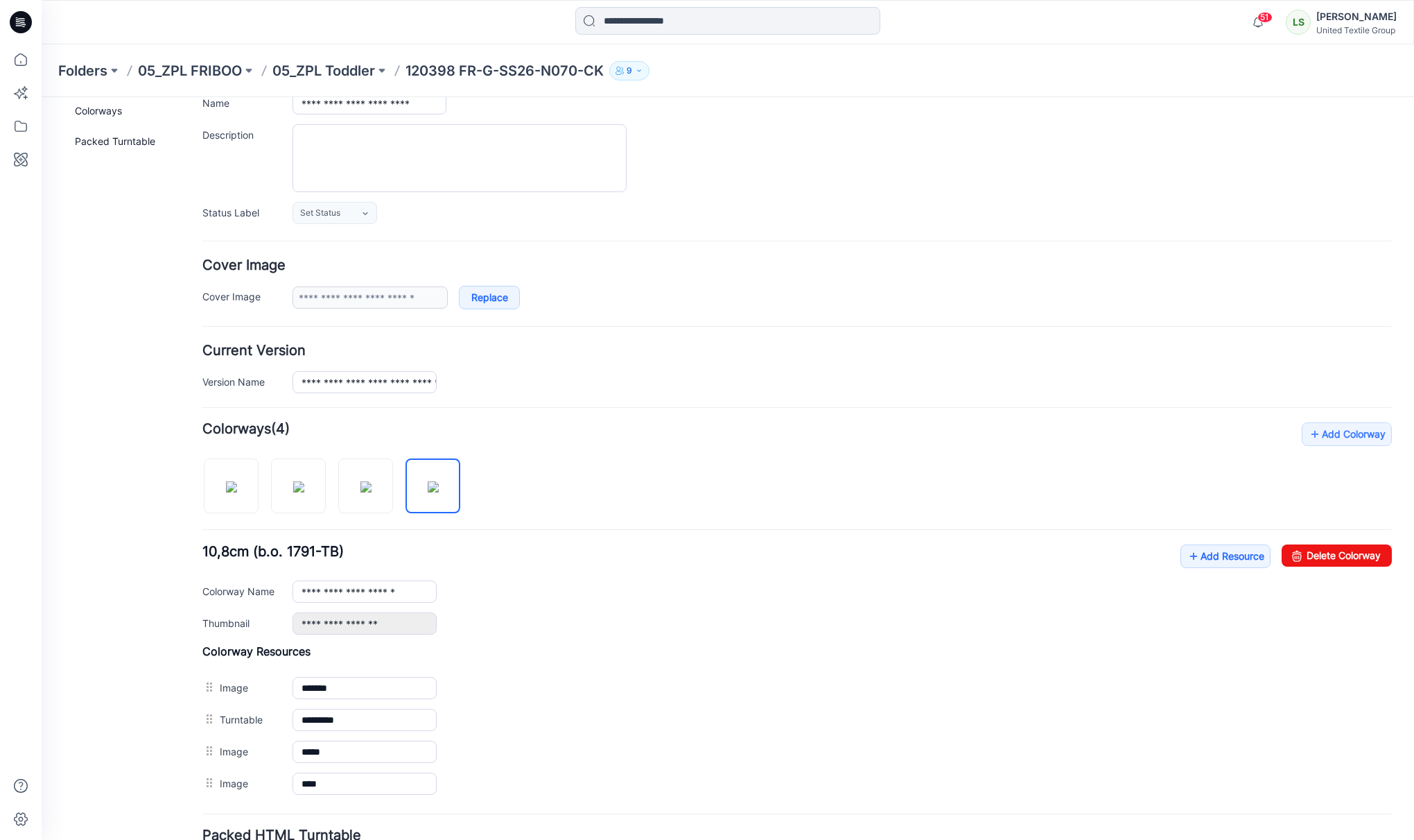
scroll to position [0, 0]
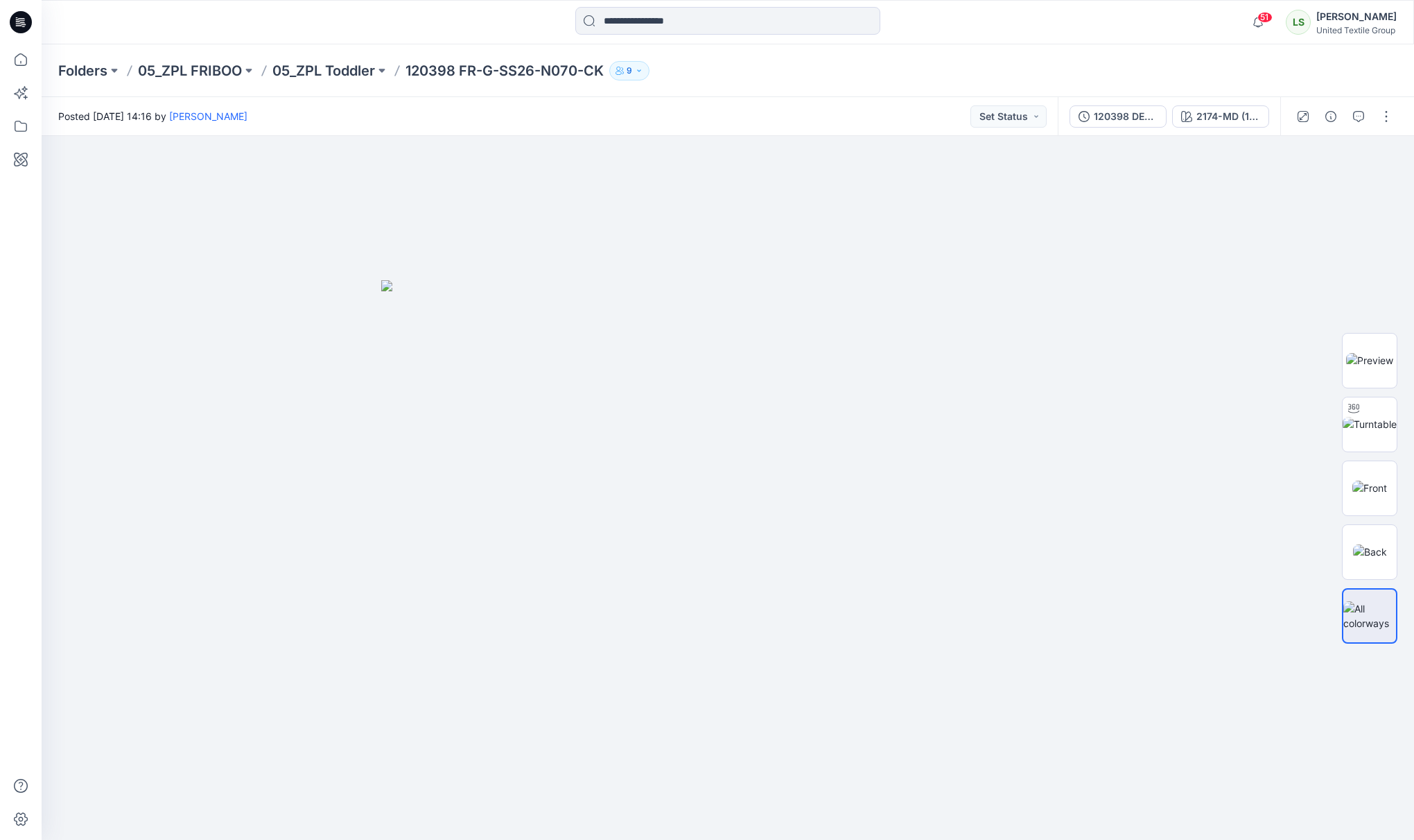
click at [808, 104] on div "Posted [DATE] 14:16 by [PERSON_NAME] Set Status" at bounding box center [549, 117] width 1016 height 39
click at [1232, 113] on div "2174-MD (16cm)" at bounding box center [1228, 117] width 64 height 15
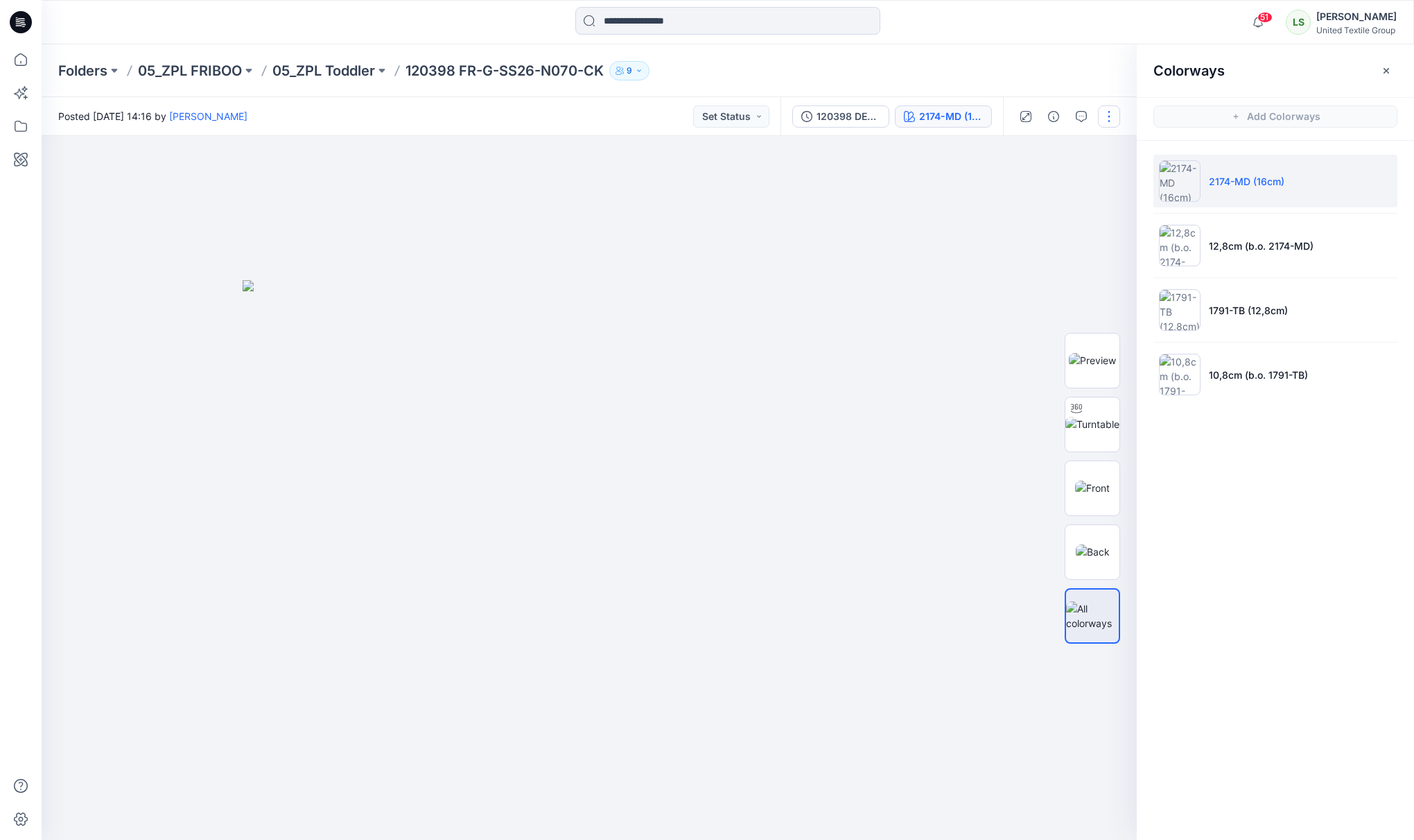
click at [1110, 117] on button "button" at bounding box center [1109, 116] width 22 height 22
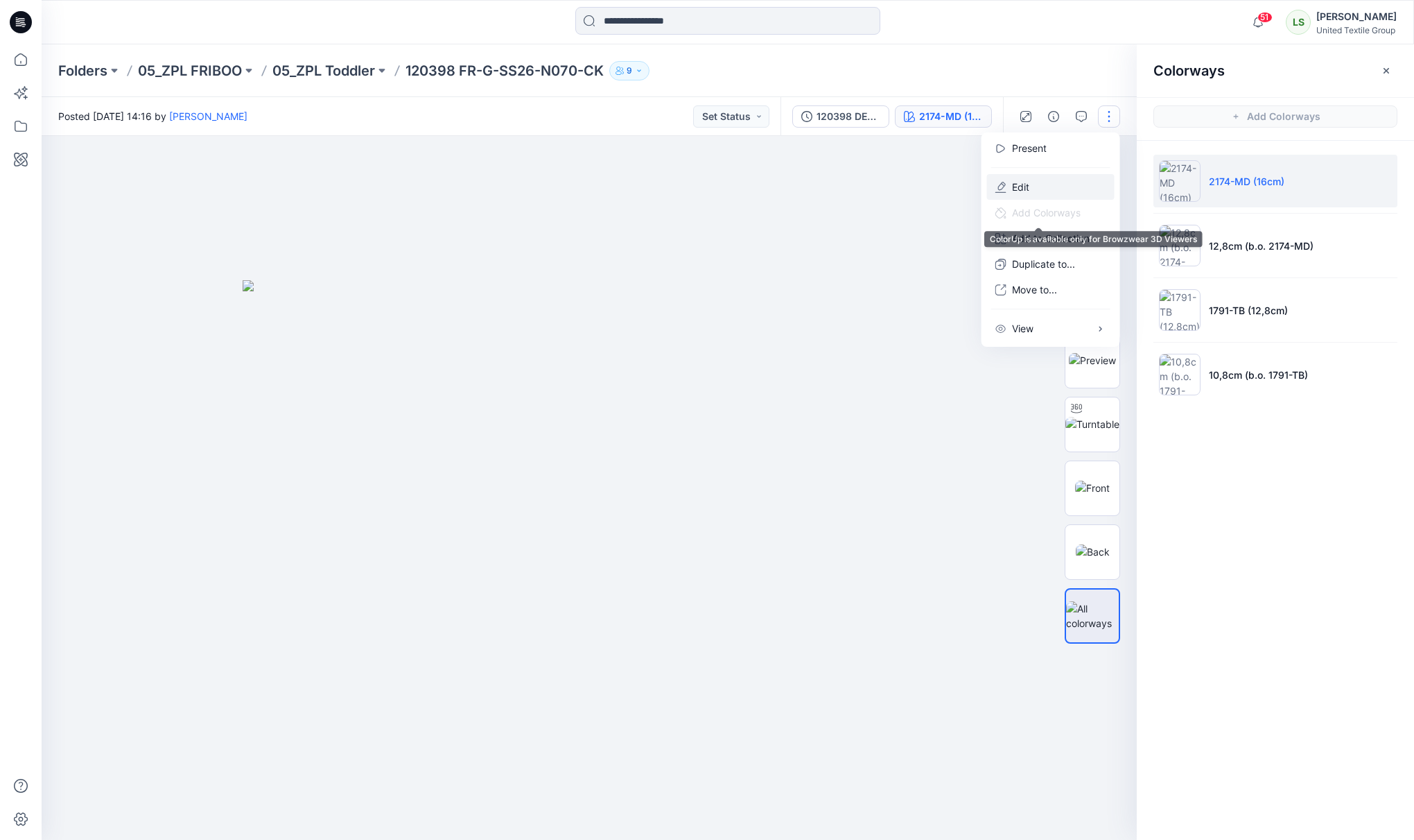
click at [1037, 191] on button "Edit" at bounding box center [1051, 187] width 127 height 26
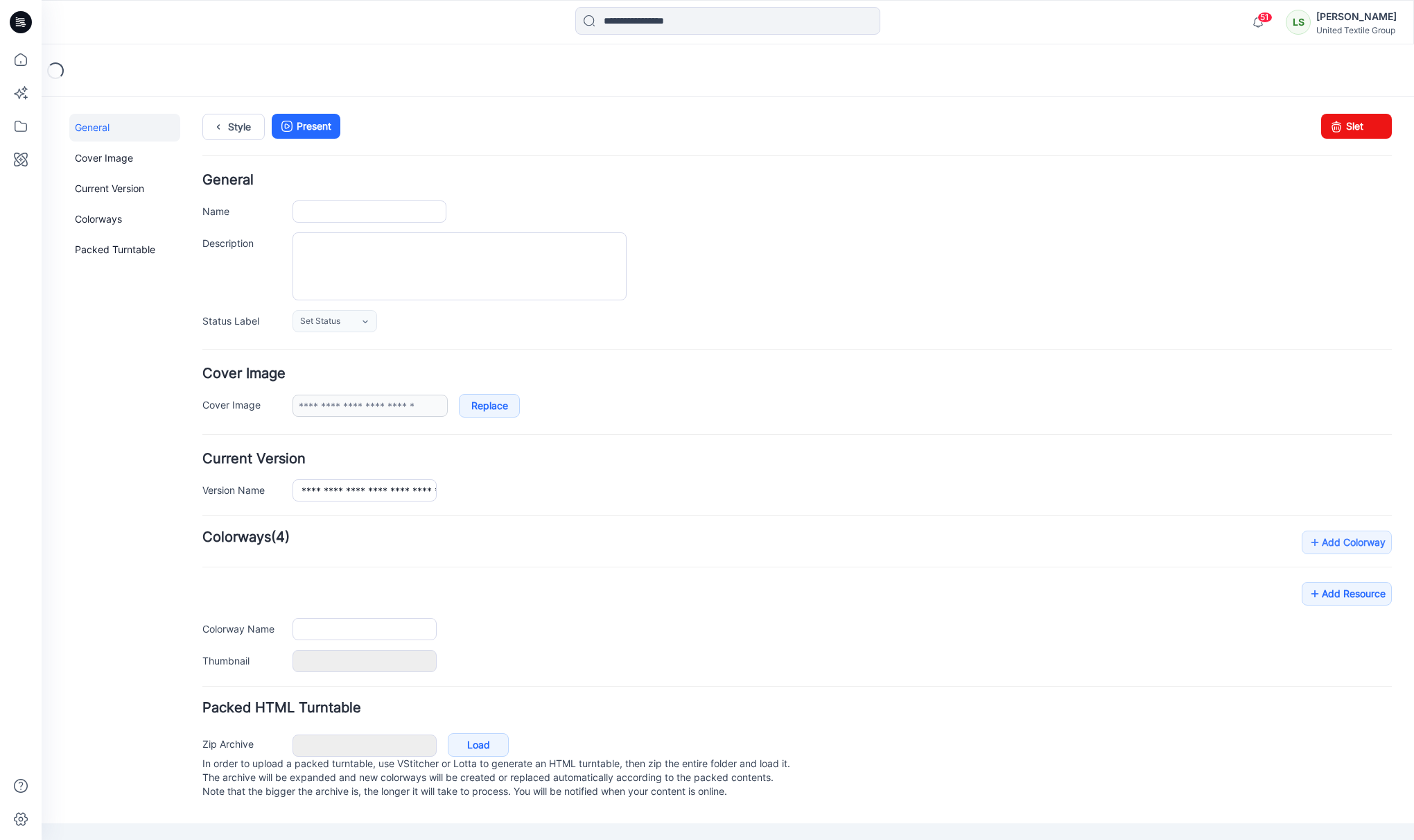
type input "**********"
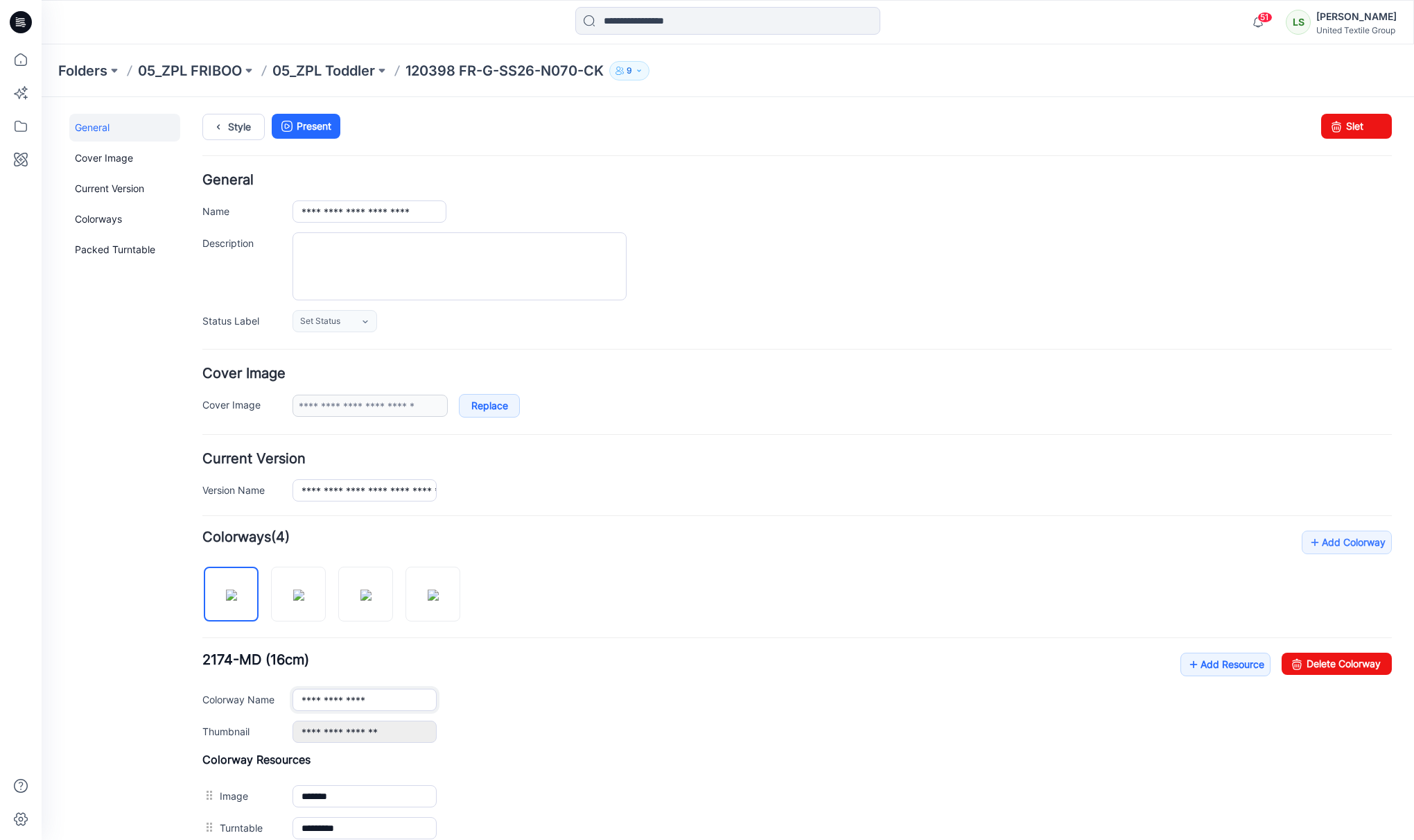
click at [373, 701] on input "**********" at bounding box center [365, 699] width 144 height 22
click at [543, 701] on div "**********" at bounding box center [843, 699] width 1100 height 22
click at [367, 600] on img at bounding box center [366, 595] width 12 height 12
click at [378, 705] on input "**********" at bounding box center [365, 699] width 144 height 22
type input "**********"
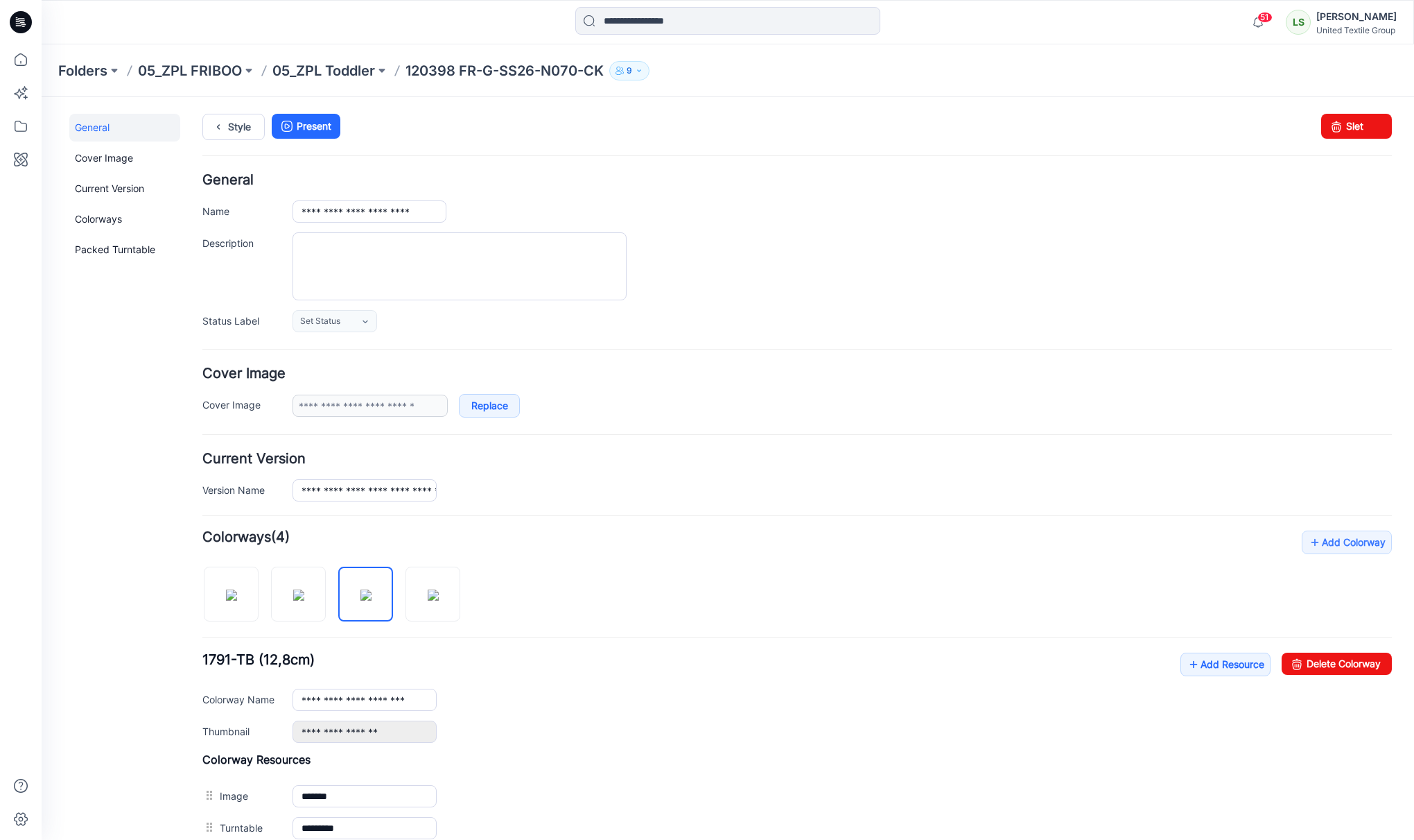
drag, startPoint x: 502, startPoint y: 715, endPoint x: 484, endPoint y: 707, distance: 19.7
click at [508, 708] on div "**********" at bounding box center [797, 697] width 1190 height 91
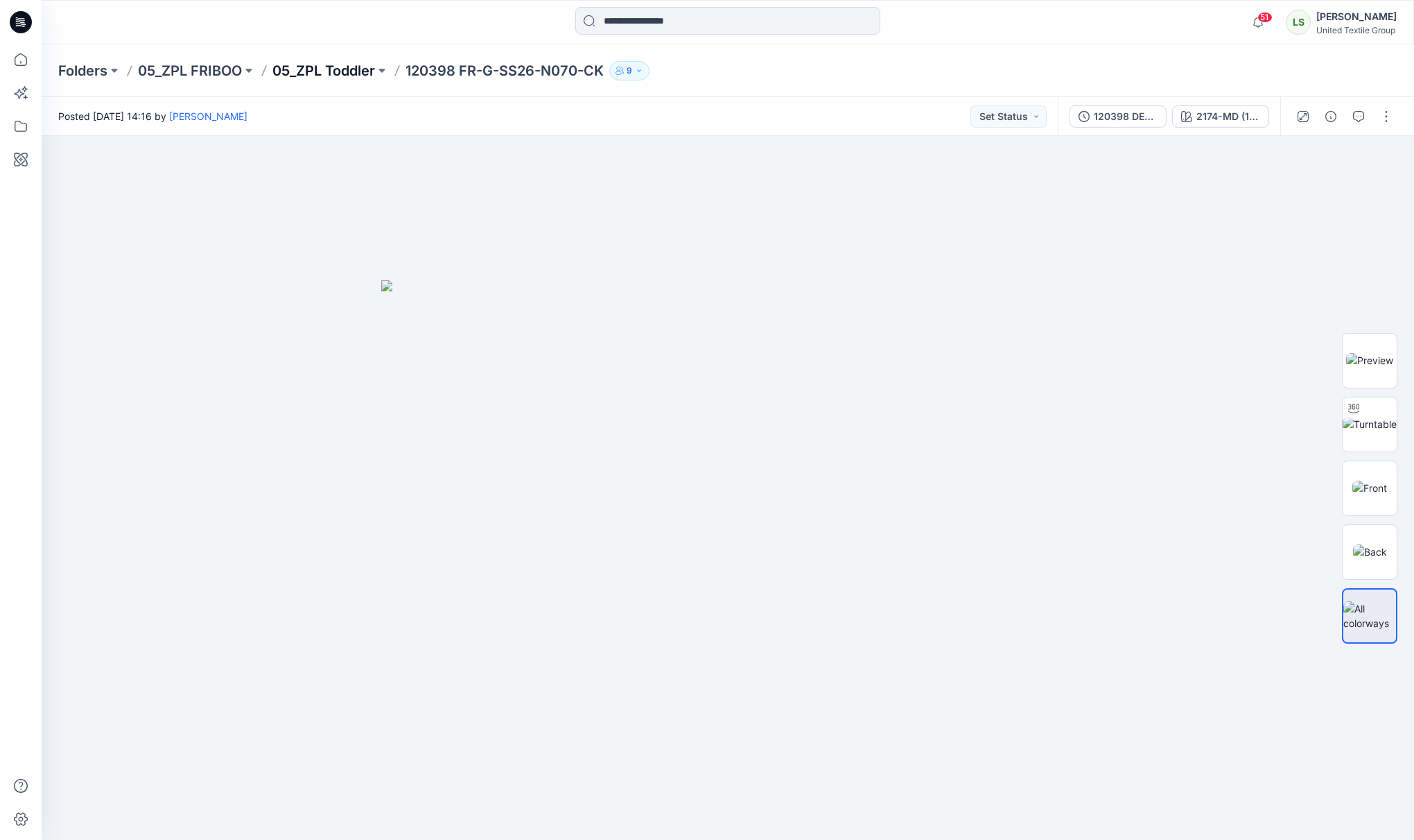
click at [313, 78] on p "05_ZPL Toddler" at bounding box center [324, 70] width 103 height 19
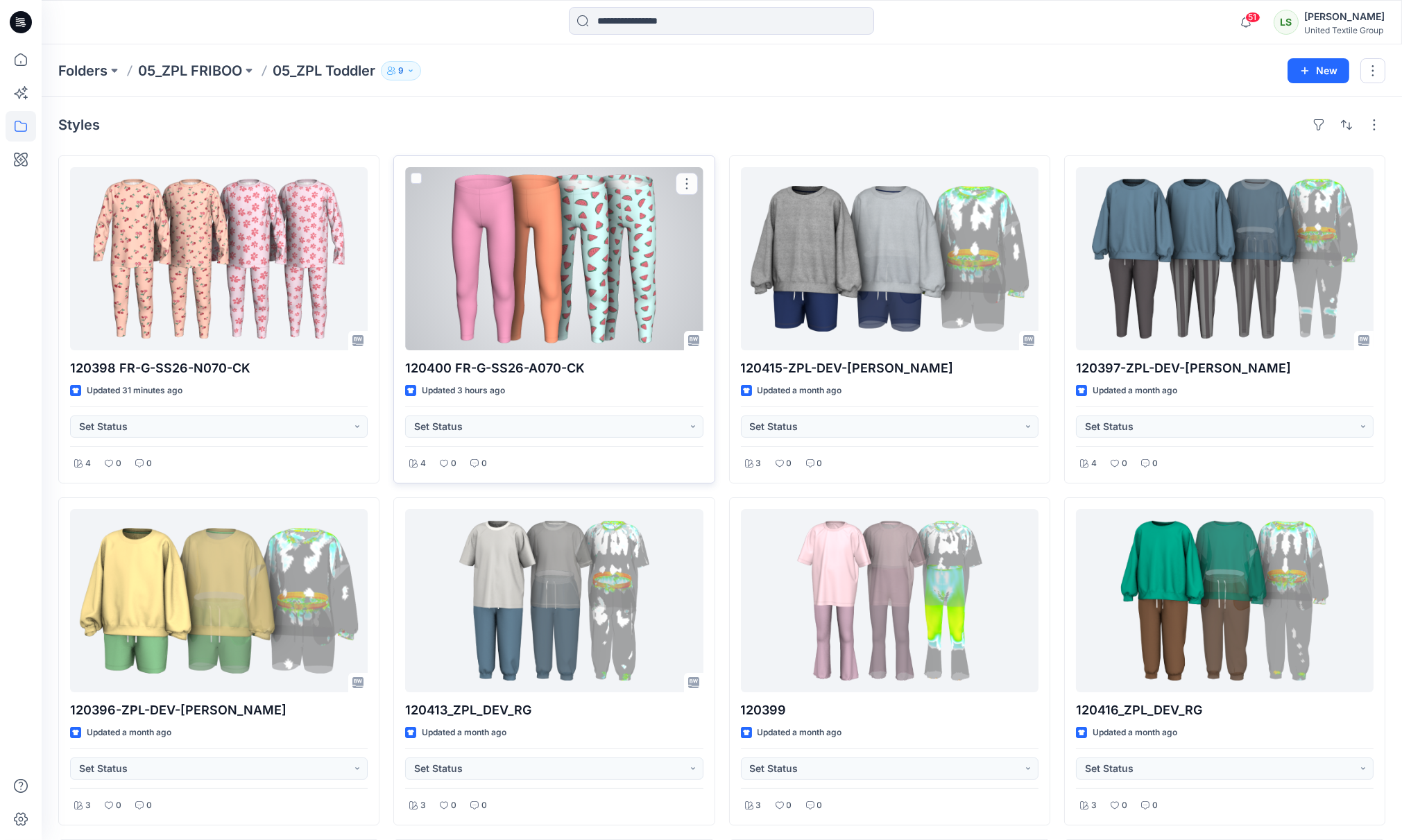
click at [551, 258] on div at bounding box center [553, 258] width 298 height 183
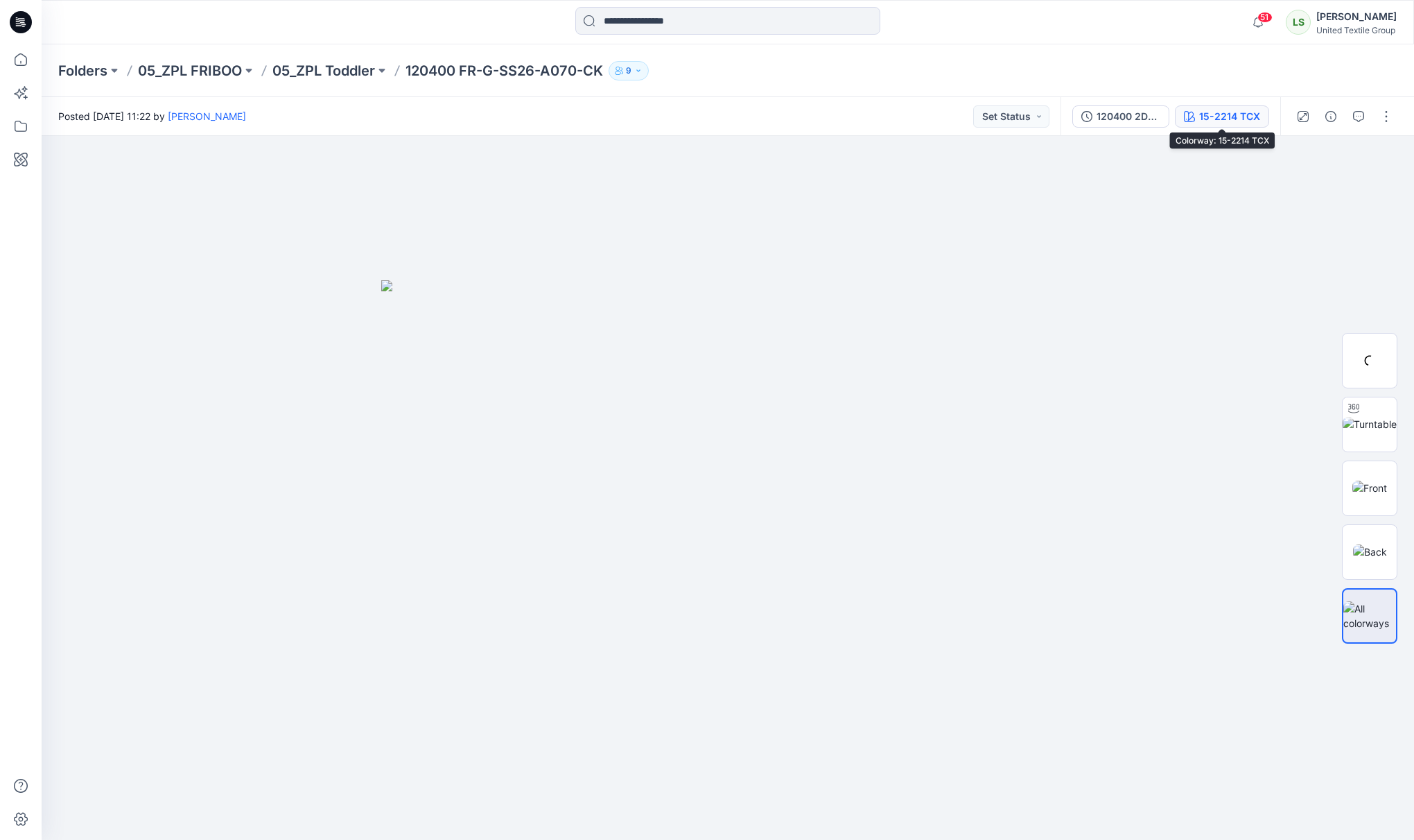
click at [1244, 109] on div "15-2214 TCX" at bounding box center [1229, 117] width 61 height 15
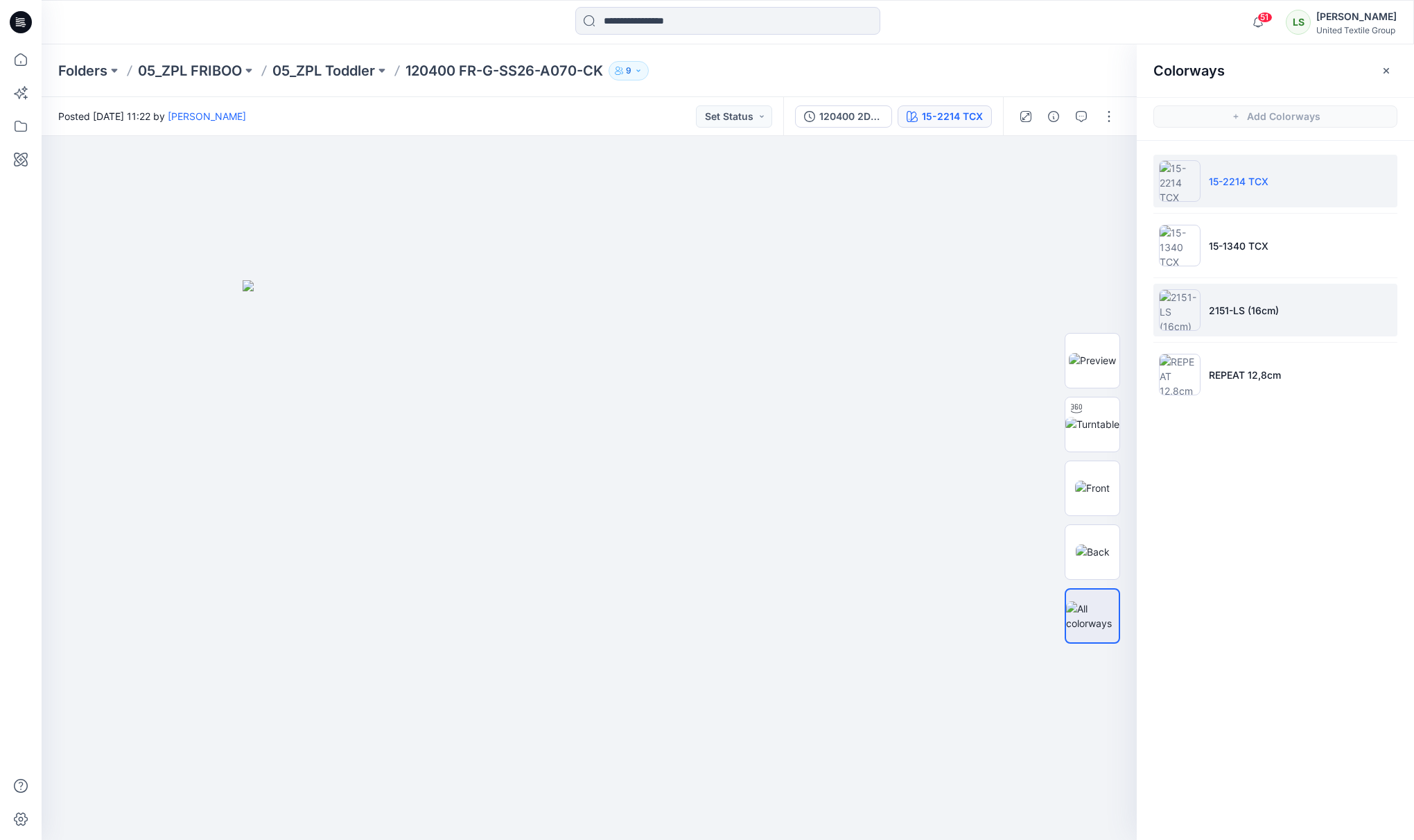
click at [1293, 315] on li "2151-LS (16cm)" at bounding box center [1275, 309] width 244 height 53
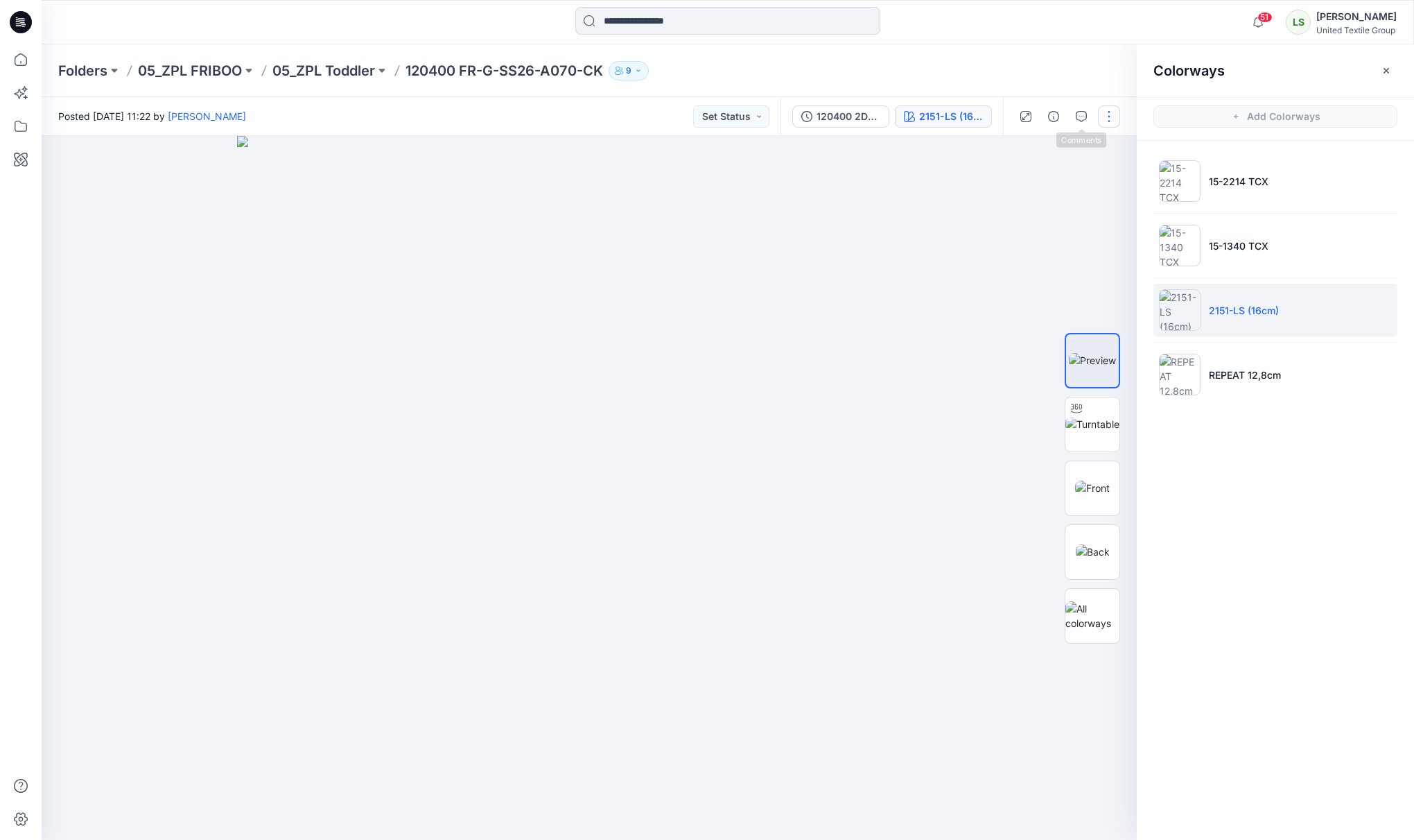
click at [1113, 110] on button "button" at bounding box center [1109, 116] width 22 height 22
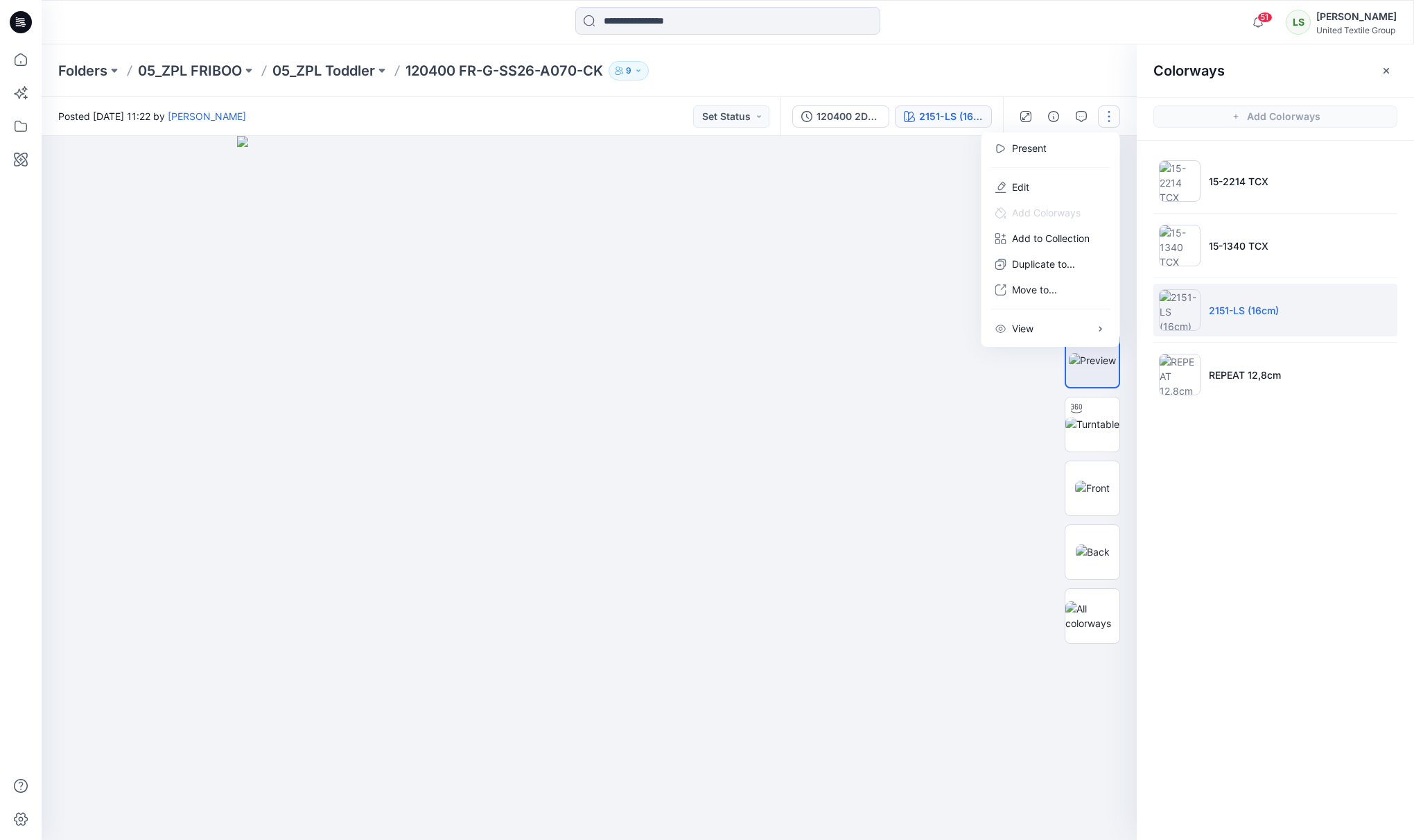
click at [1274, 307] on p "2151-LS (16cm)" at bounding box center [1244, 310] width 70 height 14
click at [1276, 308] on p "2151-LS (16cm)" at bounding box center [1244, 310] width 70 height 14
click at [1281, 313] on li "2151-LS (16cm)" at bounding box center [1275, 309] width 244 height 53
drag, startPoint x: 1270, startPoint y: 308, endPoint x: 1106, endPoint y: 117, distance: 251.7
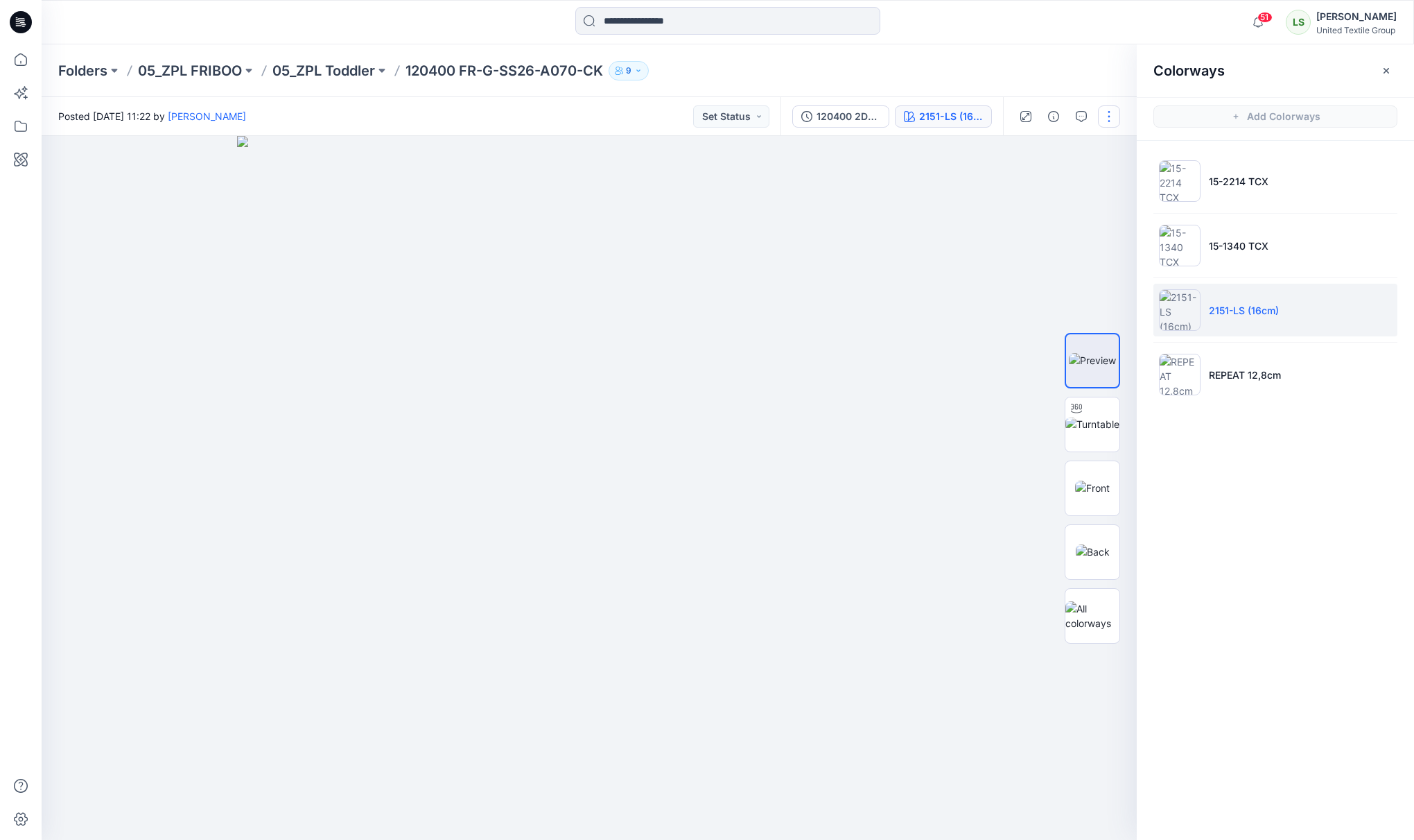
click at [1106, 117] on button "button" at bounding box center [1109, 116] width 22 height 22
click at [1048, 195] on button "Edit" at bounding box center [1051, 187] width 127 height 26
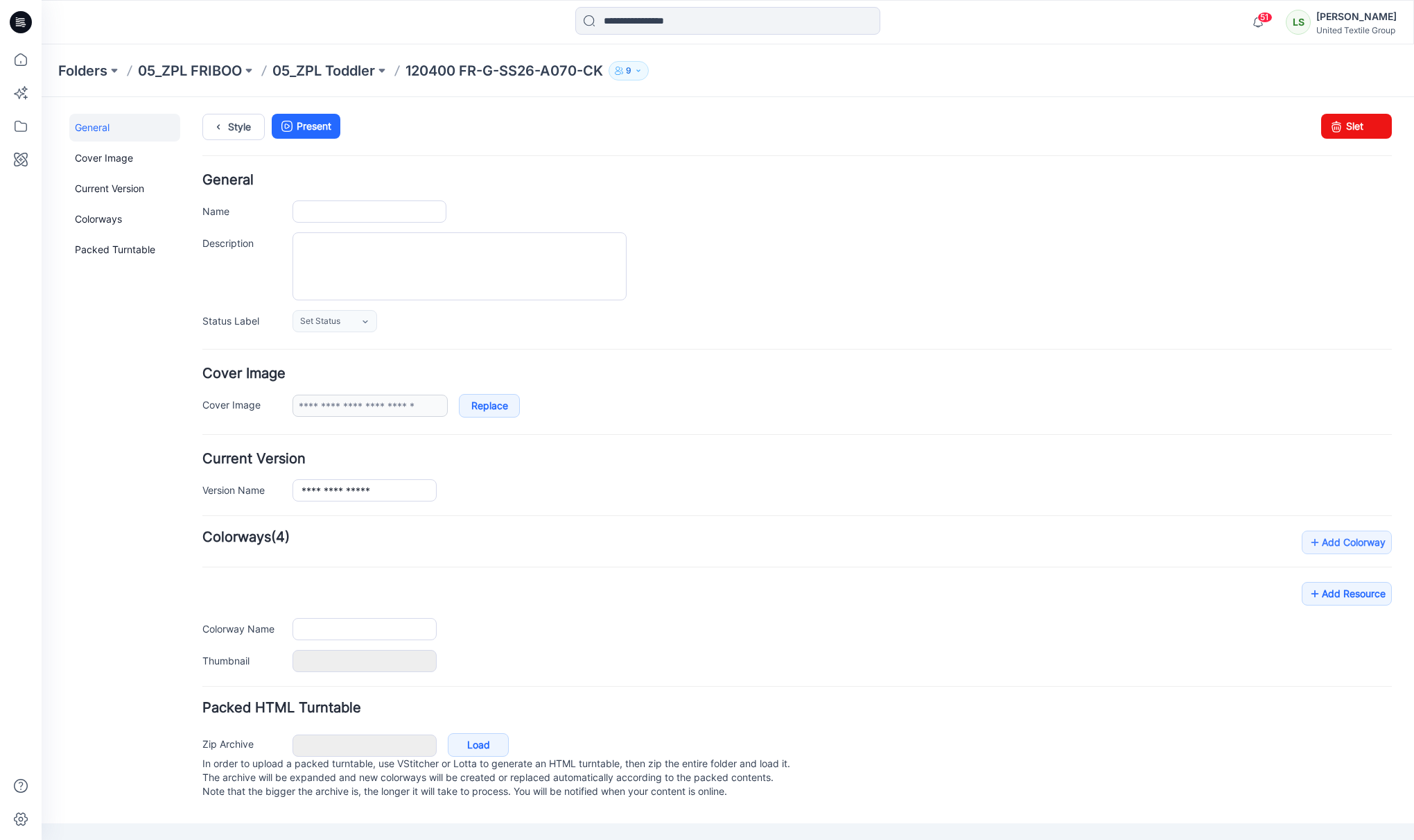
type input "**********"
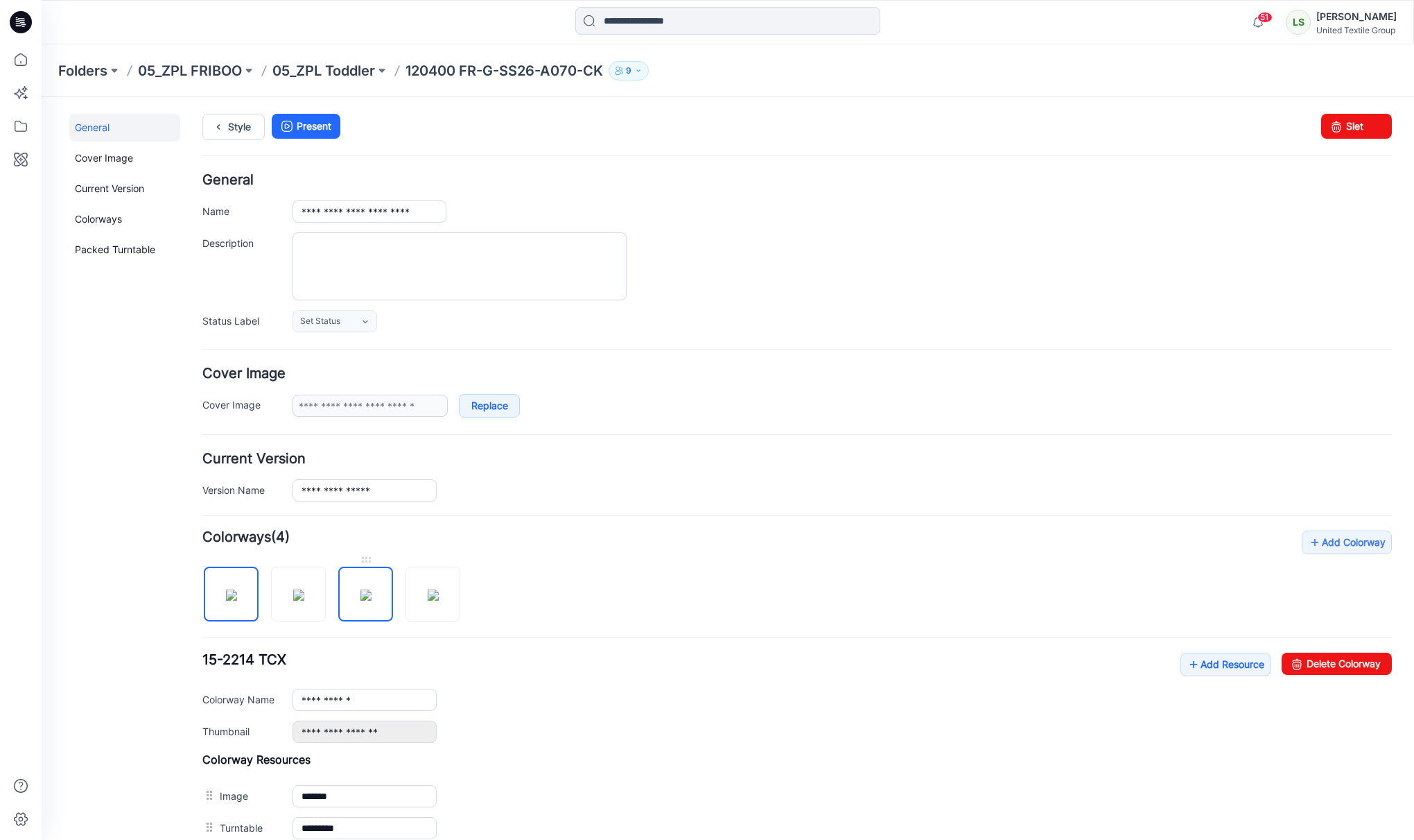
click at [360, 595] on img at bounding box center [366, 595] width 12 height 12
click at [380, 704] on input "**********" at bounding box center [365, 699] width 144 height 22
type input "**********"
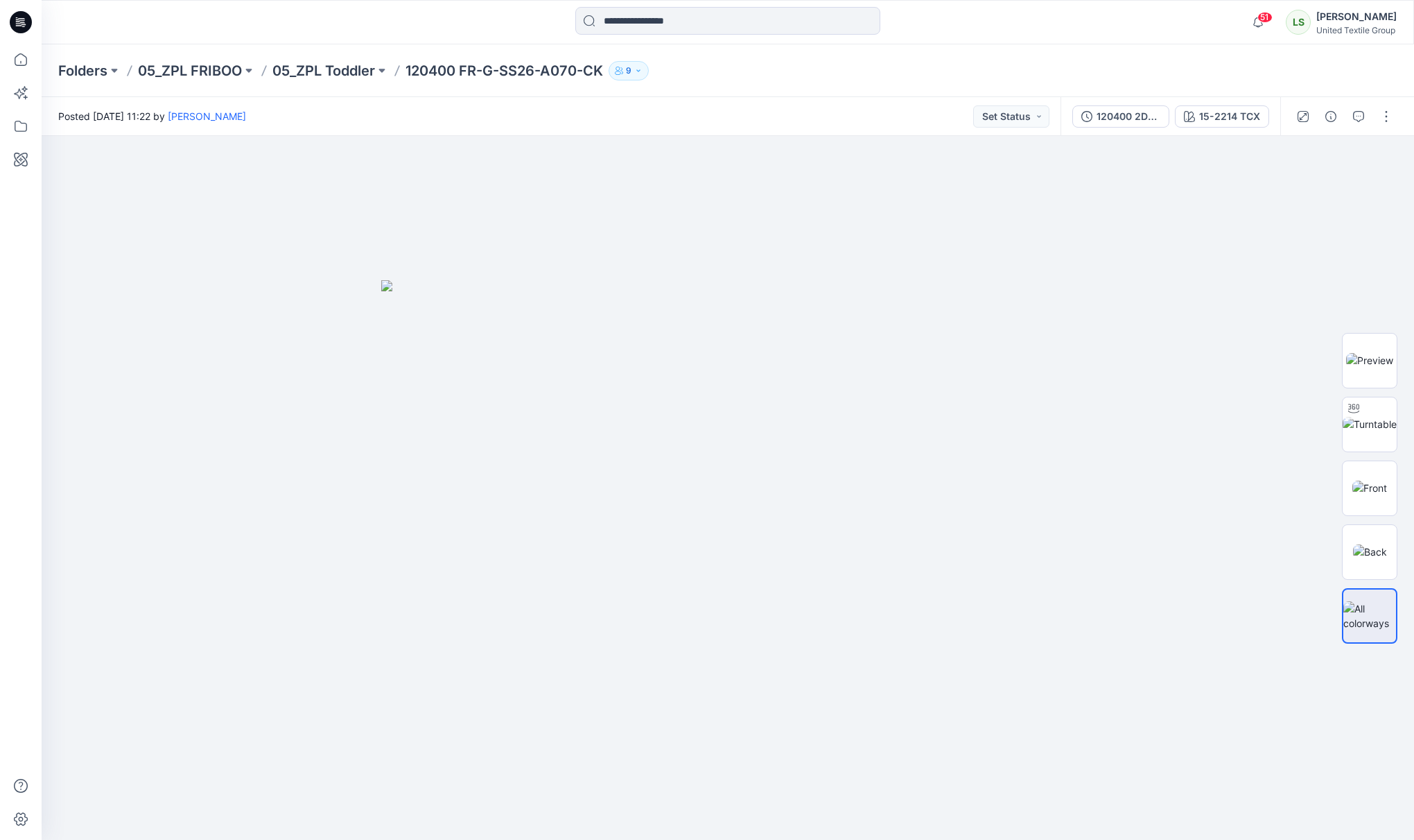
drag, startPoint x: 521, startPoint y: 103, endPoint x: 351, endPoint y: 86, distance: 170.8
click at [520, 101] on div "Posted Thursday, September 11, 2025 11:22 by Lise Stougaard Set Status" at bounding box center [551, 117] width 1019 height 39
click at [343, 74] on p "05_ZPL Toddler" at bounding box center [324, 70] width 103 height 19
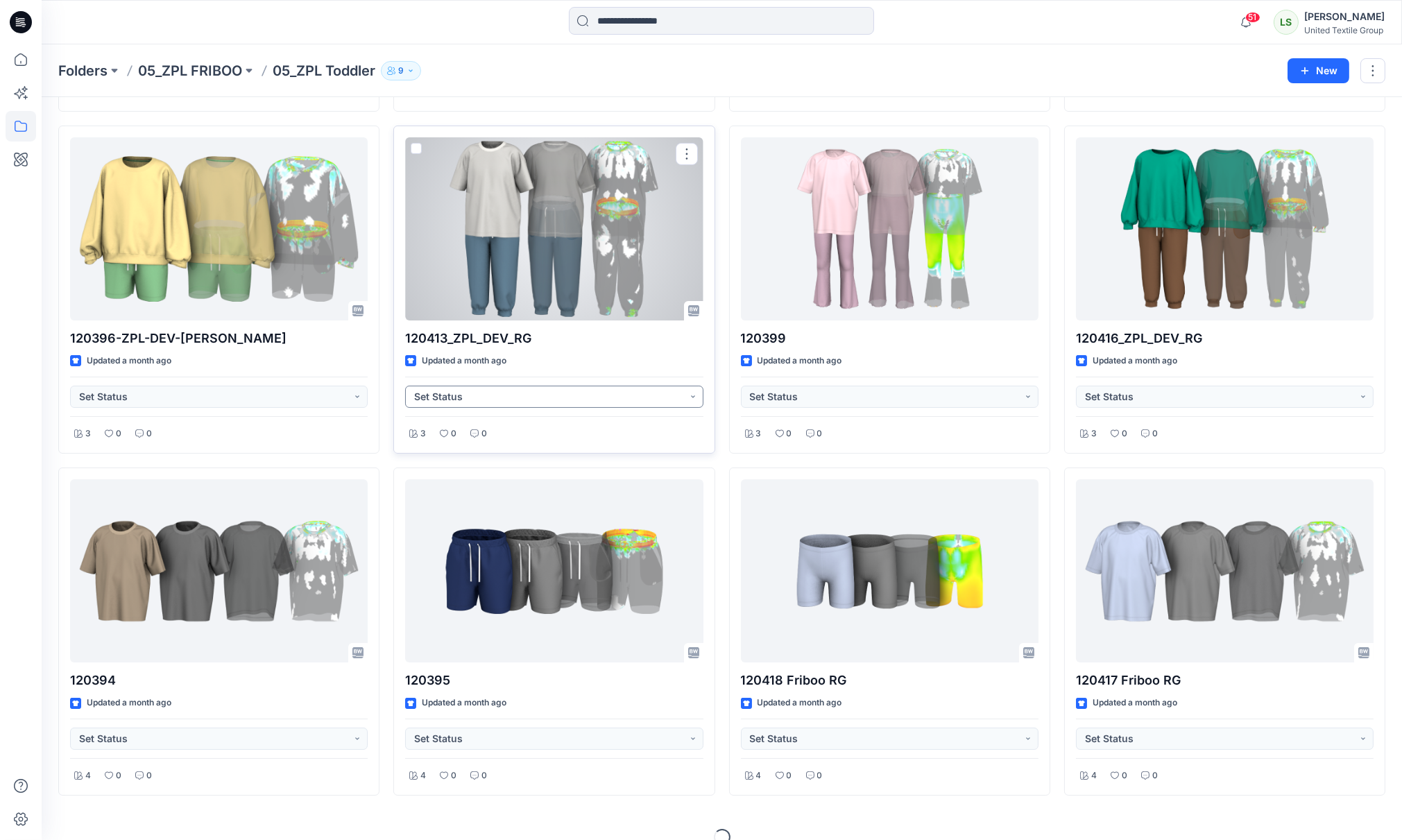
scroll to position [394, 0]
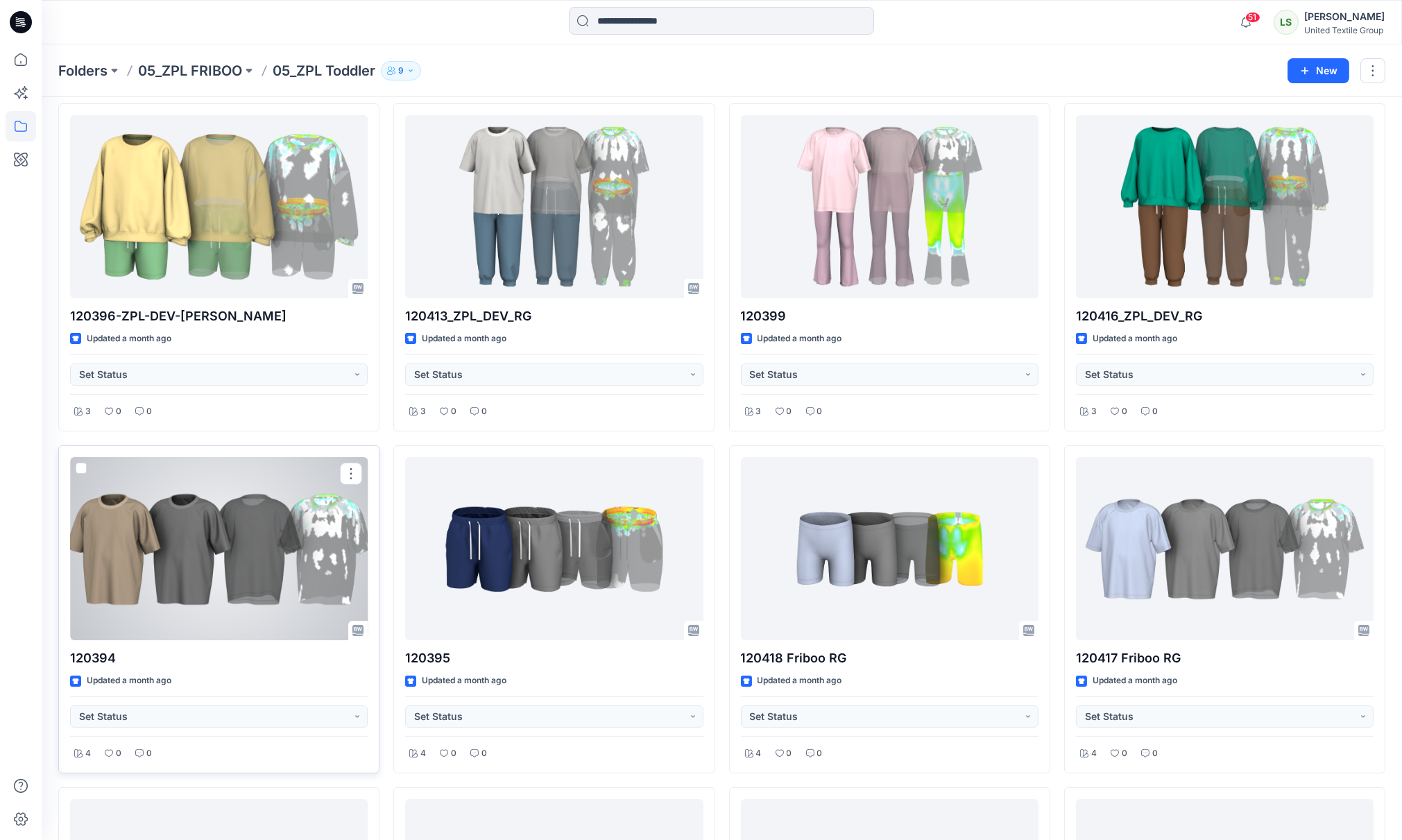
click at [245, 563] on div at bounding box center [219, 548] width 298 height 183
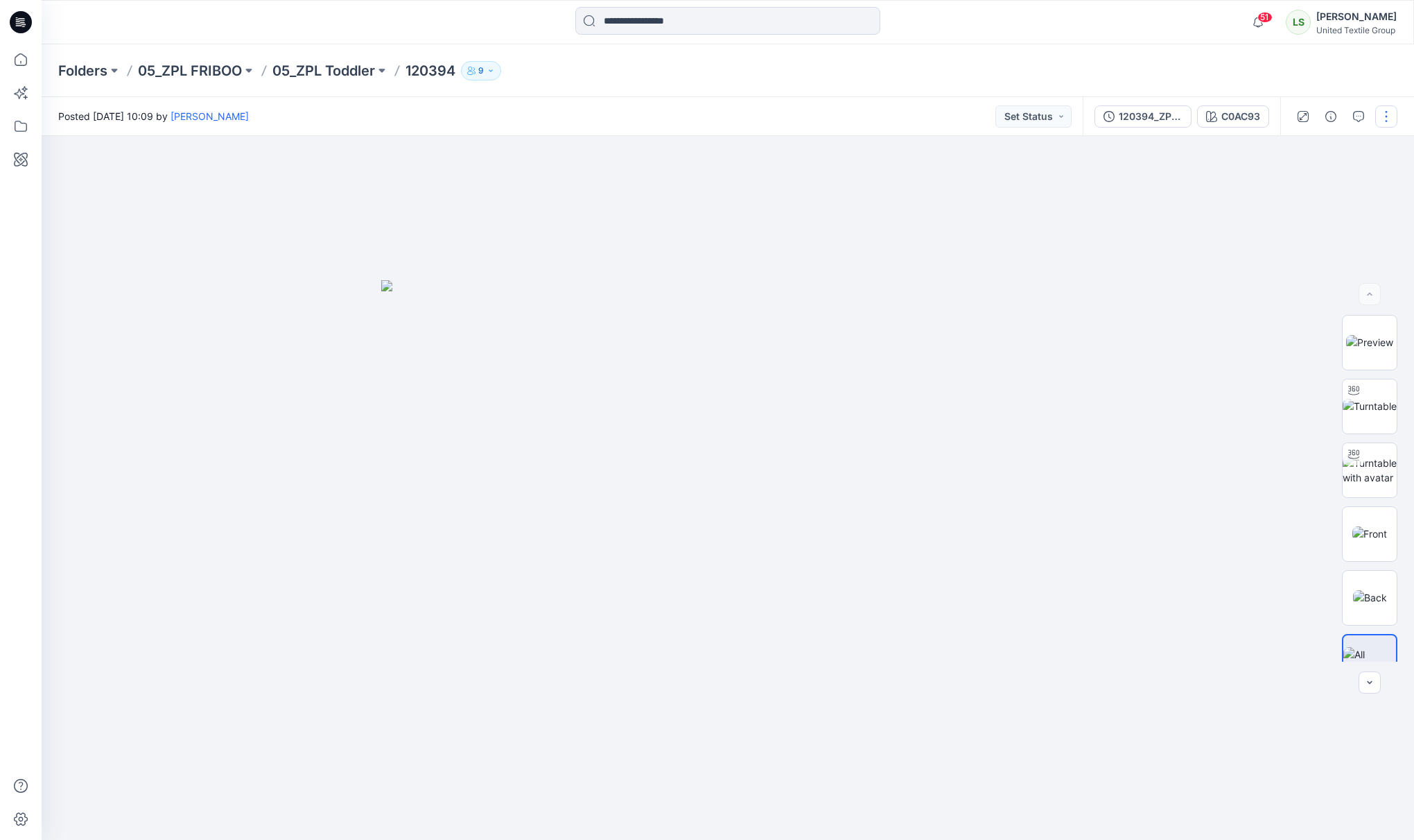
click at [1384, 120] on button "button" at bounding box center [1386, 116] width 22 height 22
click at [1318, 217] on button "Edit" at bounding box center [1328, 218] width 127 height 26
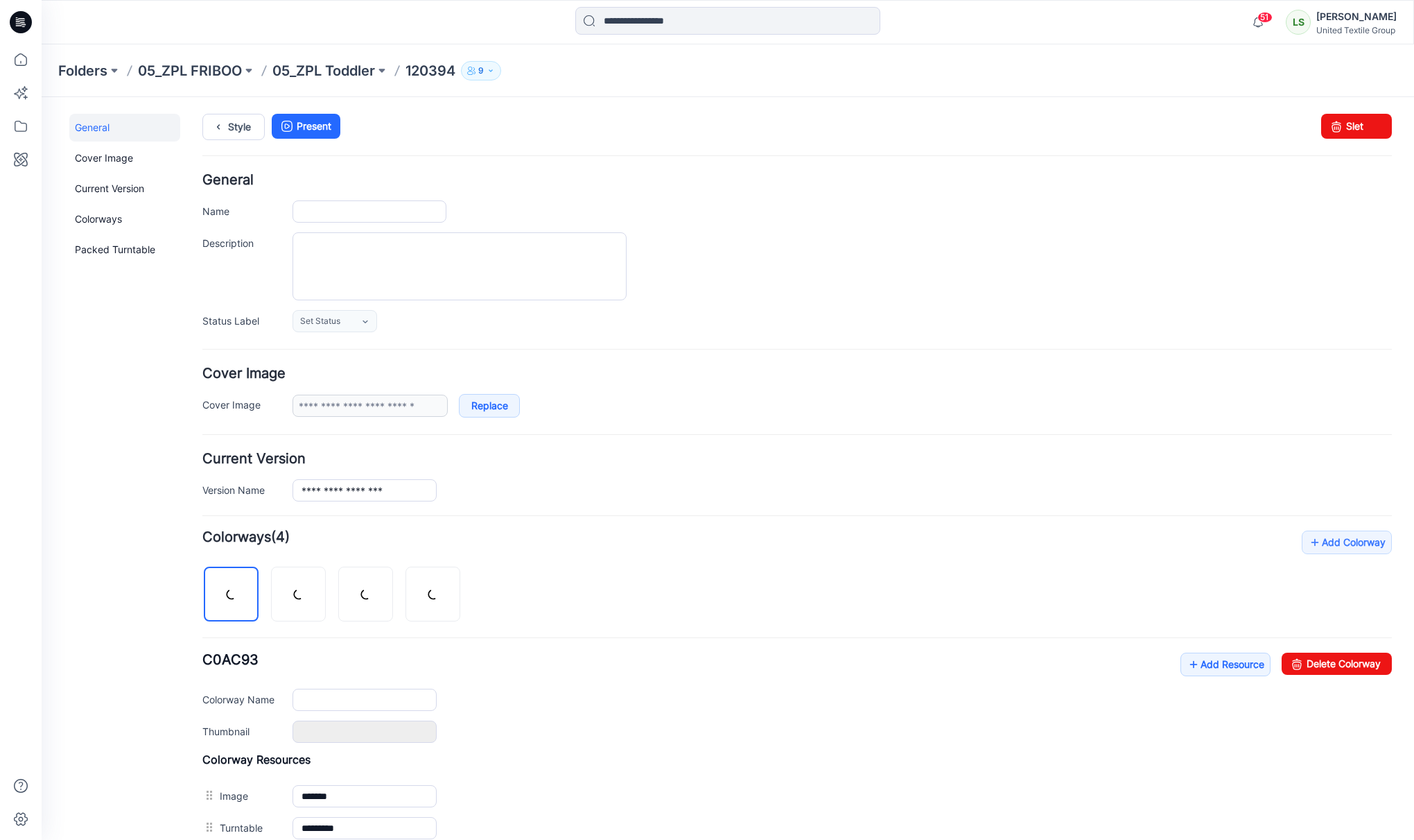
type input "******"
type input "**********"
click at [373, 209] on input "******" at bounding box center [370, 211] width 154 height 22
paste input "**********"
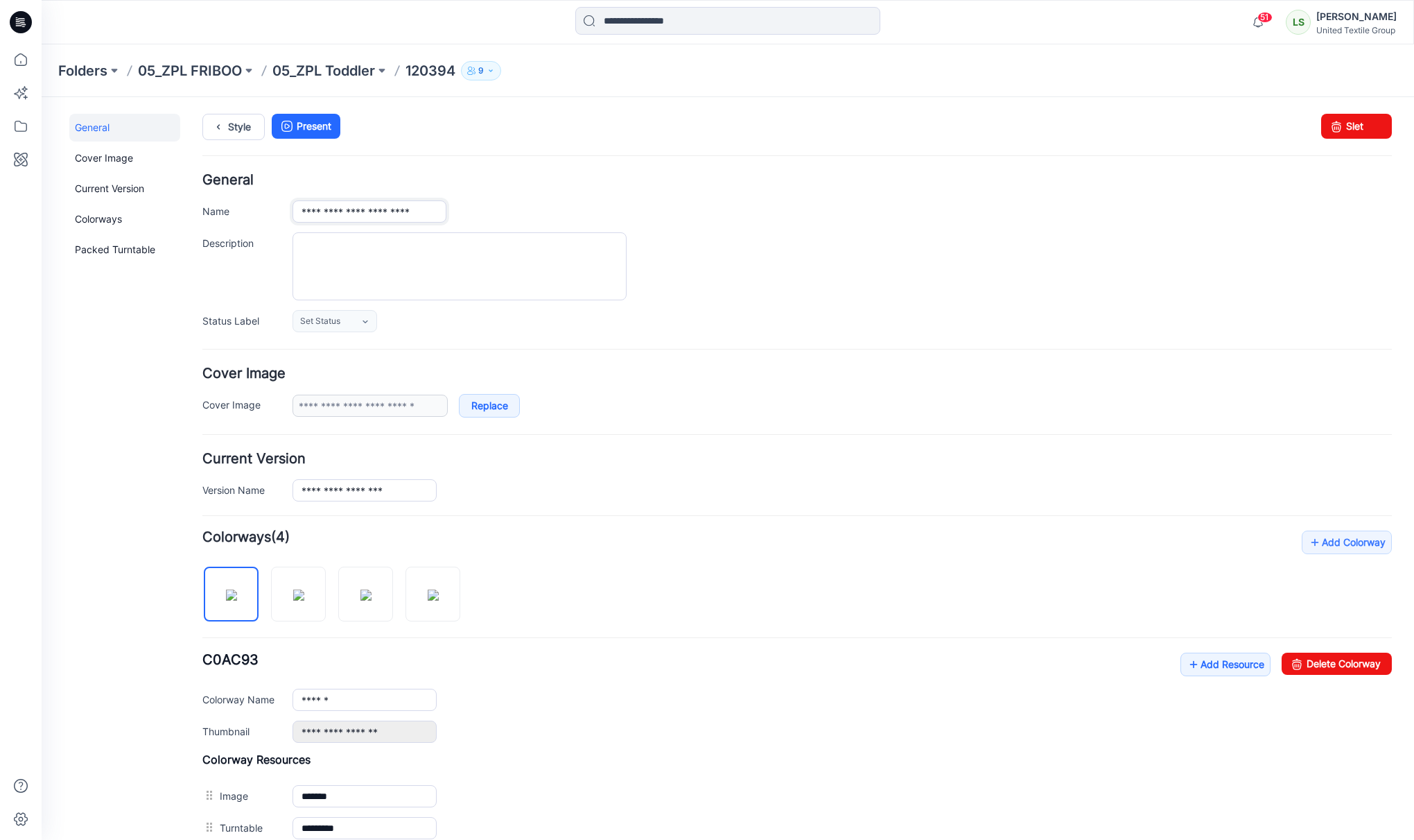
click at [340, 211] on input "**********" at bounding box center [370, 211] width 154 height 22
type input "**********"
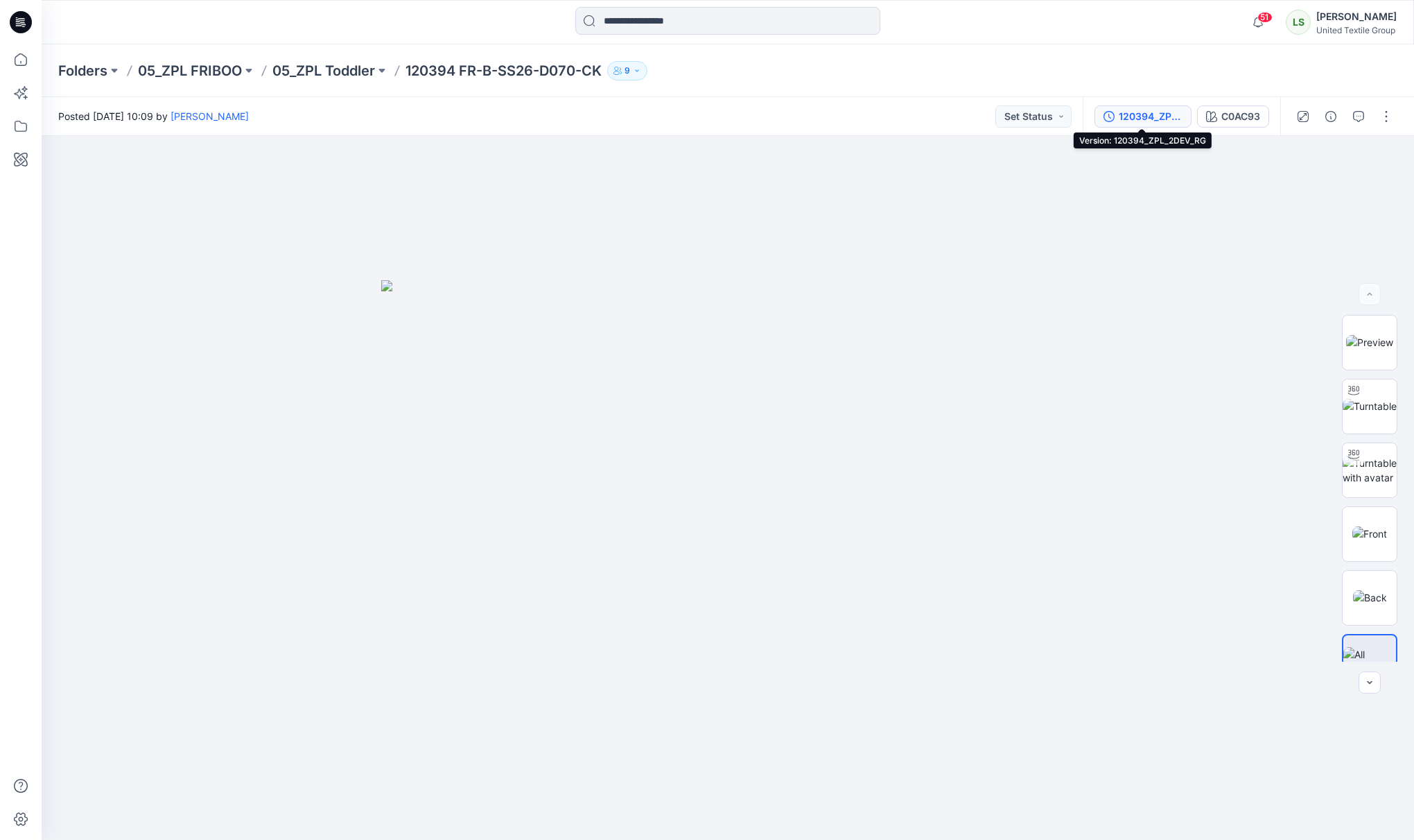
click at [1153, 114] on div "120394_ZPL_2DEV_RG" at bounding box center [1151, 117] width 64 height 15
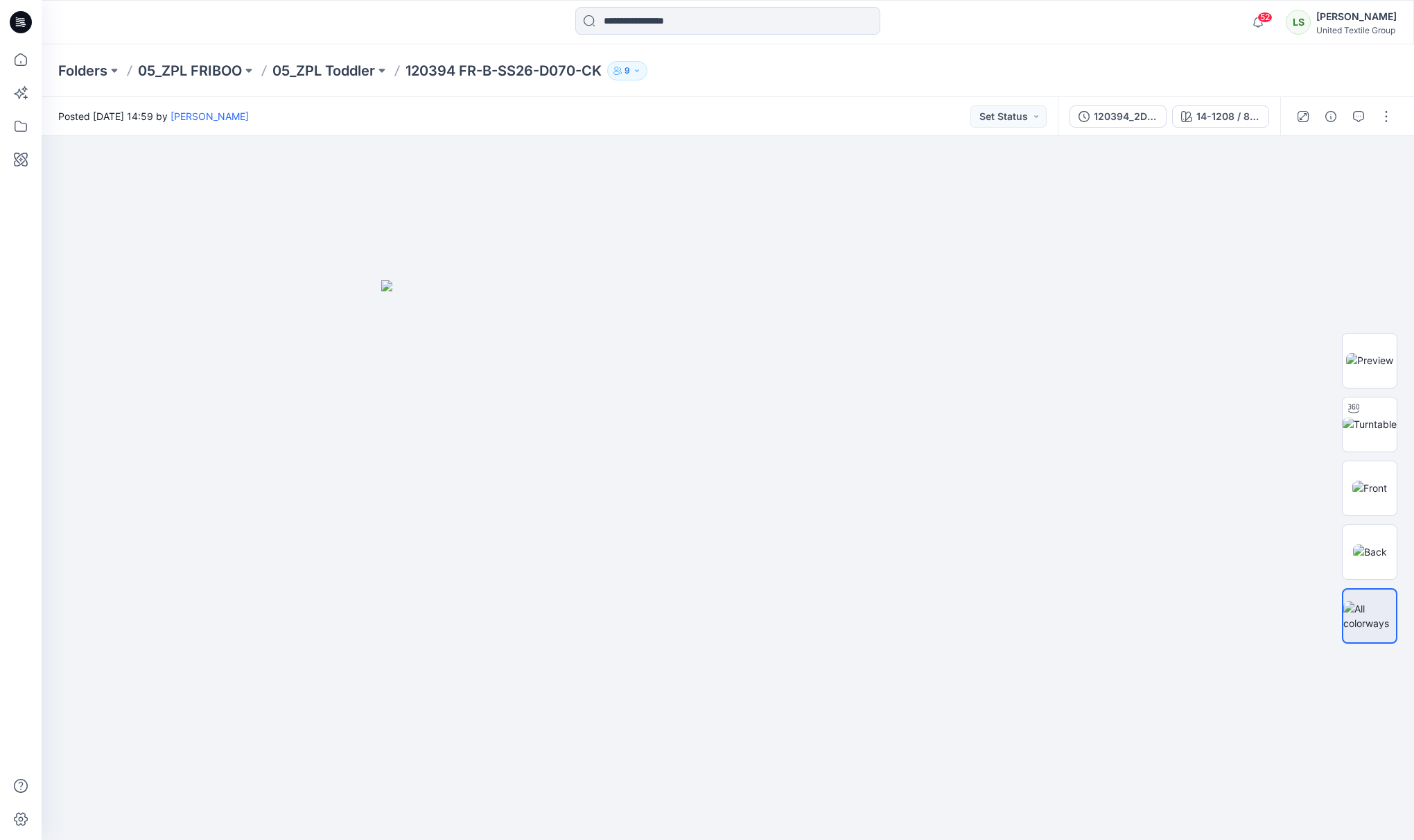
click at [798, 108] on div "Posted Thursday, September 11, 2025 14:59 by Lise Stougaard Set Status" at bounding box center [549, 117] width 1016 height 39
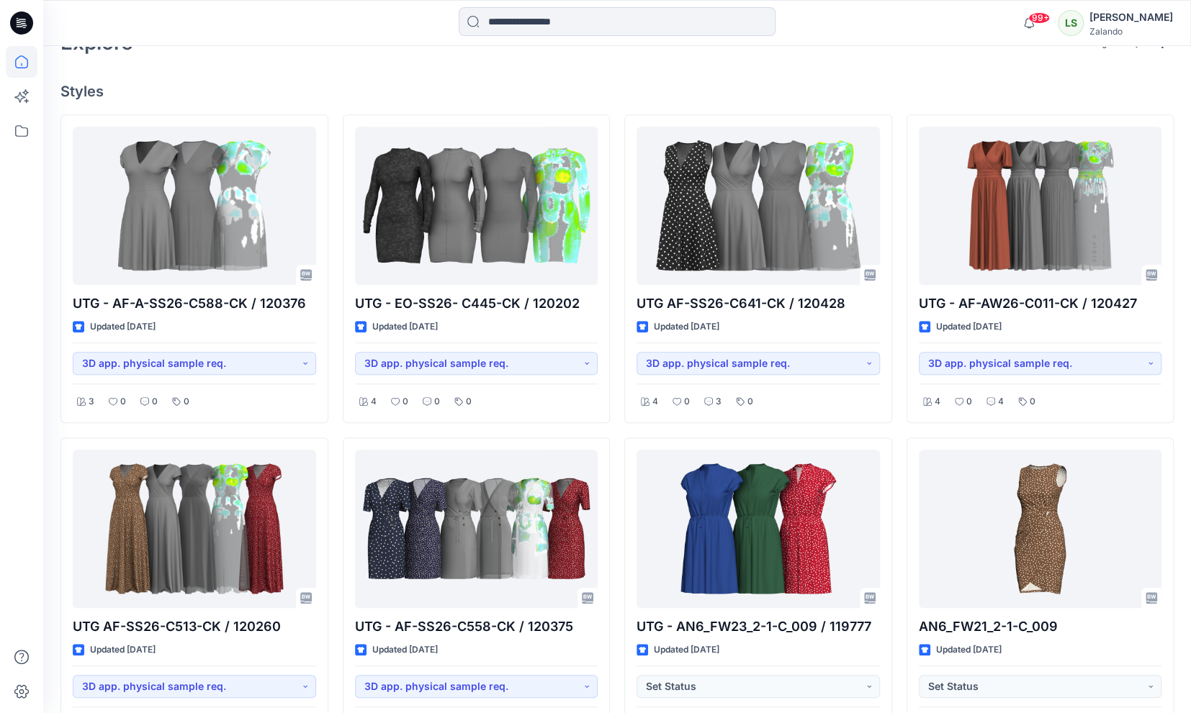
scroll to position [392, 0]
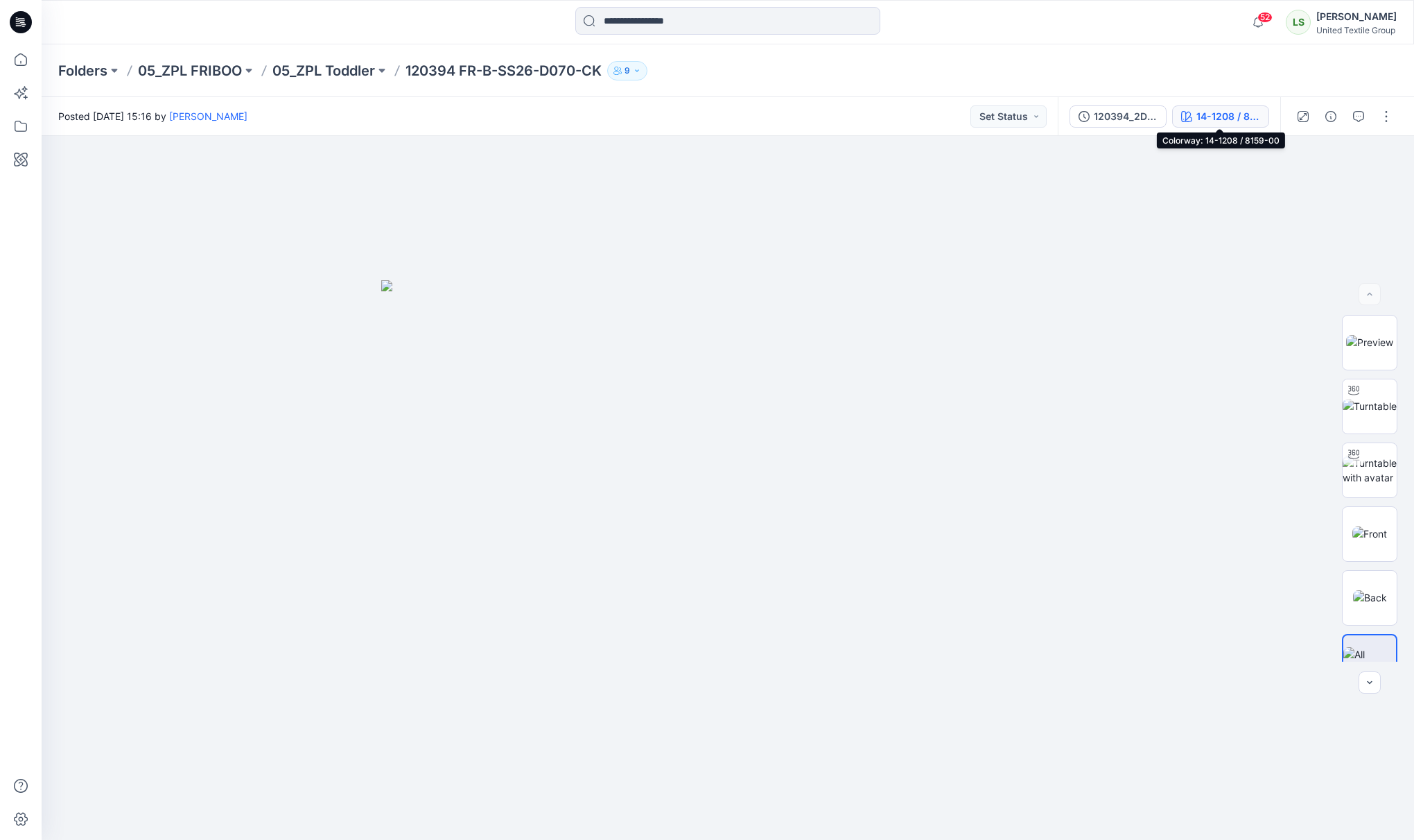
click at [1228, 119] on div "14-1208 / 8159-00" at bounding box center [1228, 117] width 64 height 15
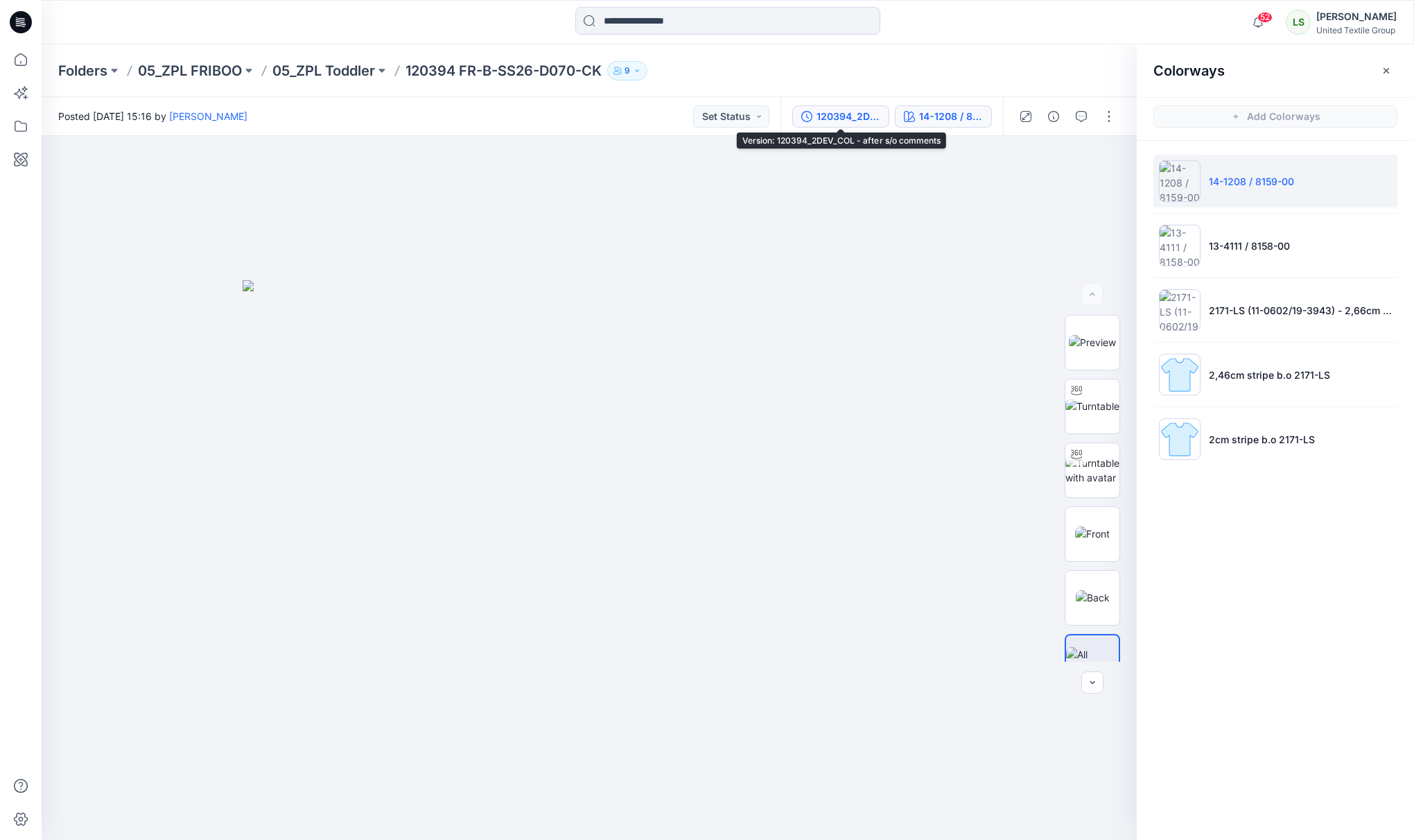
click at [843, 120] on div "120394_2DEV_COL - after s/o comments" at bounding box center [849, 117] width 64 height 15
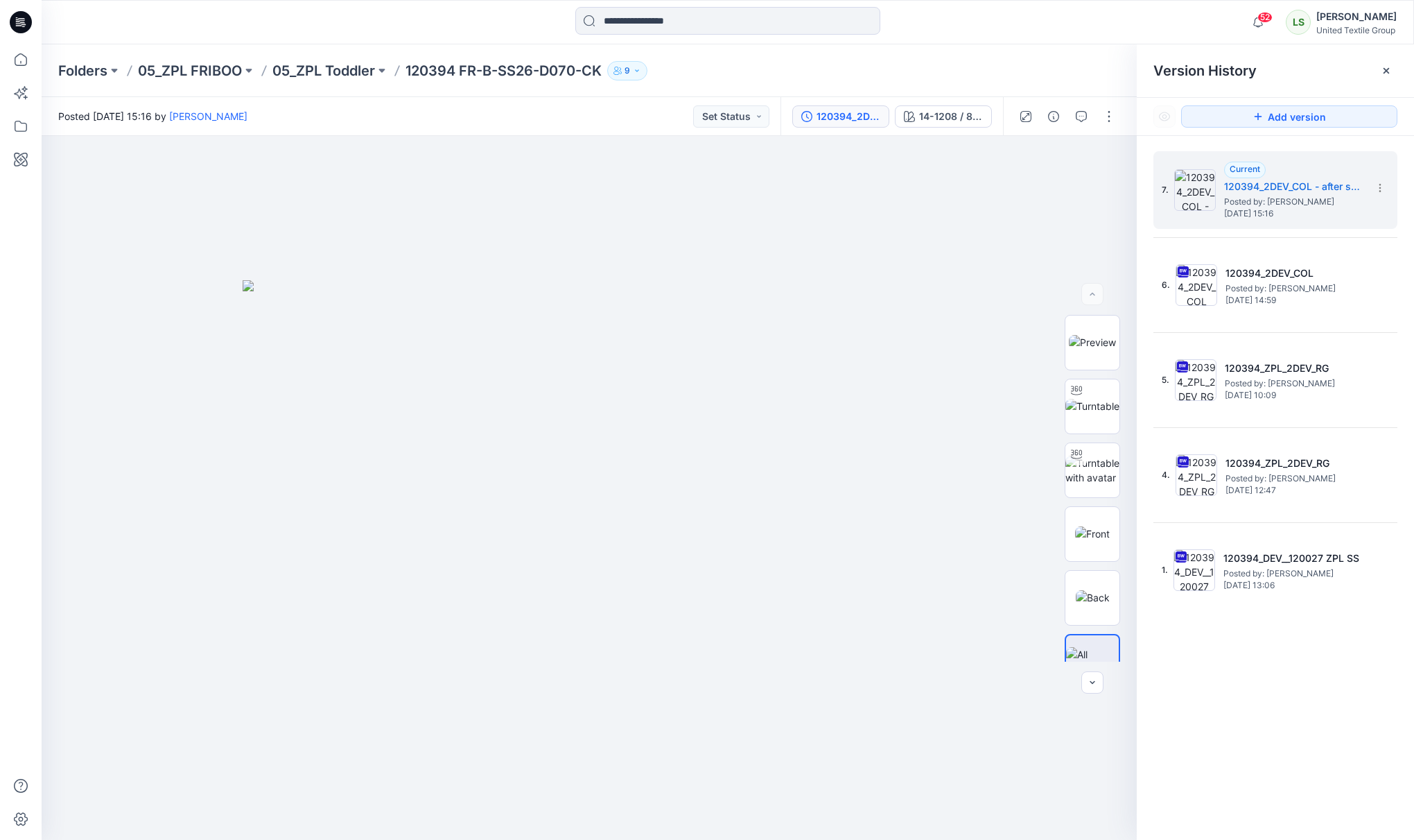
click at [372, 117] on div "Posted [DATE] 15:16 by [PERSON_NAME] Set Status" at bounding box center [410, 117] width 739 height 39
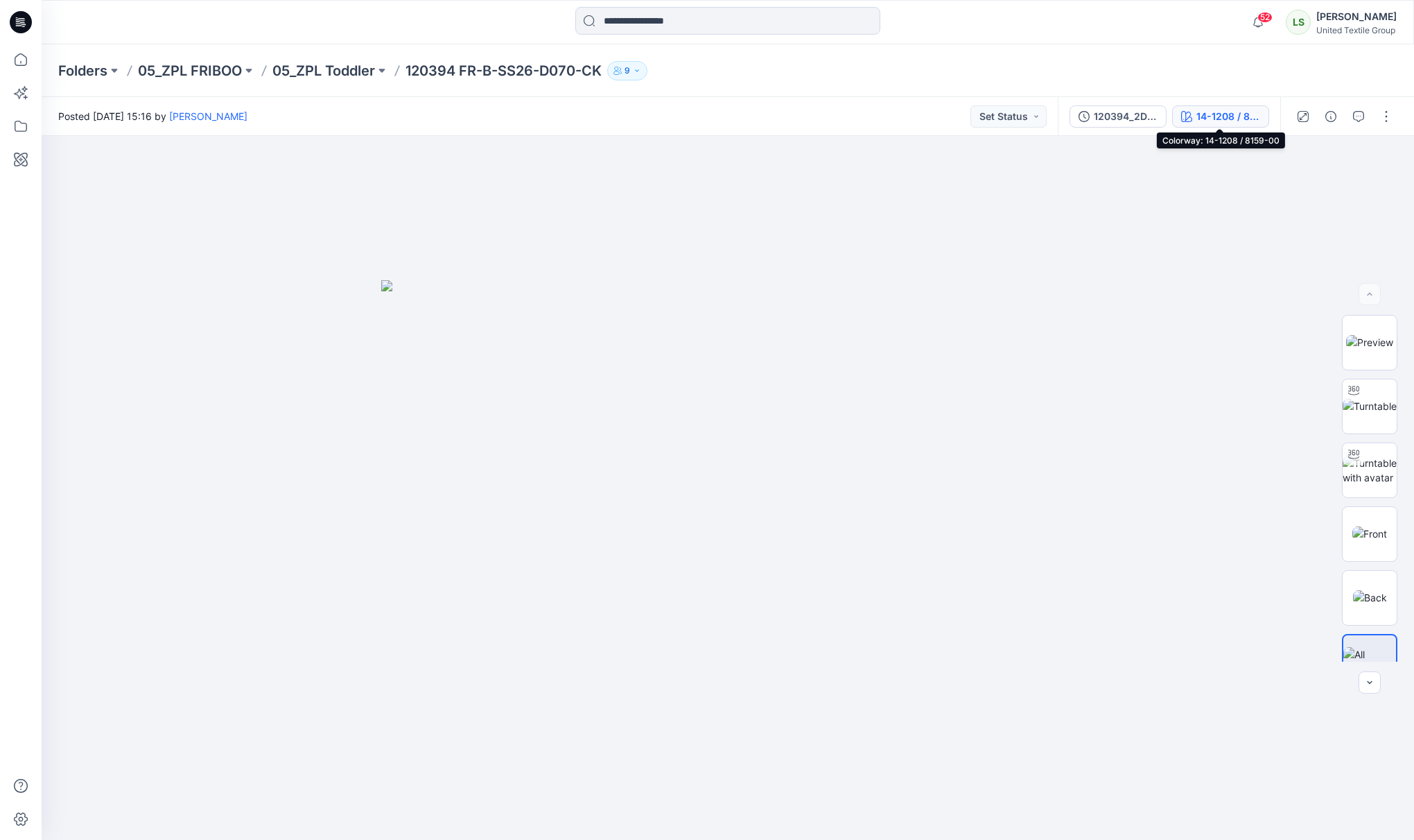
click at [1220, 112] on div "14-1208 / 8159-00" at bounding box center [1228, 117] width 64 height 15
click at [971, 498] on img at bounding box center [728, 561] width 694 height 561
click at [1139, 116] on div "120394_2DEV_COL - after s/o comments" at bounding box center [1126, 117] width 64 height 15
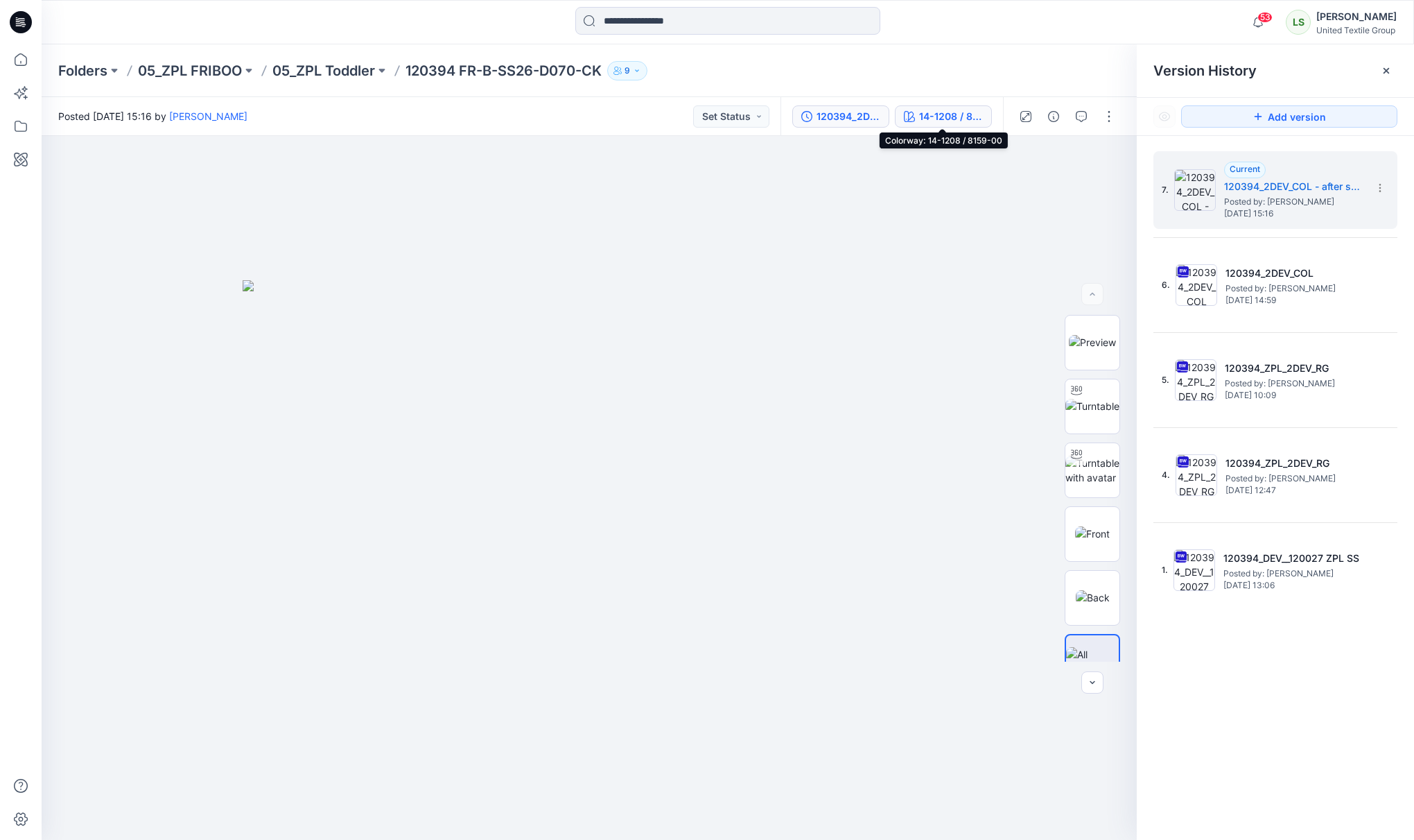
click at [937, 118] on div "14-1208 / 8159-00" at bounding box center [951, 117] width 64 height 15
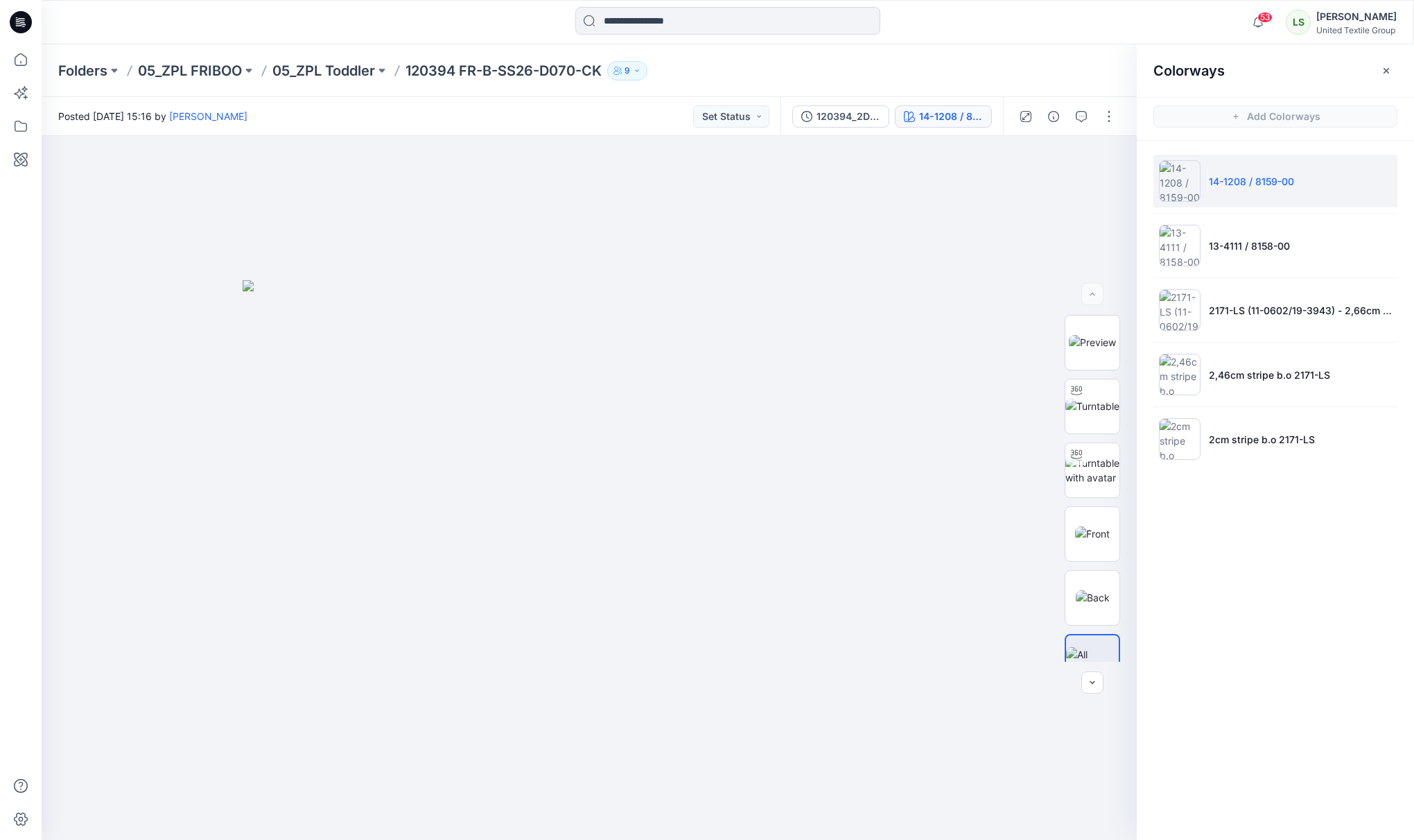
drag, startPoint x: 617, startPoint y: 100, endPoint x: 783, endPoint y: 184, distance: 186.0
click at [619, 102] on div "Posted [DATE] 15:16 by [PERSON_NAME] Set Status" at bounding box center [410, 117] width 739 height 39
click at [1112, 122] on button "button" at bounding box center [1109, 116] width 22 height 22
click at [1029, 181] on p "Edit" at bounding box center [1021, 186] width 17 height 14
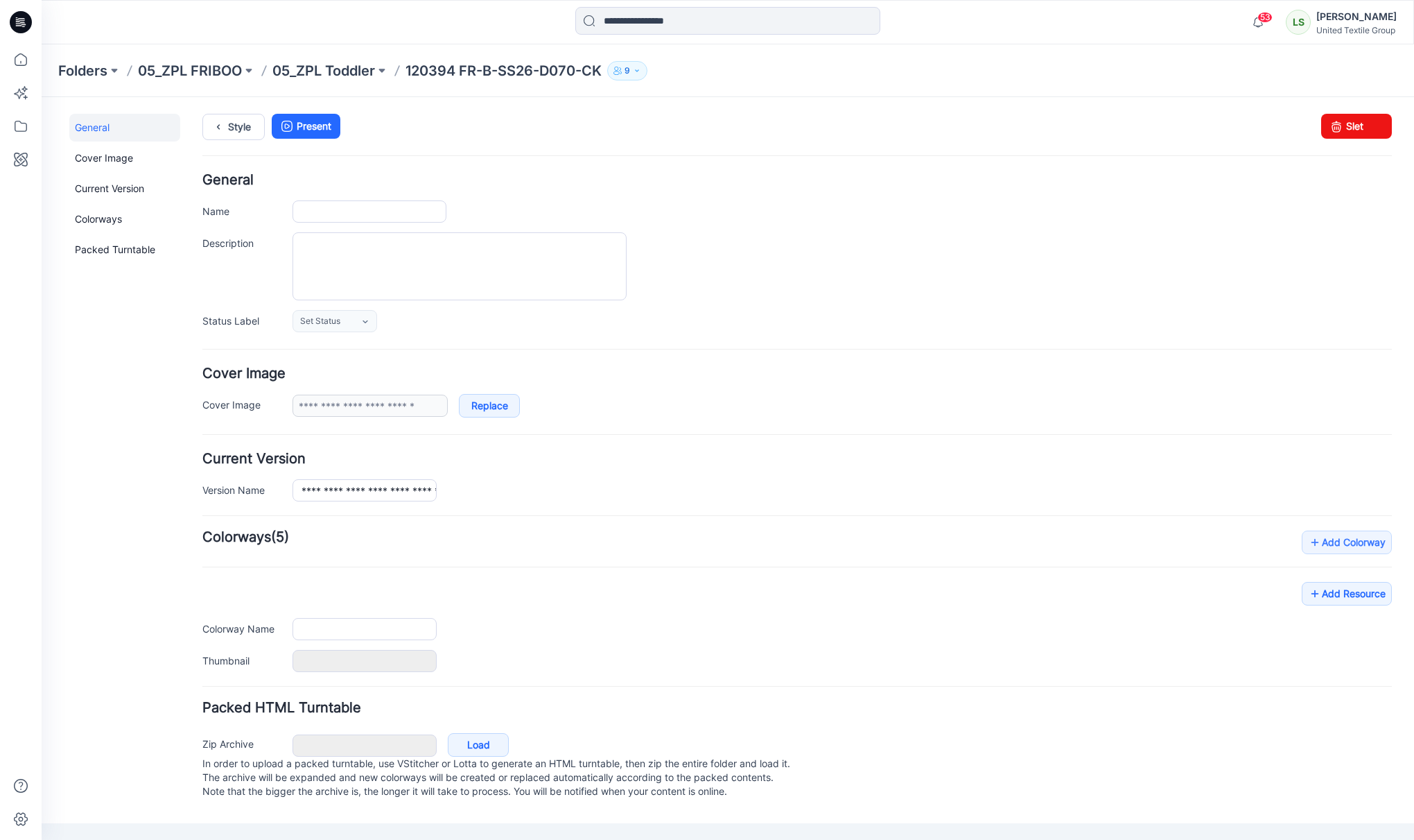
type input "**********"
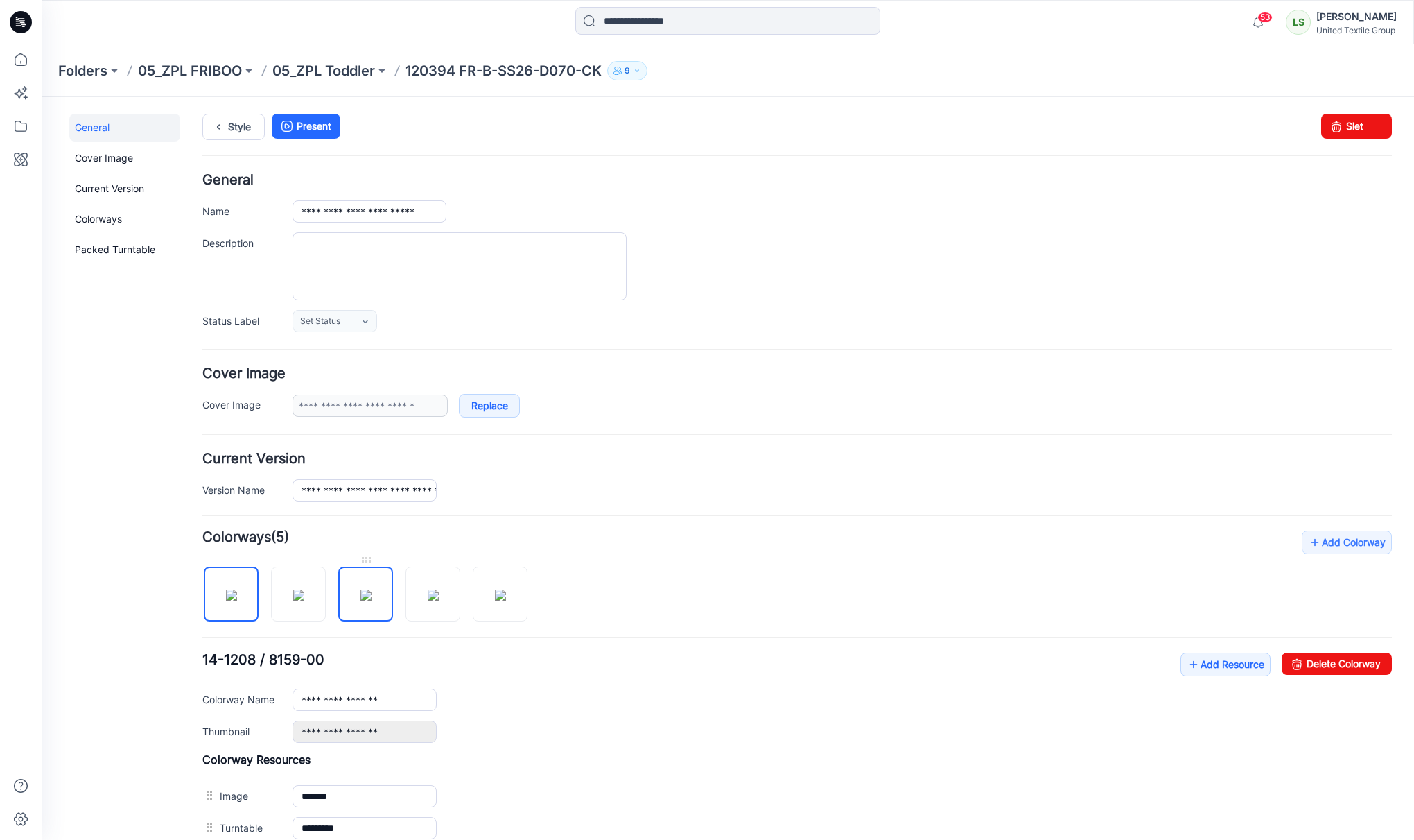
click at [366, 600] on img at bounding box center [366, 595] width 12 height 12
click at [428, 600] on img at bounding box center [433, 595] width 12 height 12
click at [321, 701] on input "**********" at bounding box center [365, 699] width 144 height 22
click at [474, 723] on div "**********" at bounding box center [843, 731] width 1100 height 22
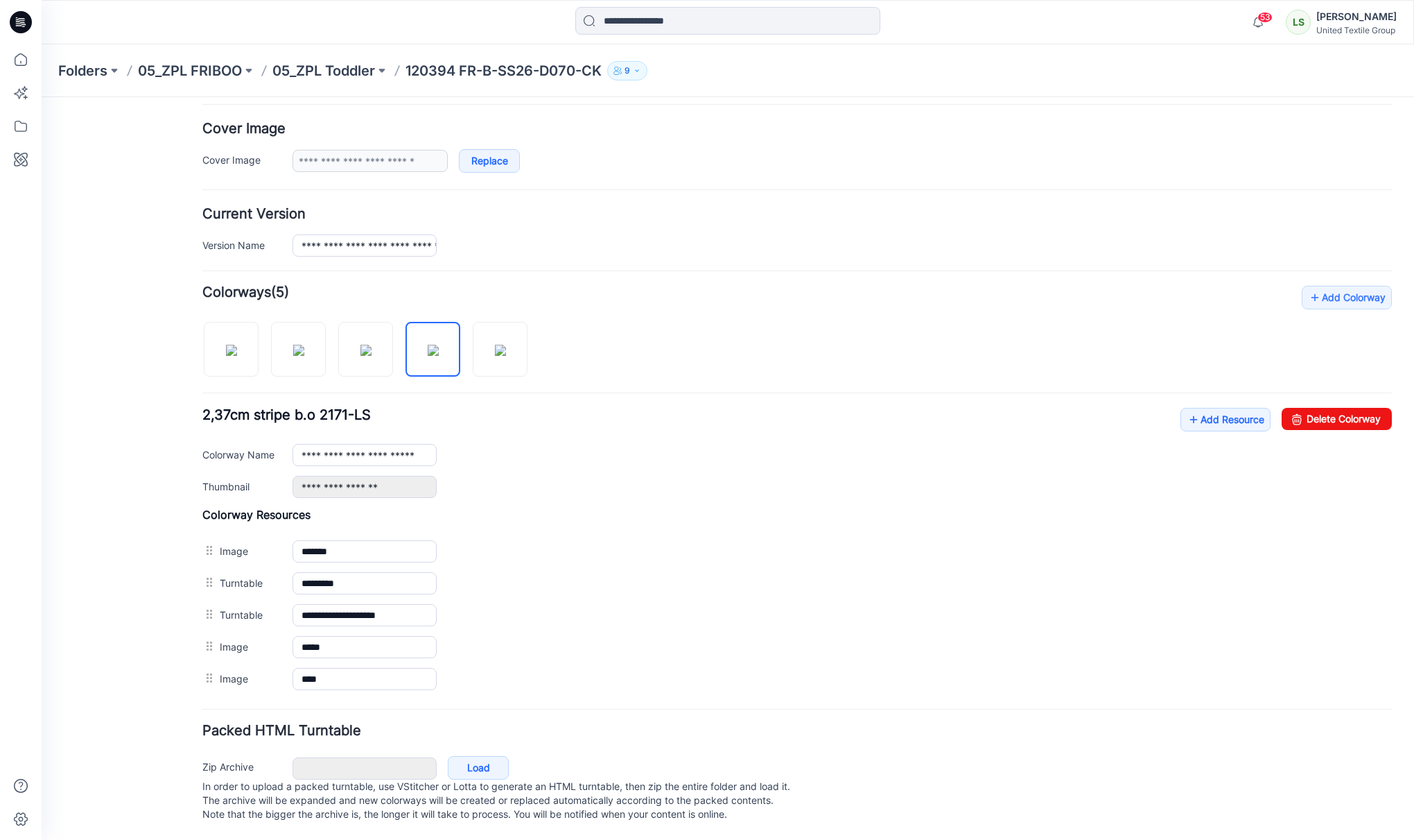
scroll to position [261, 0]
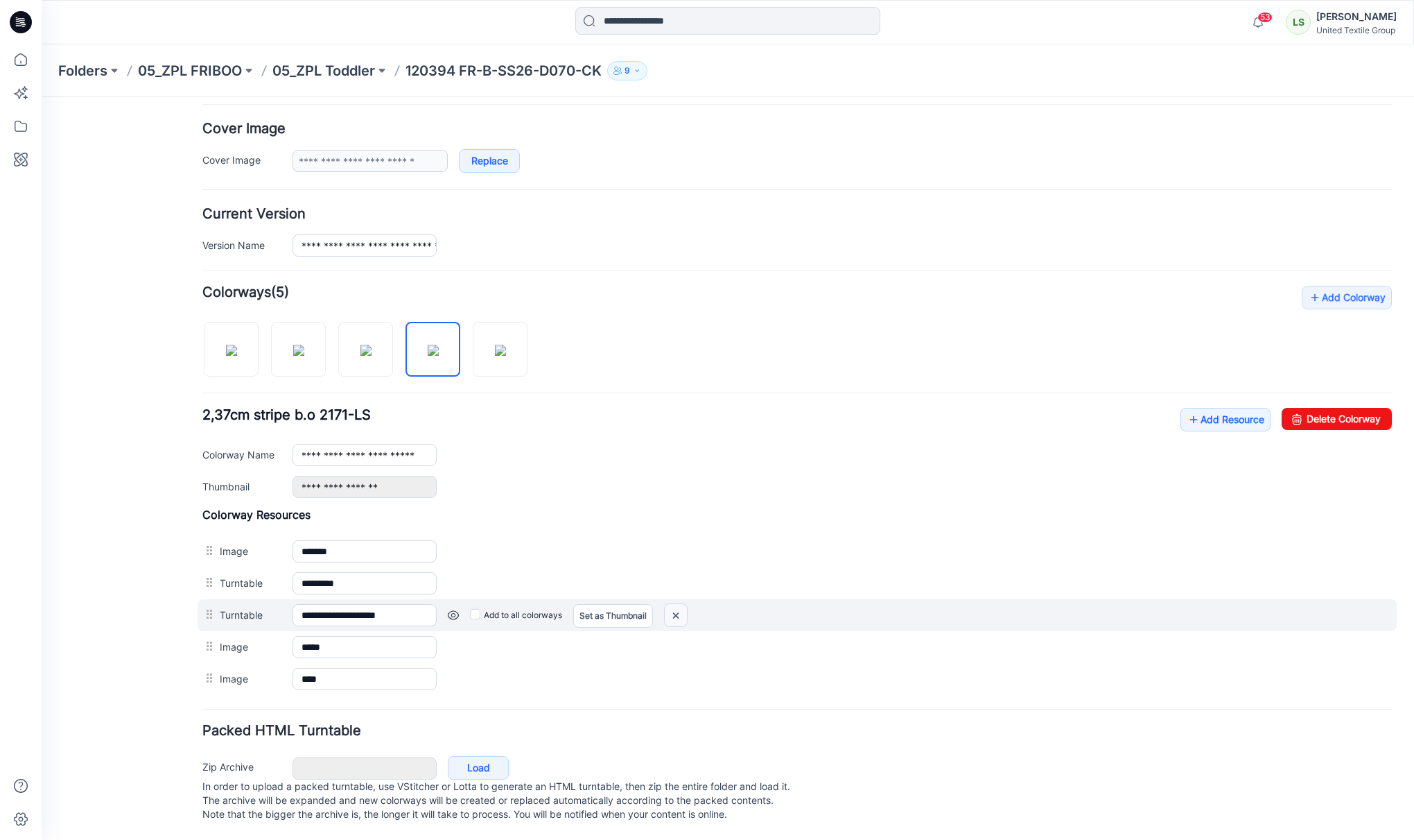
drag, startPoint x: 682, startPoint y: 599, endPoint x: 818, endPoint y: 155, distance: 464.4
click at [682, 604] on img at bounding box center [675, 616] width 22 height 23
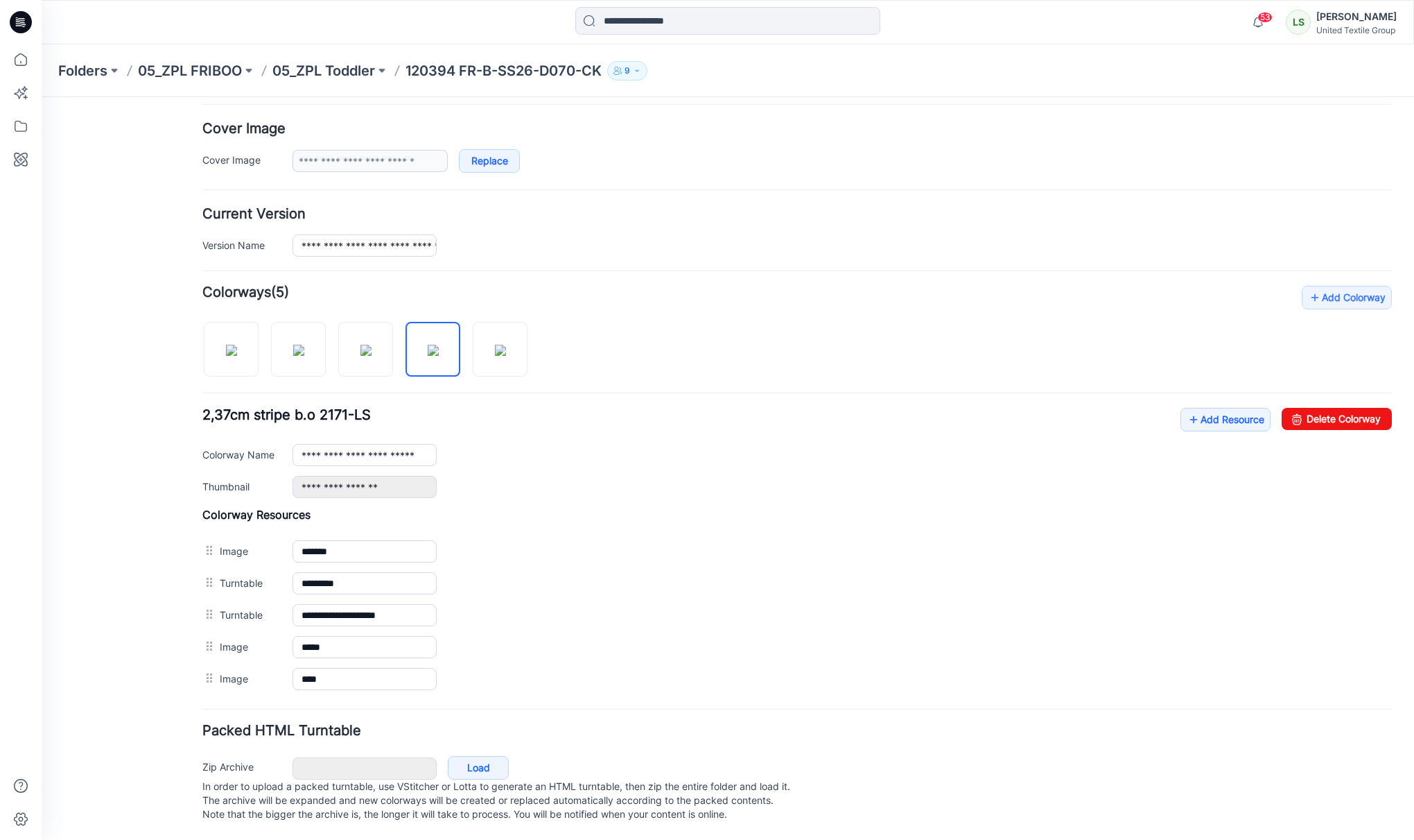
scroll to position [229, 0]
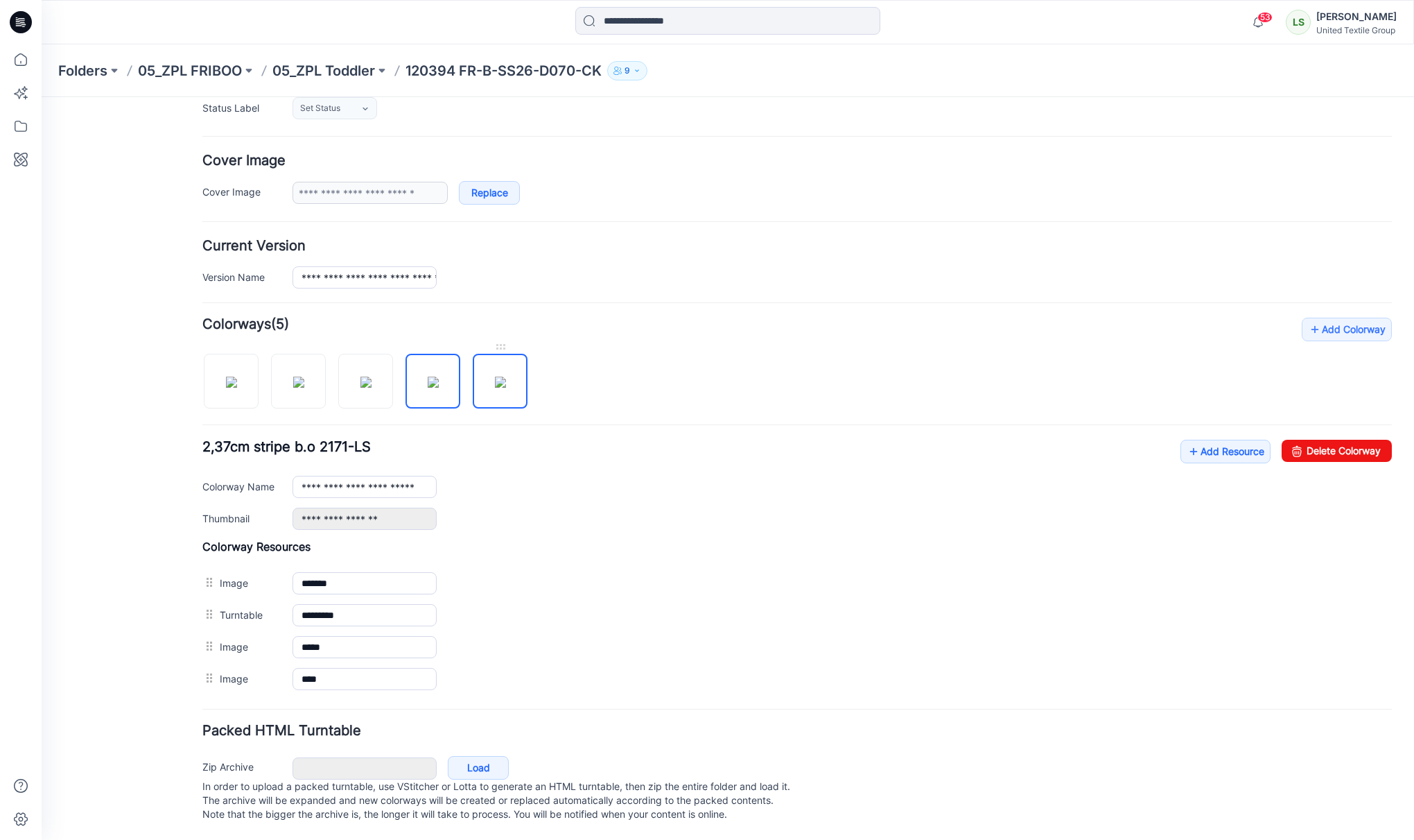
click at [500, 377] on img at bounding box center [501, 382] width 12 height 12
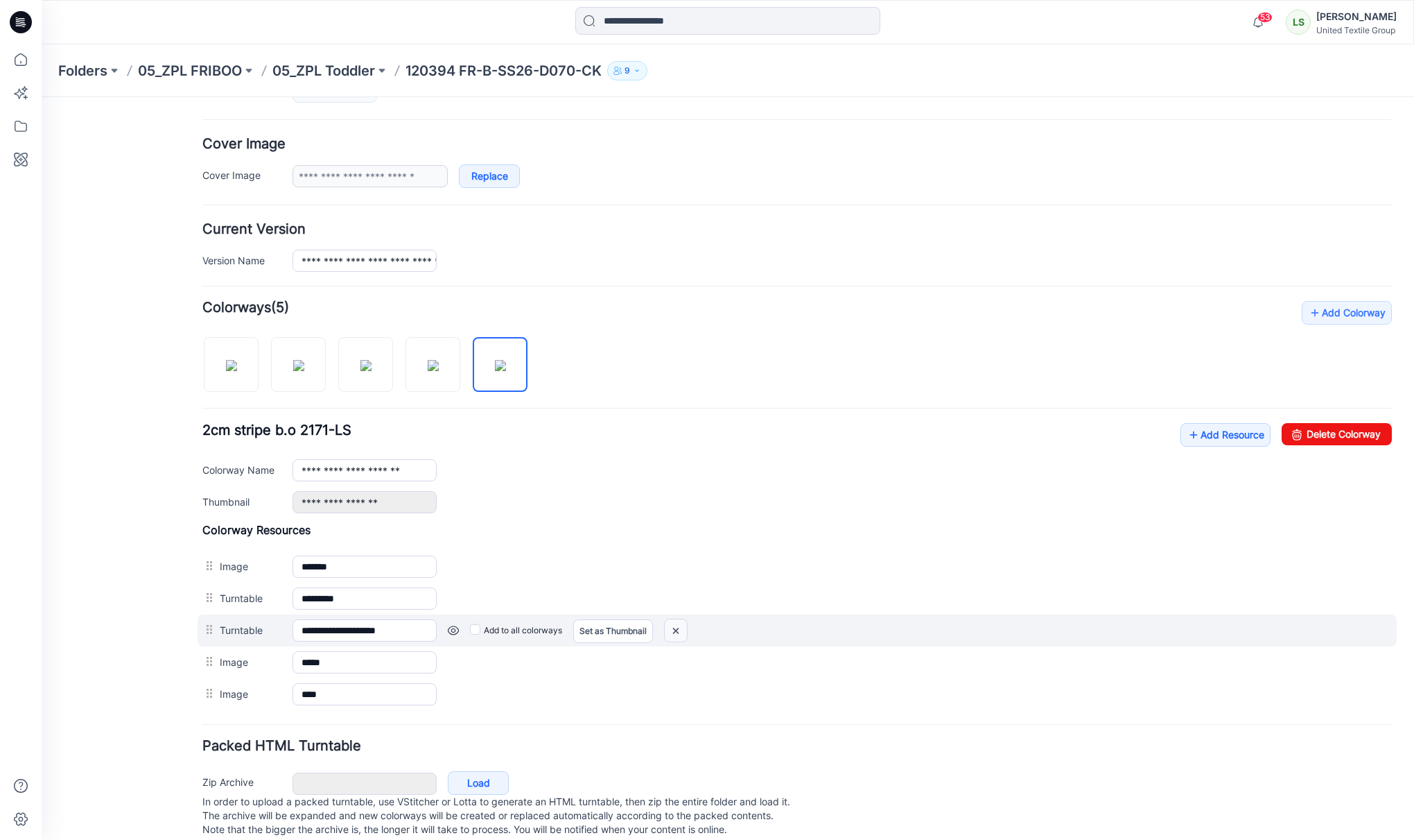
click at [682, 635] on img at bounding box center [675, 631] width 22 height 23
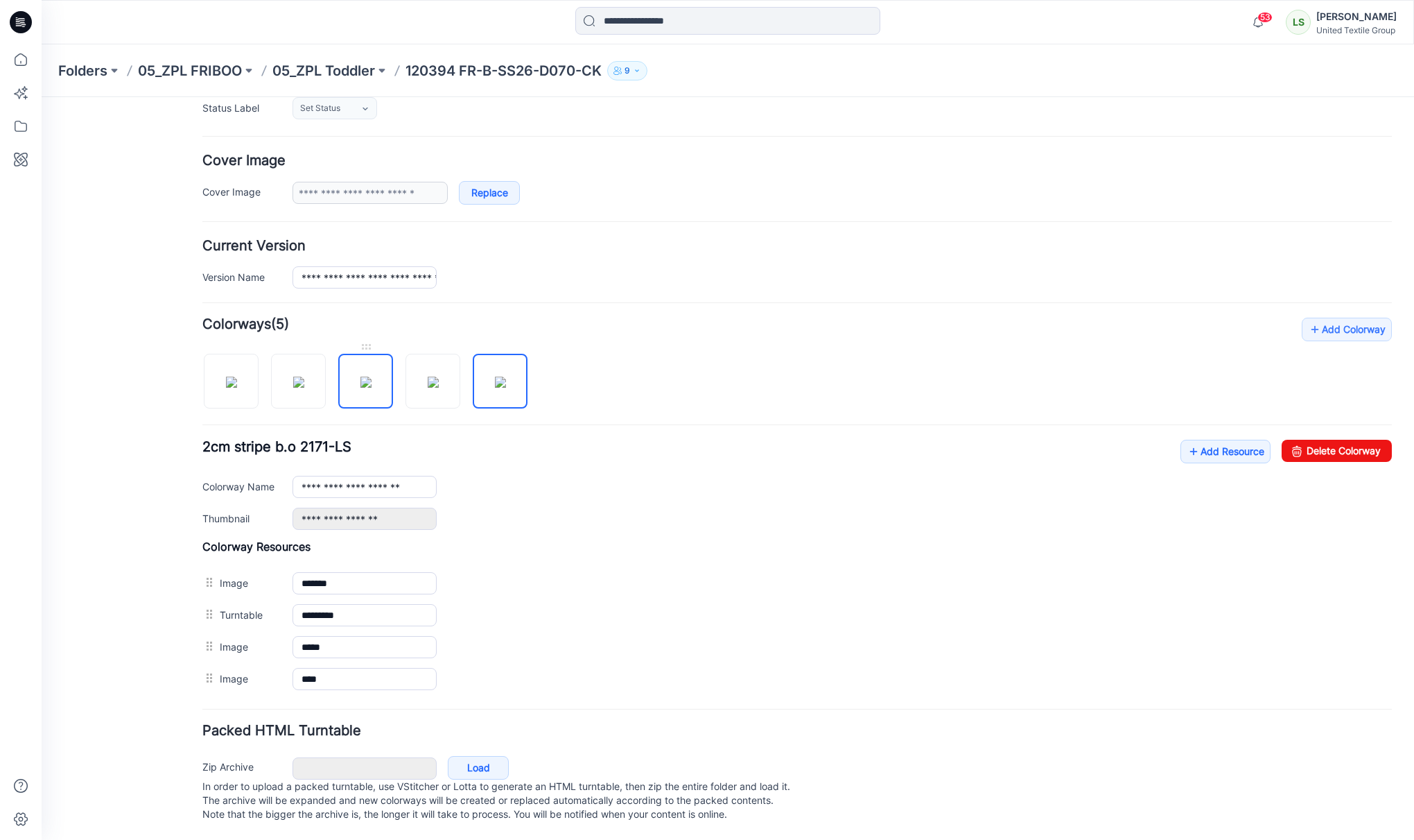
click at [372, 377] on img at bounding box center [366, 382] width 12 height 12
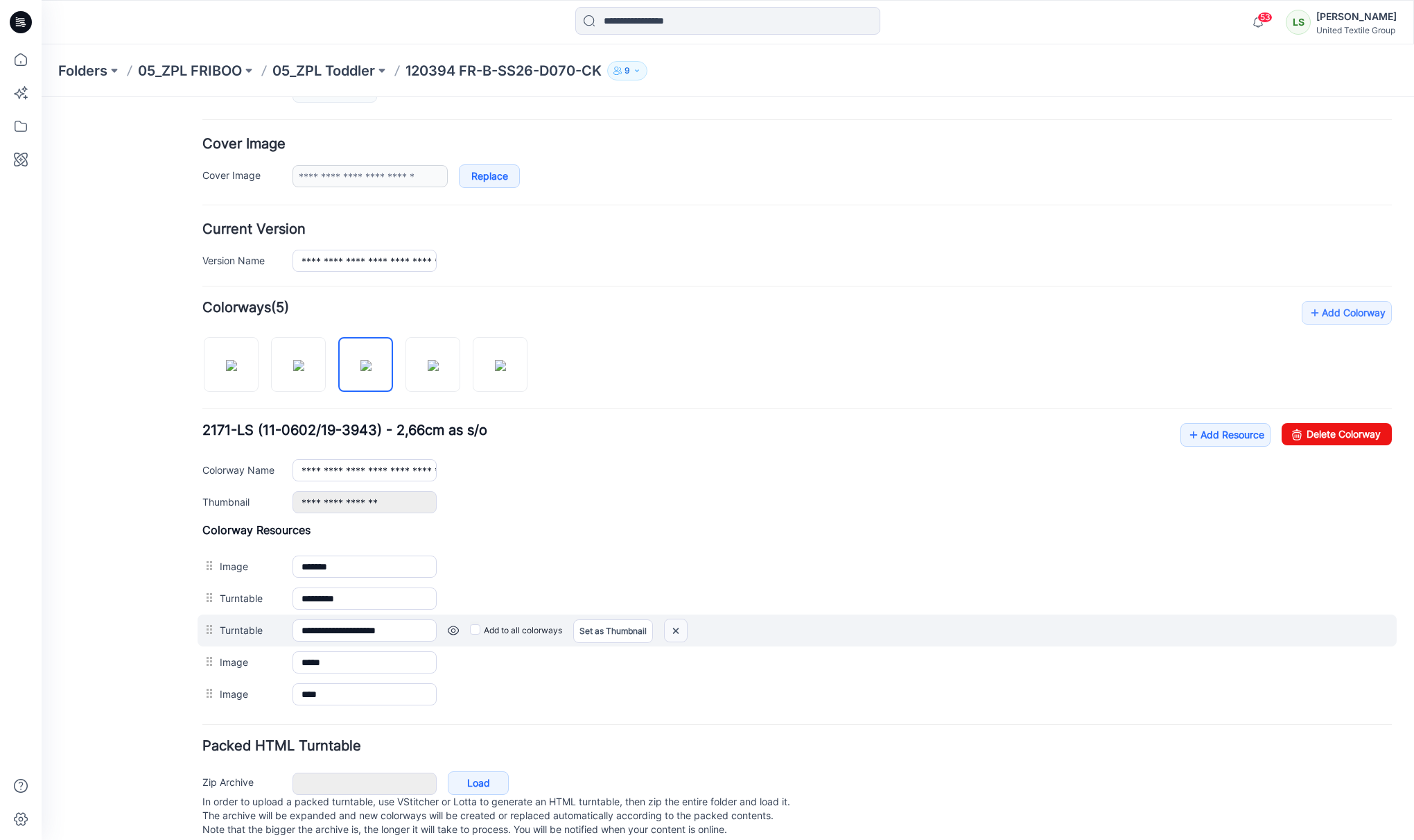
click at [679, 635] on img at bounding box center [675, 631] width 22 height 23
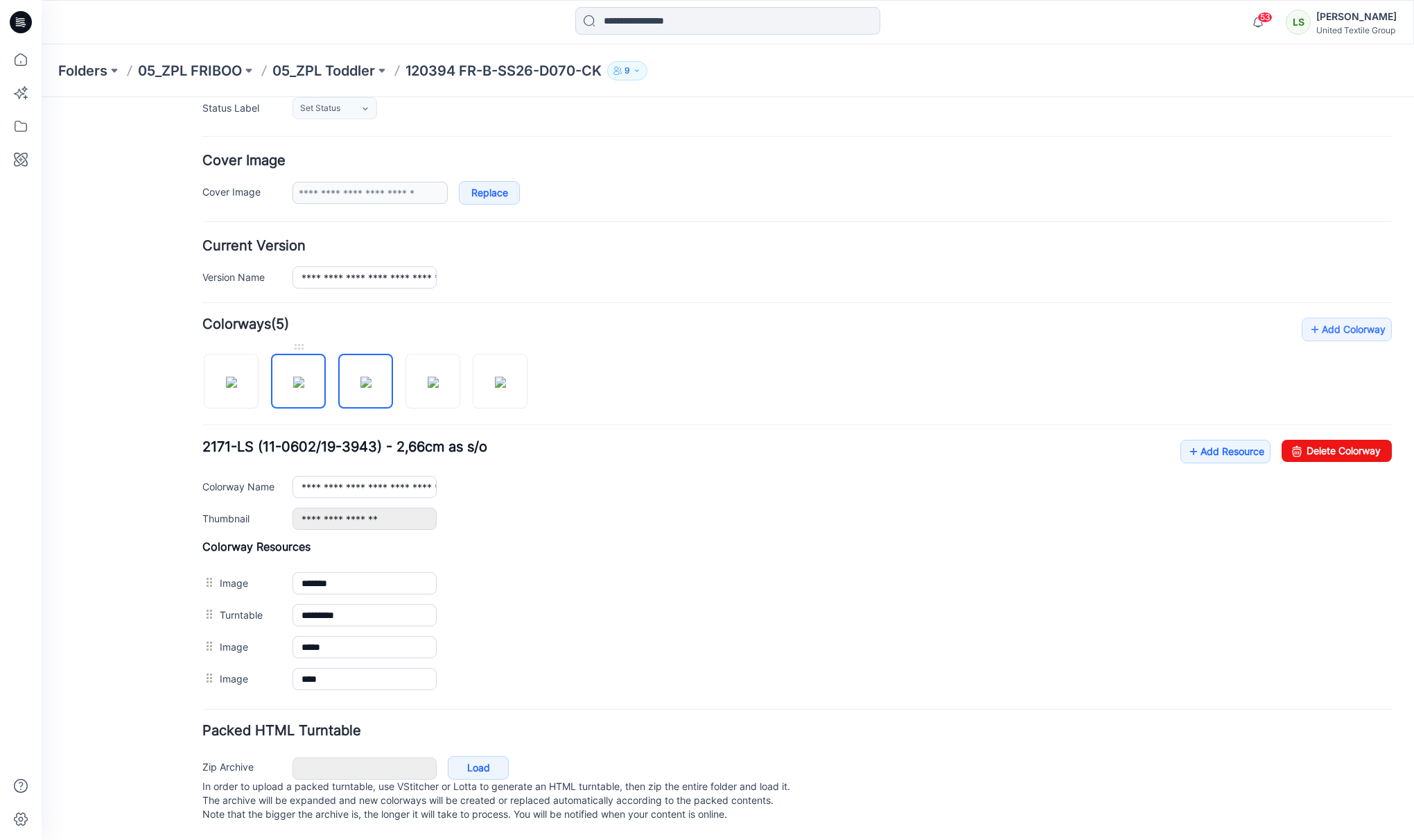
click at [293, 377] on img at bounding box center [299, 382] width 12 height 12
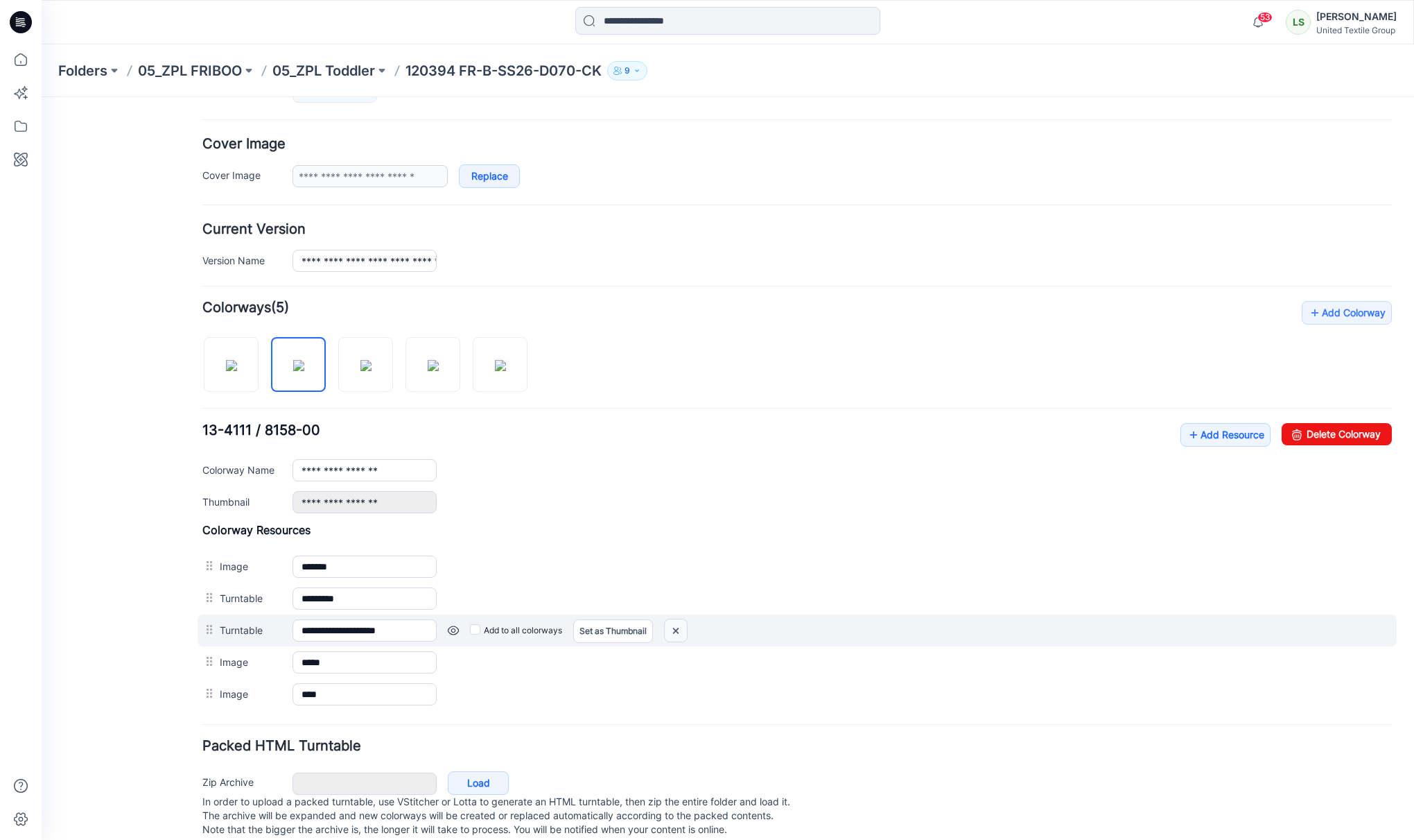
drag, startPoint x: 676, startPoint y: 635, endPoint x: 825, endPoint y: 147, distance: 510.2
click at [676, 635] on img at bounding box center [675, 631] width 22 height 23
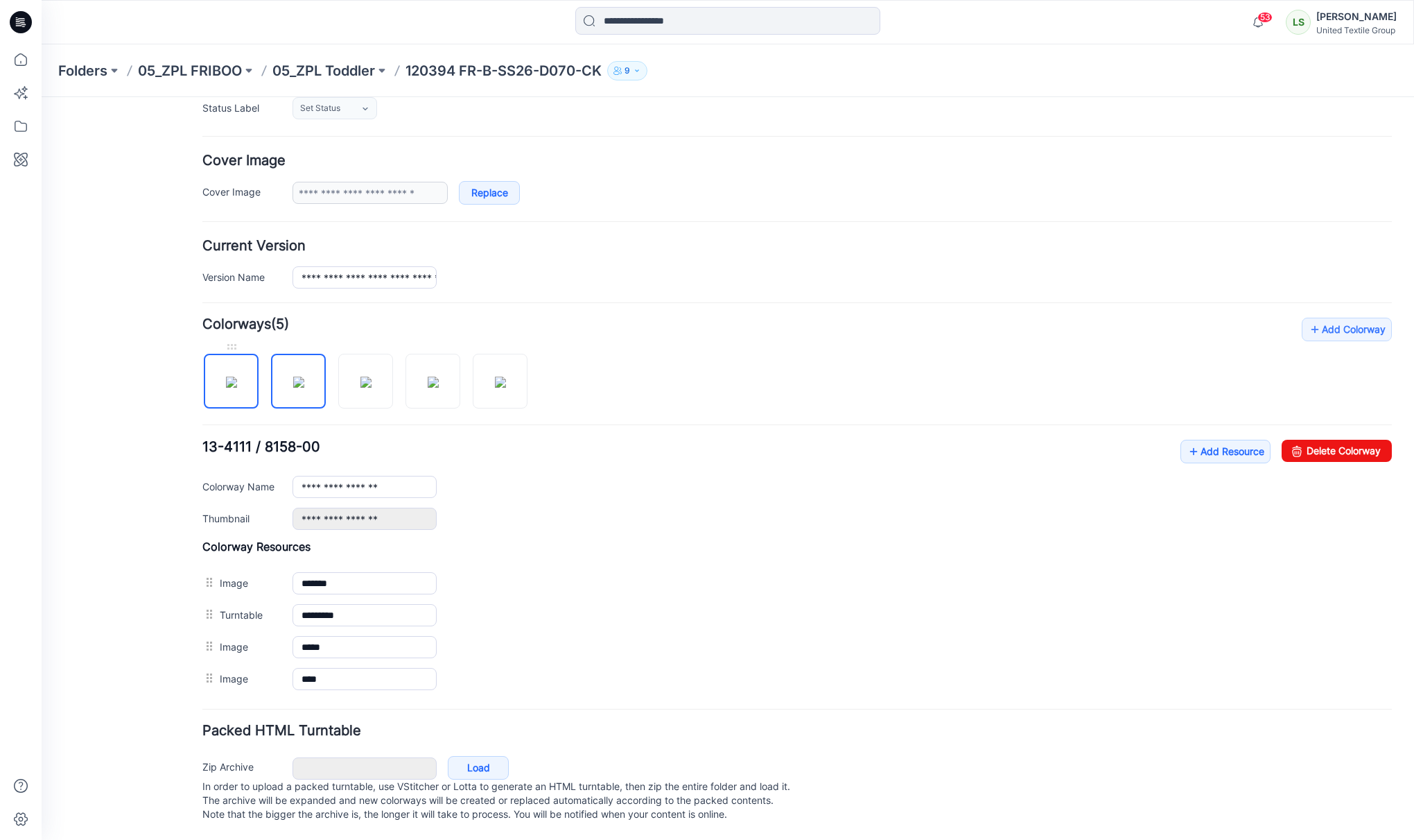
click at [237, 377] on img at bounding box center [232, 382] width 12 height 12
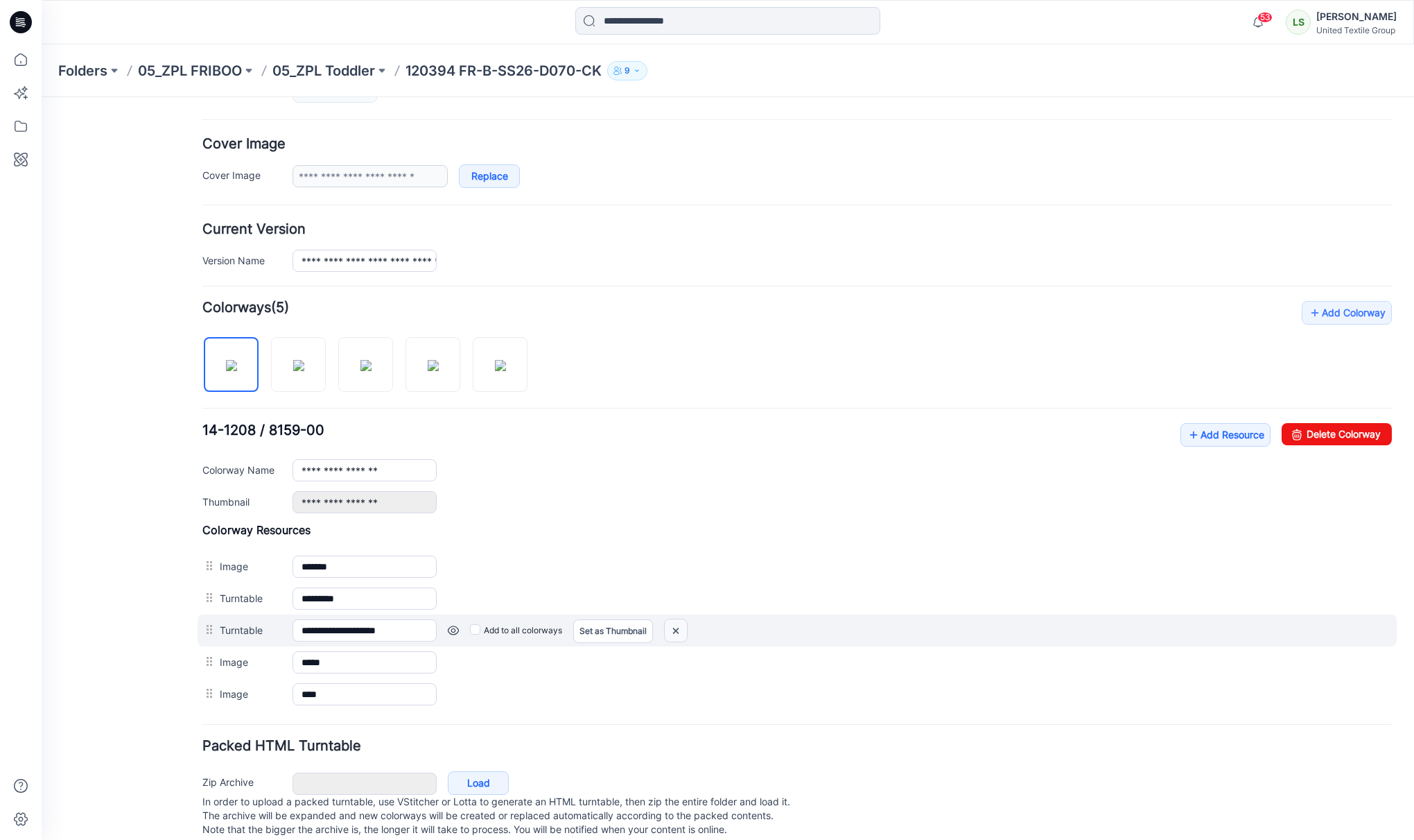
drag, startPoint x: 679, startPoint y: 635, endPoint x: 828, endPoint y: 152, distance: 505.5
click at [679, 635] on img at bounding box center [675, 631] width 22 height 23
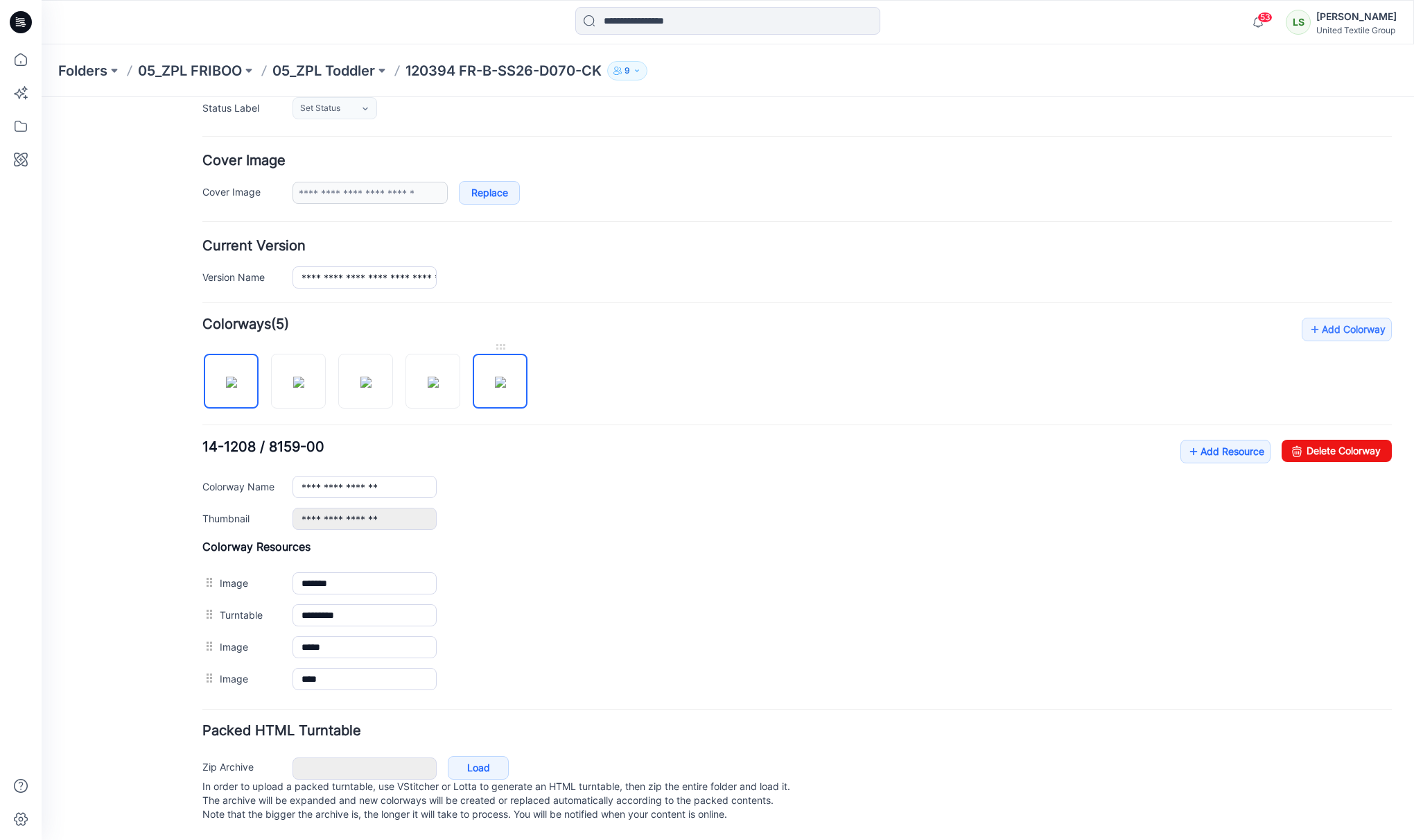
click at [506, 377] on img at bounding box center [501, 382] width 12 height 12
click at [433, 377] on img at bounding box center [433, 382] width 12 height 12
click at [360, 377] on img at bounding box center [366, 382] width 12 height 12
click at [304, 377] on img at bounding box center [299, 382] width 12 height 12
click at [234, 377] on img at bounding box center [232, 382] width 12 height 12
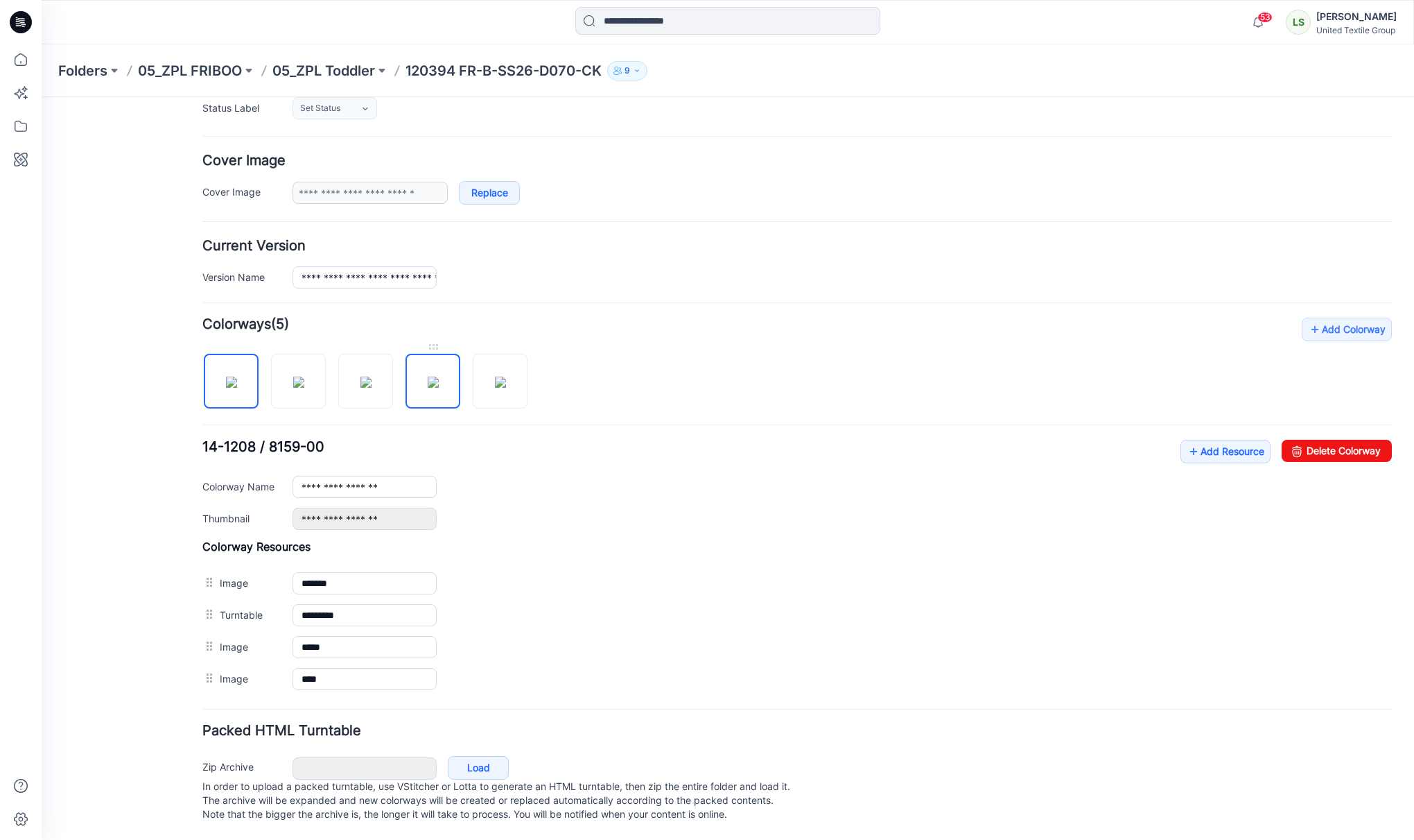
click at [439, 377] on img at bounding box center [433, 382] width 12 height 12
type input "**********"
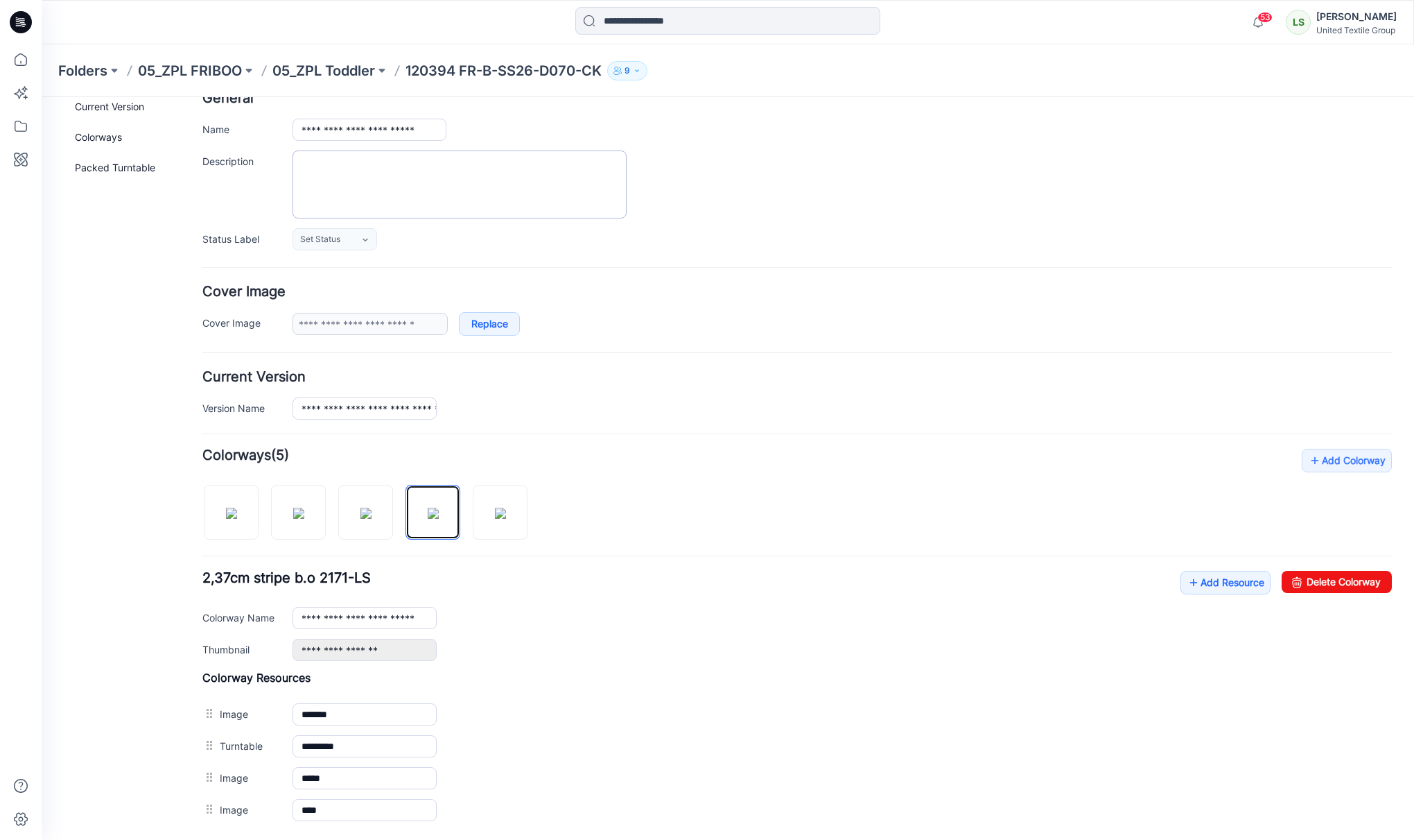
scroll to position [0, 0]
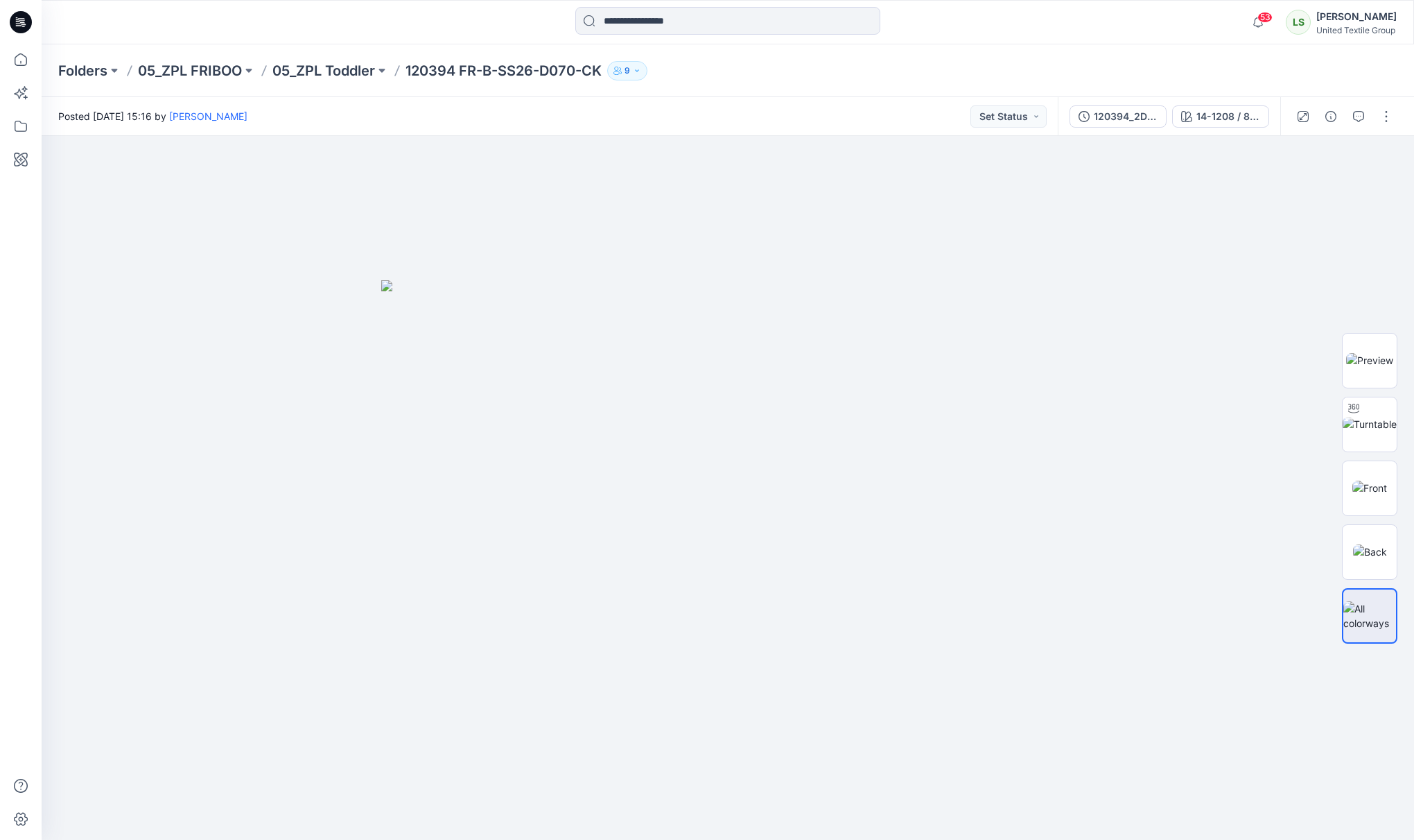
click at [426, 105] on div "Posted Thursday, September 11, 2025 15:16 by Lise Stougaard Set Status" at bounding box center [549, 117] width 1016 height 39
click at [1384, 112] on button "button" at bounding box center [1386, 116] width 22 height 22
click at [1307, 259] on p "Duplicate to..." at bounding box center [1321, 263] width 63 height 14
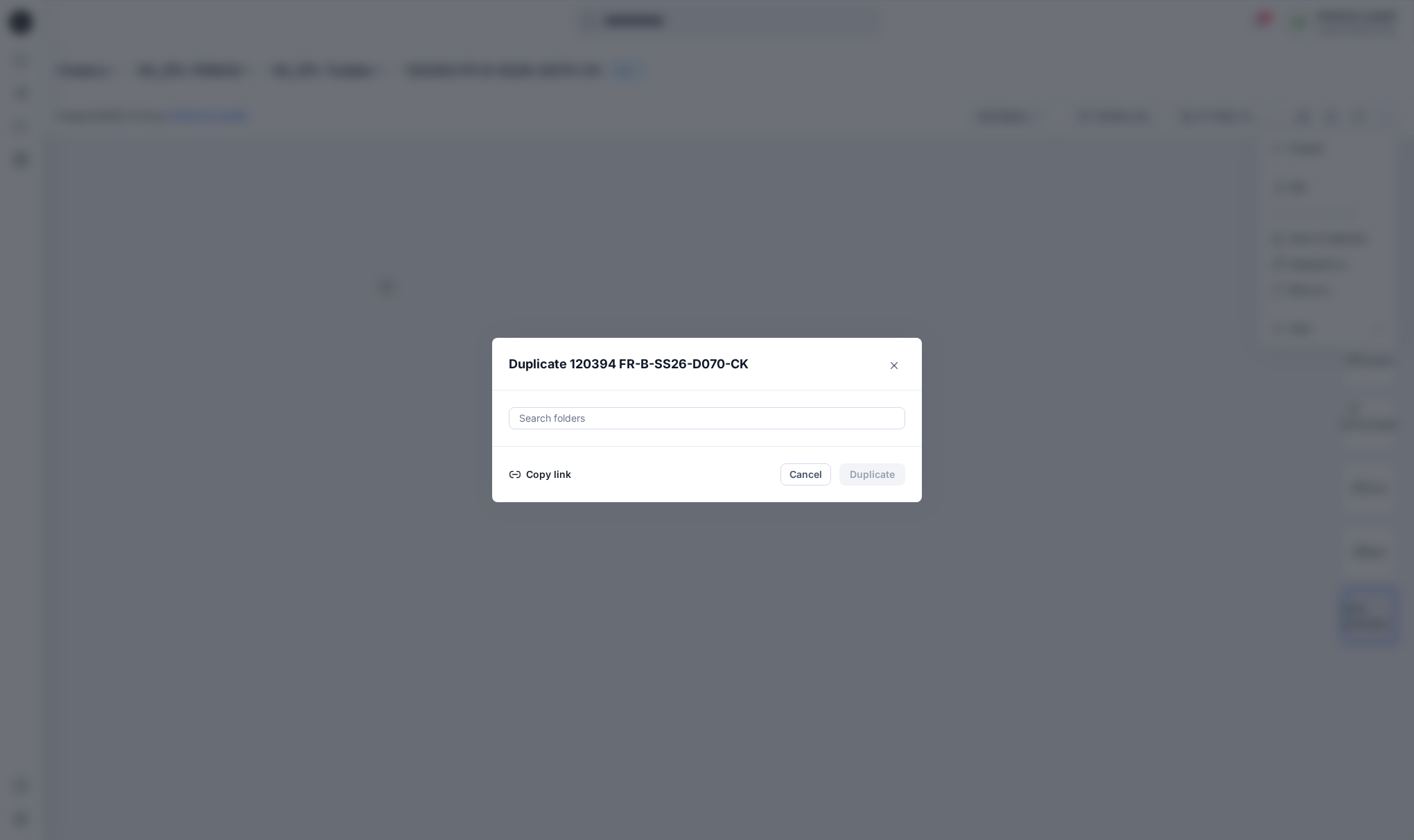
click at [564, 469] on button "Copy link" at bounding box center [539, 474] width 63 height 16
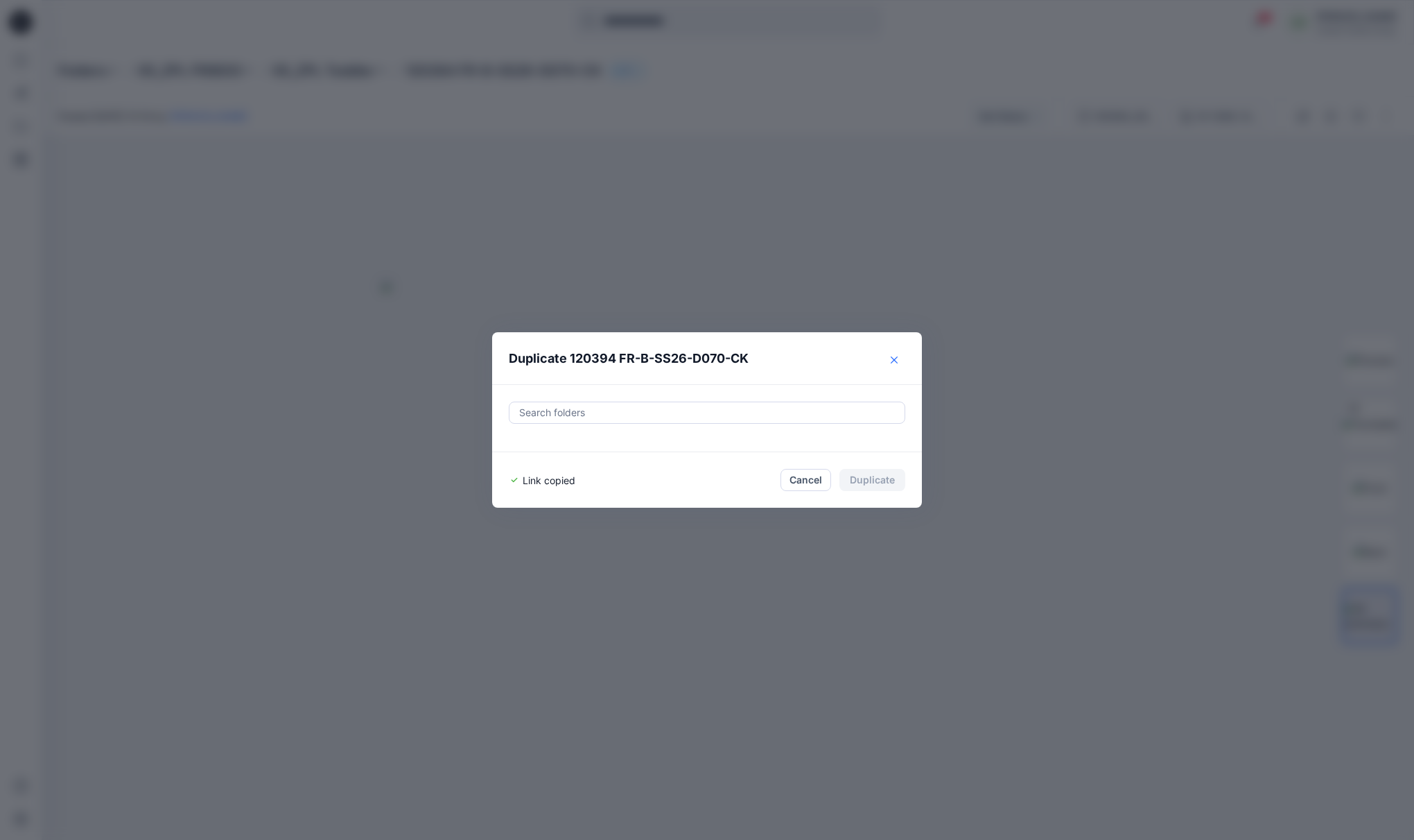
click at [895, 360] on icon "Close" at bounding box center [894, 359] width 7 height 7
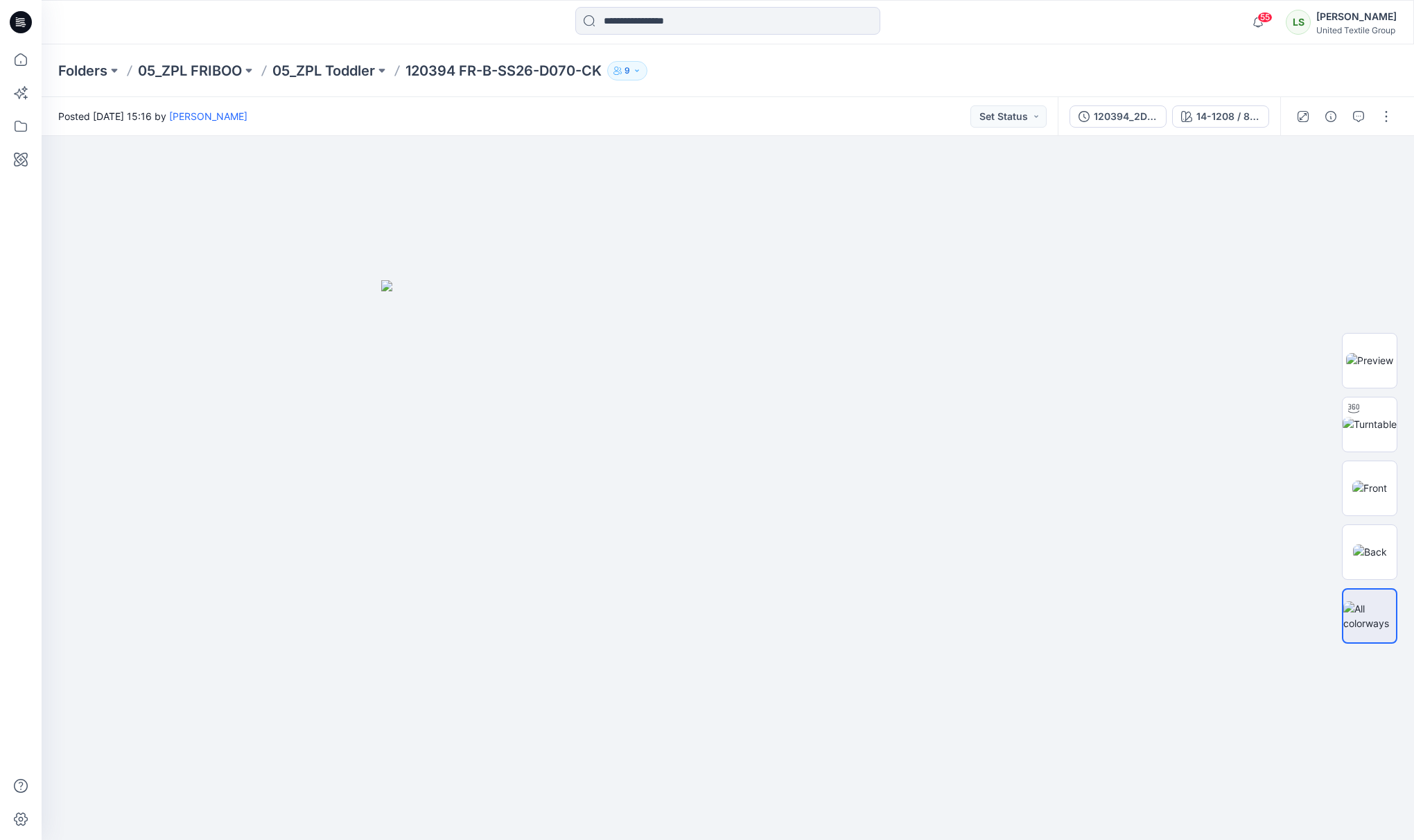
click at [17, 22] on icon at bounding box center [20, 22] width 22 height 22
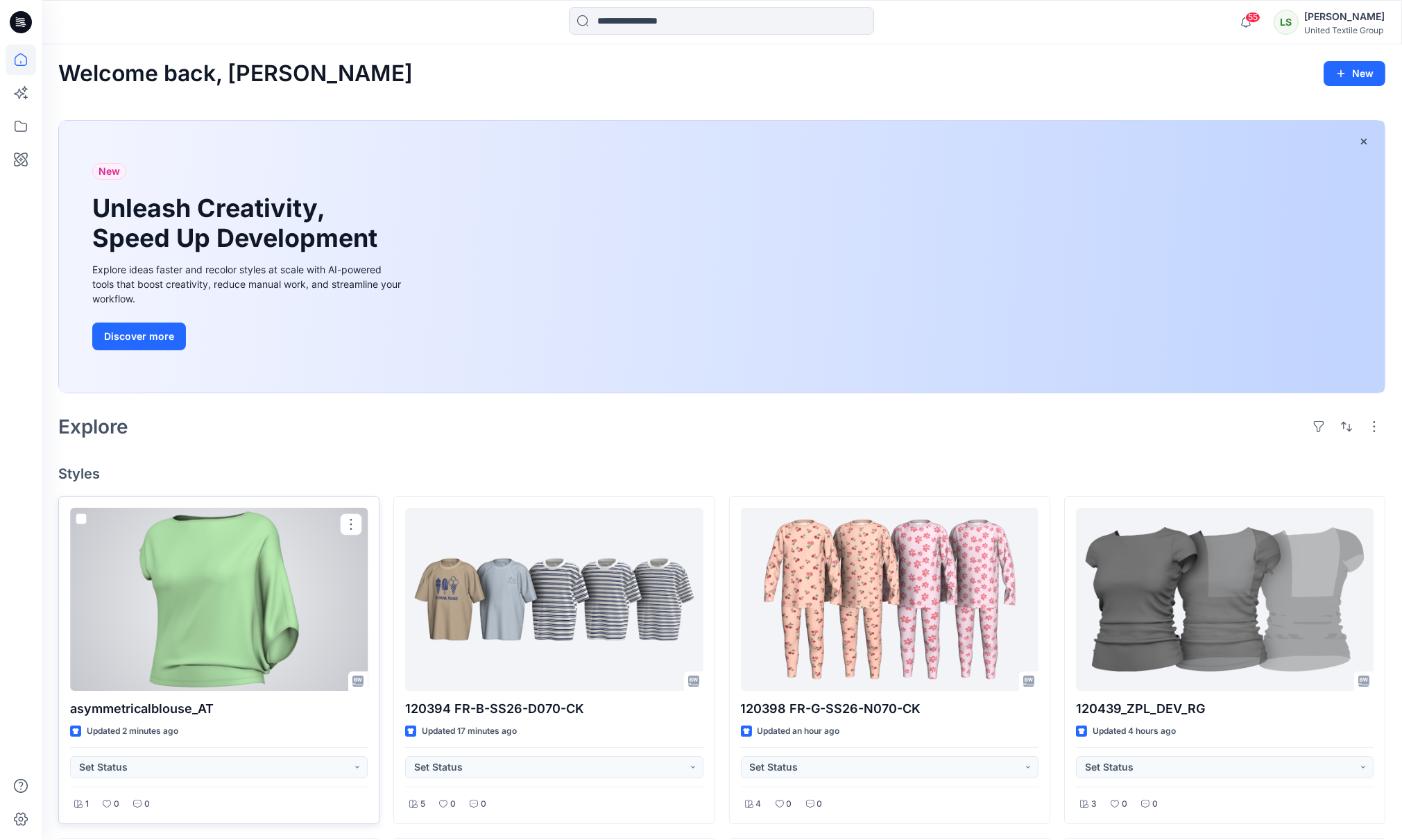
click at [238, 635] on div at bounding box center [219, 599] width 298 height 183
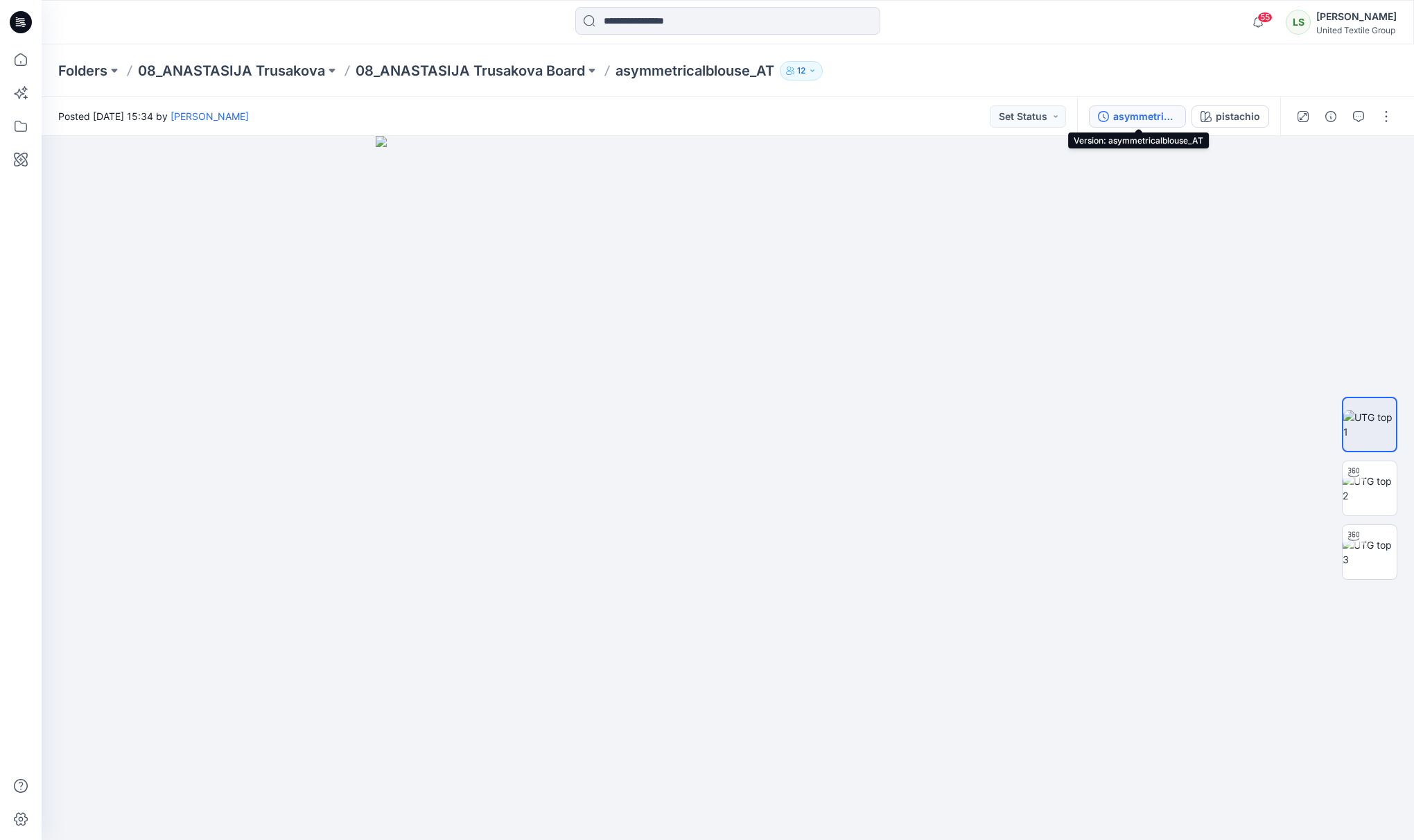
click at [1134, 115] on div "asymmetricalblouse_AT" at bounding box center [1145, 117] width 64 height 15
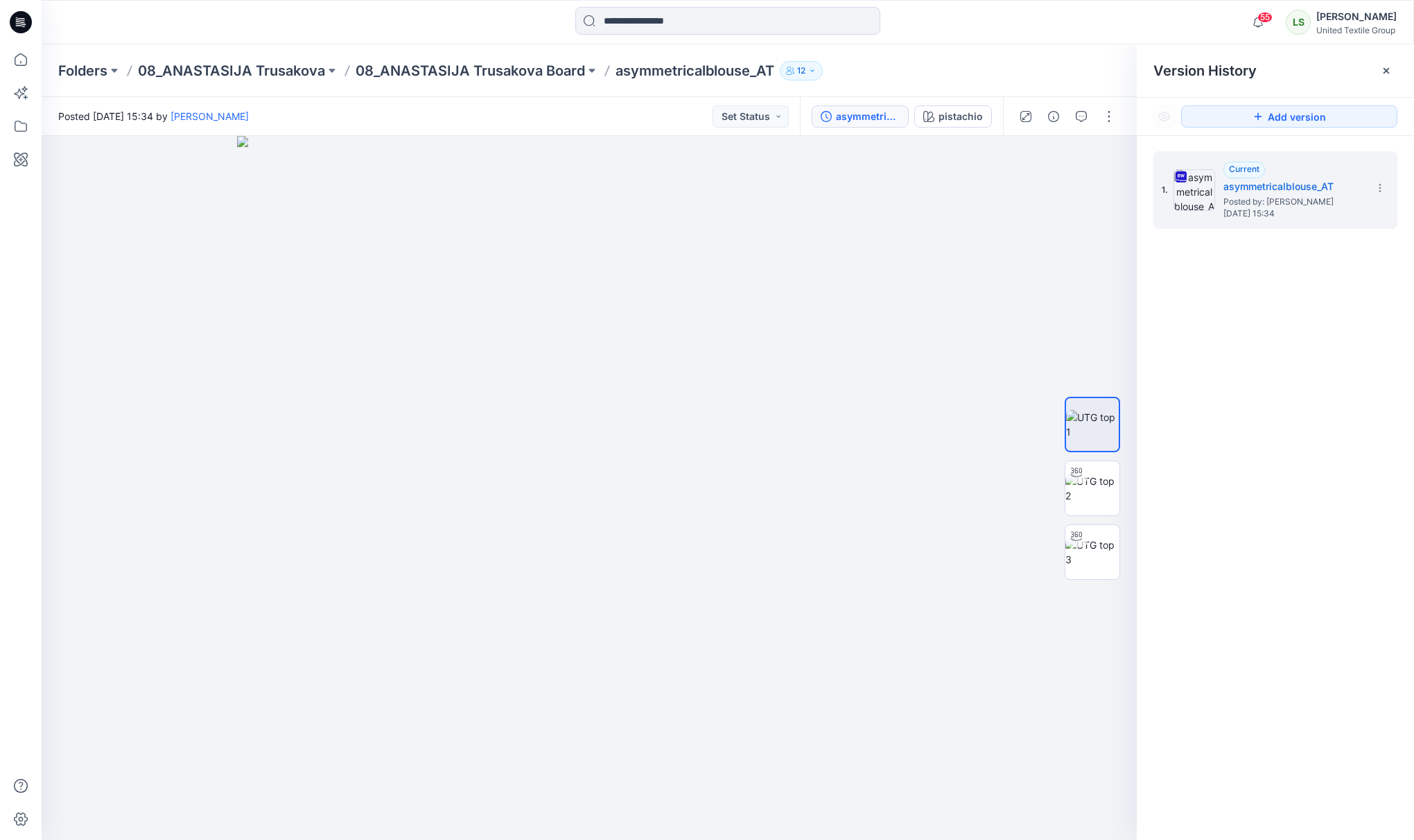
click at [24, 21] on icon at bounding box center [20, 22] width 22 height 22
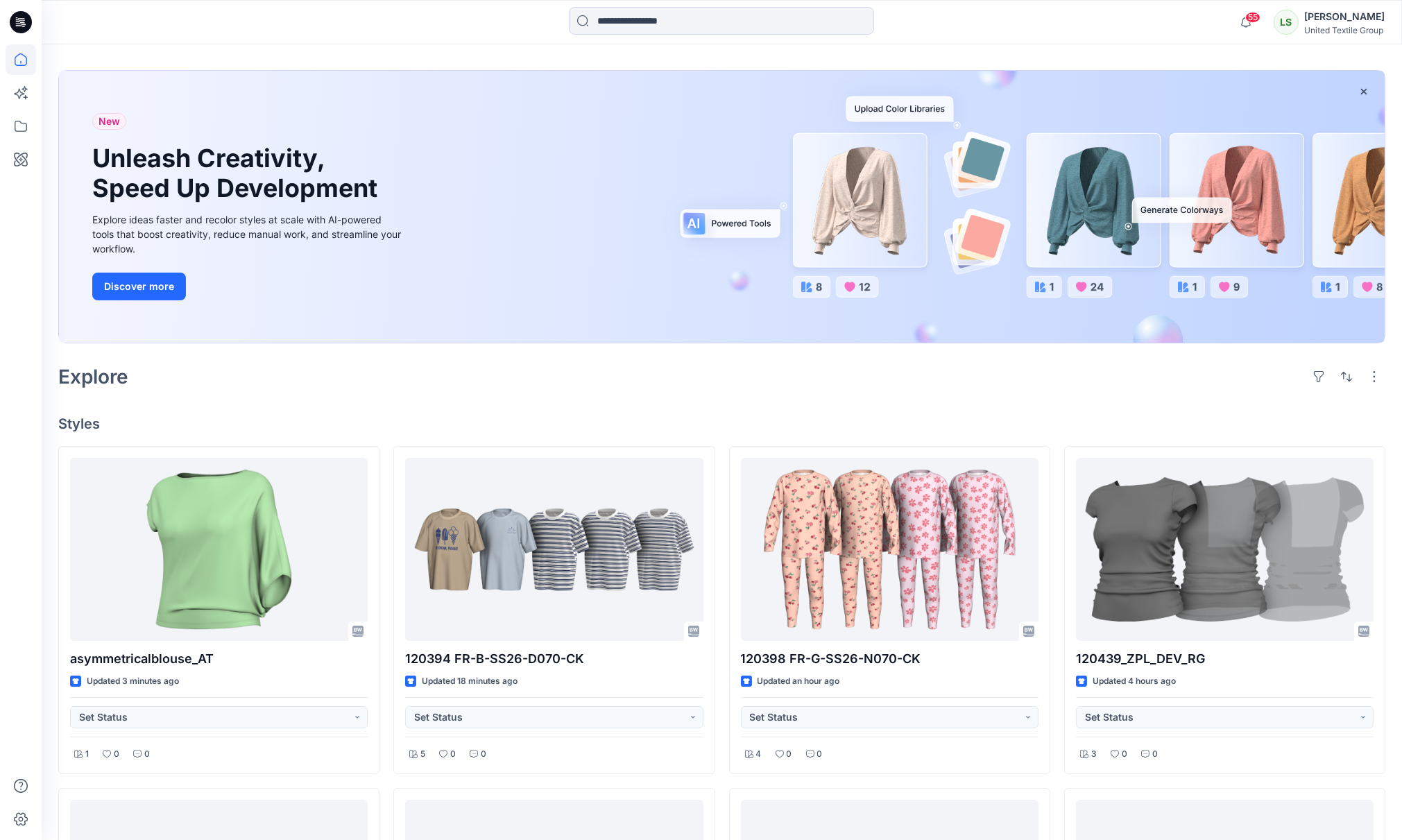
scroll to position [77, 0]
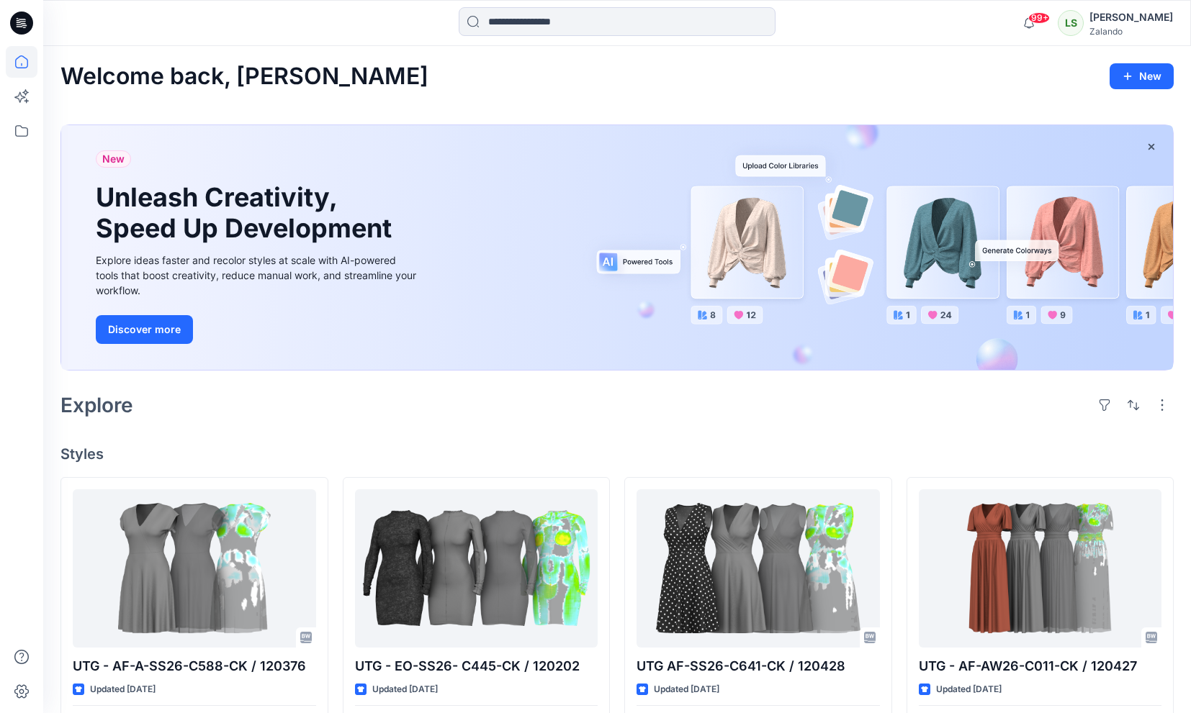
scroll to position [392, 0]
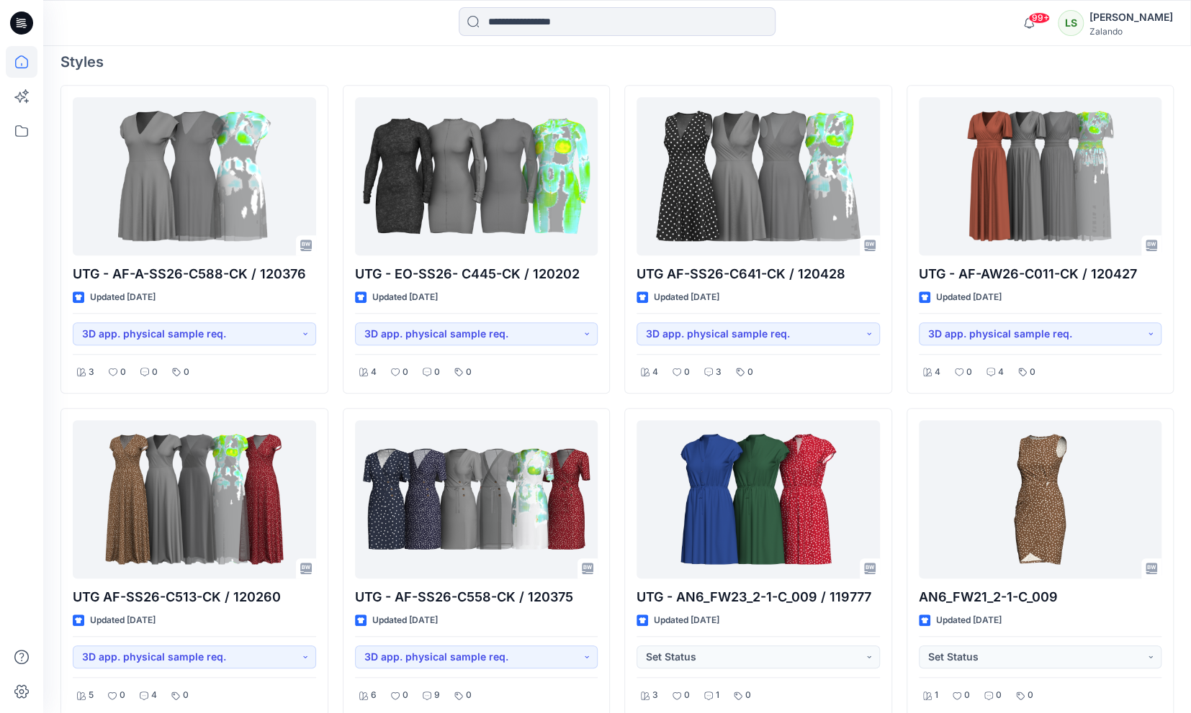
click at [26, 20] on icon at bounding box center [21, 23] width 23 height 23
